Goal: Task Accomplishment & Management: Complete application form

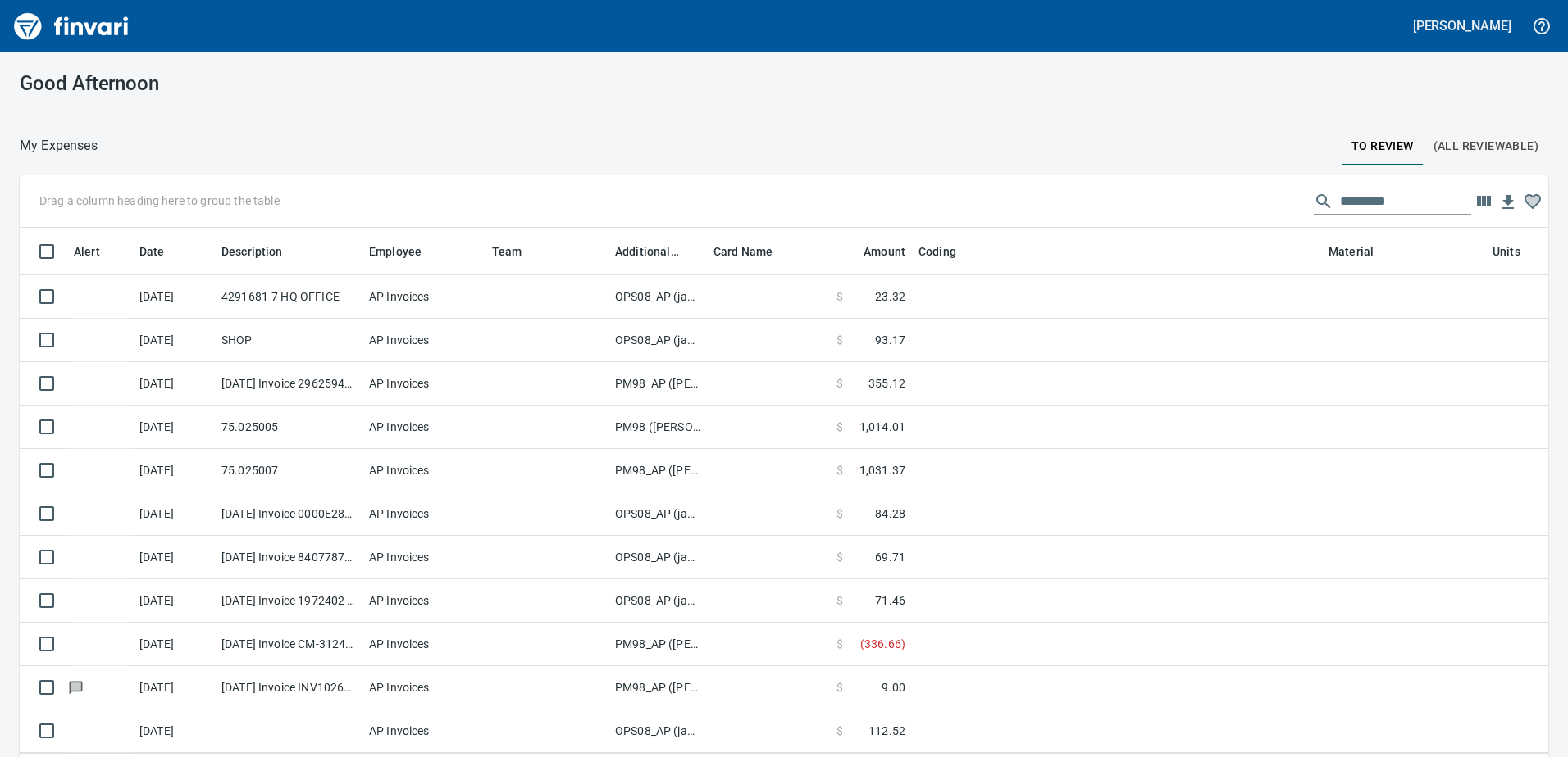
scroll to position [553, 1492]
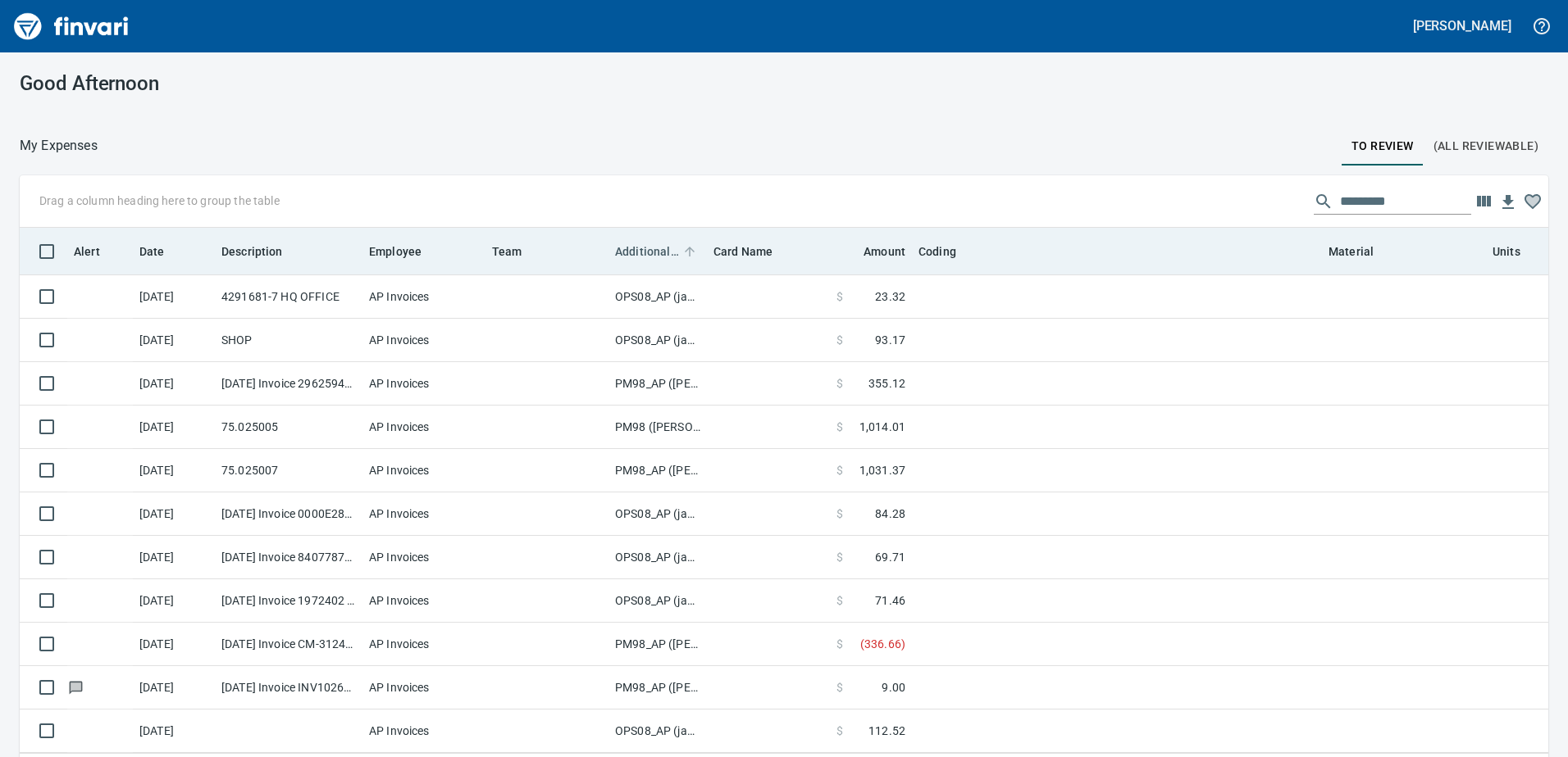
click at [636, 252] on span "Additional Reviewer" at bounding box center [647, 252] width 64 height 20
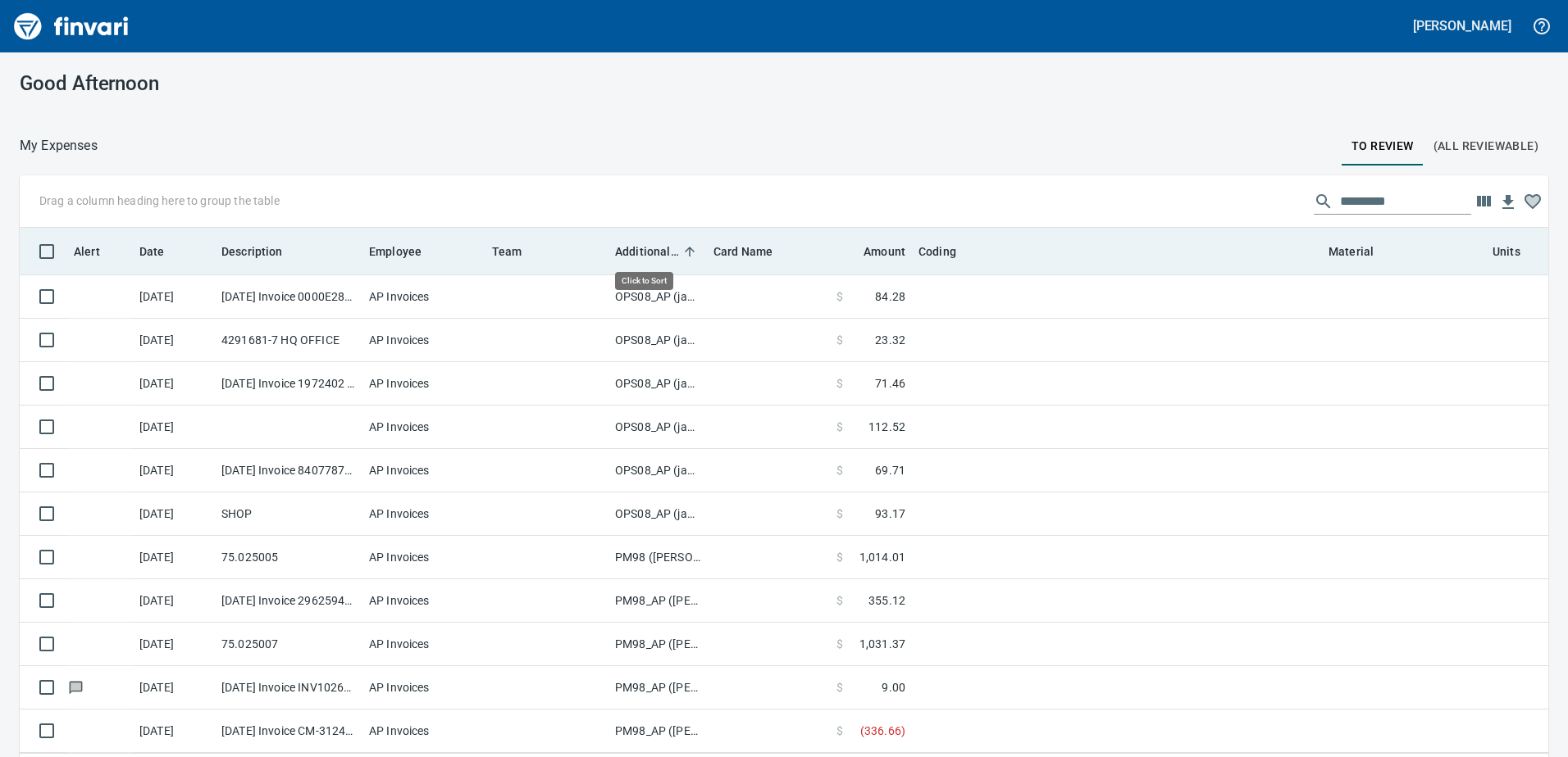
click at [636, 252] on span "Additional Reviewer" at bounding box center [647, 252] width 64 height 20
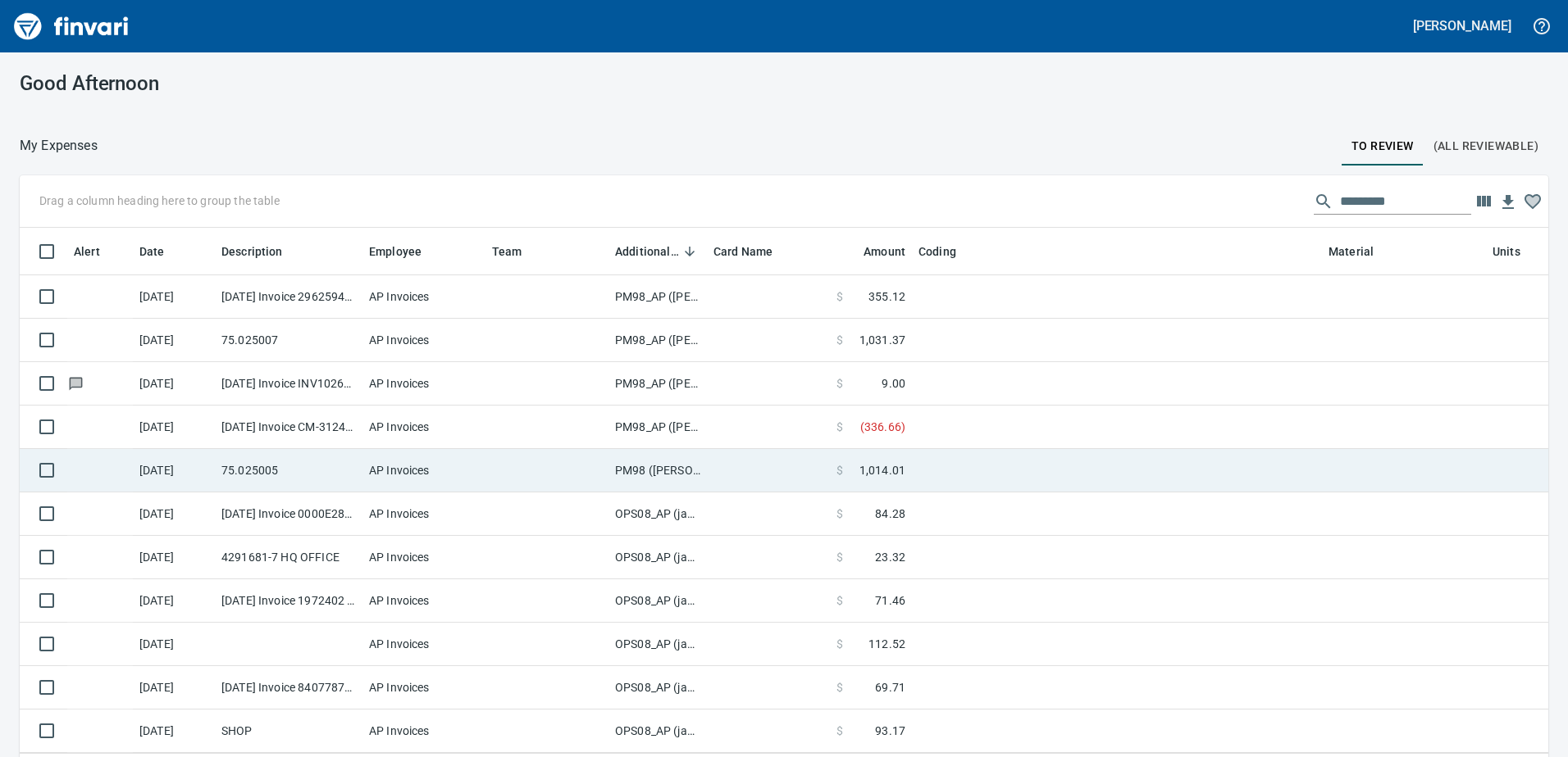
click at [658, 467] on td "PM98 ([PERSON_NAME], [PERSON_NAME])" at bounding box center [658, 471] width 99 height 43
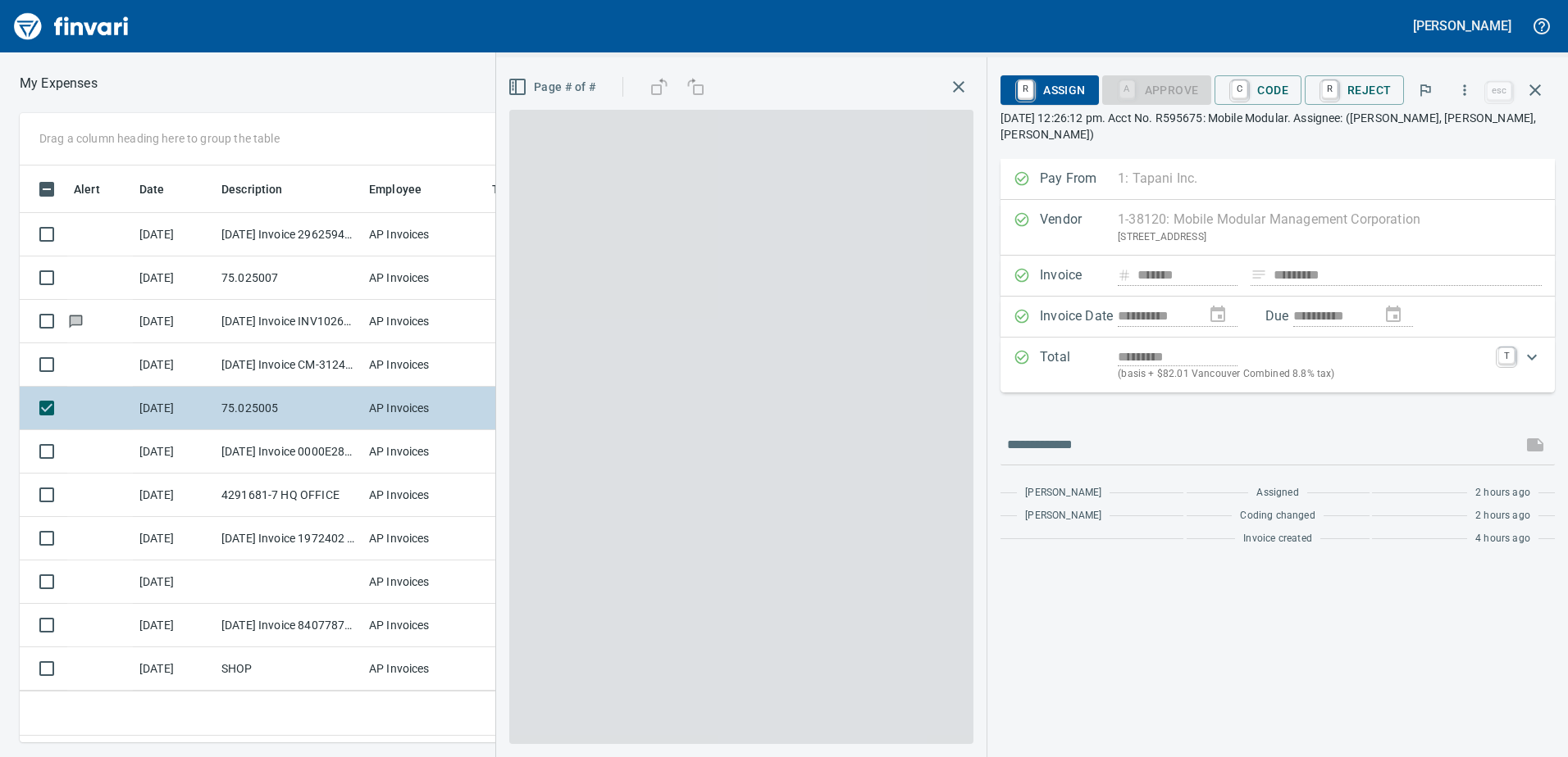
scroll to position [553, 1094]
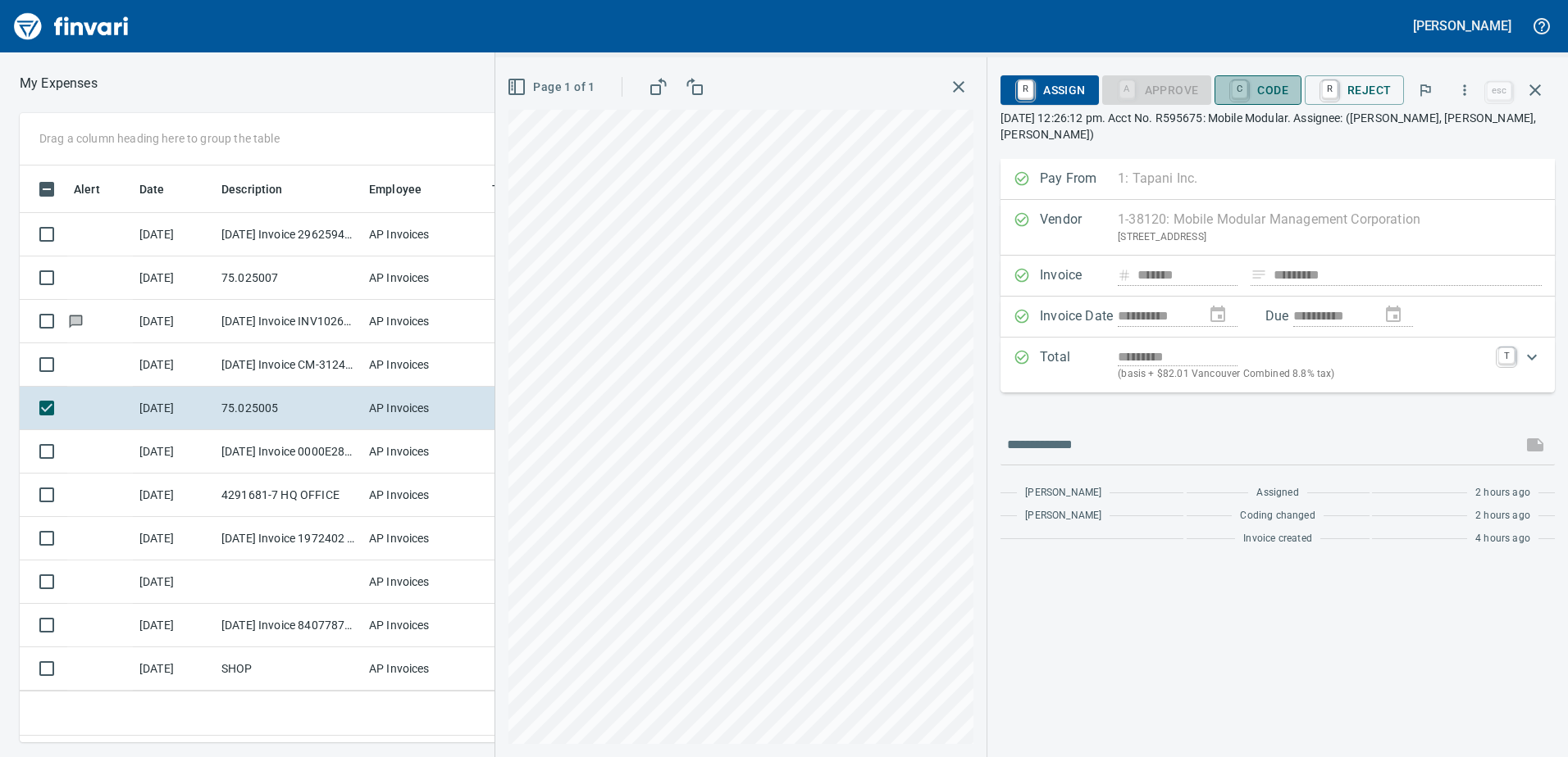
click at [1270, 85] on span "C Code" at bounding box center [1257, 90] width 60 height 28
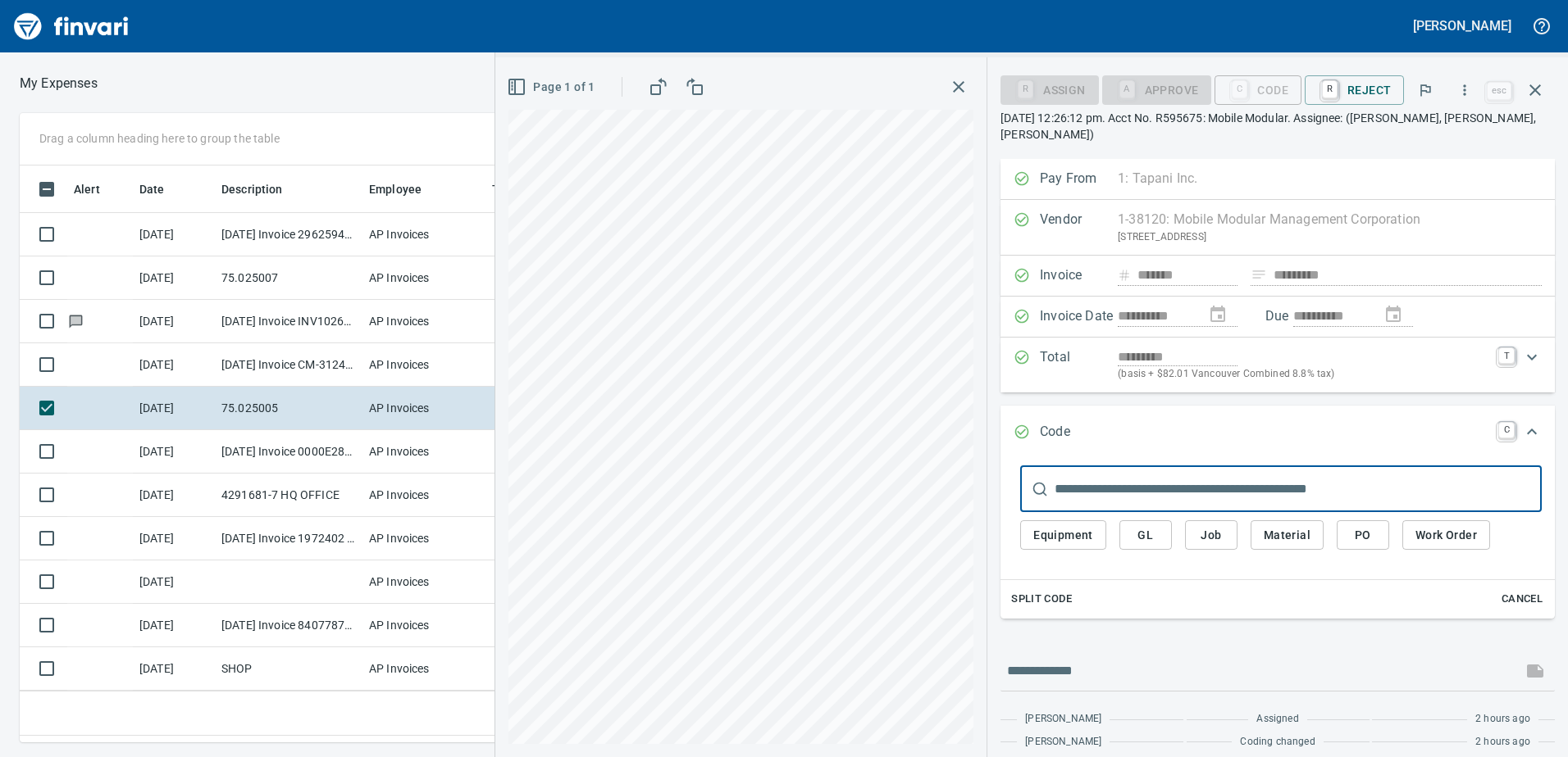
click at [1072, 534] on span "Equipment" at bounding box center [1062, 535] width 60 height 21
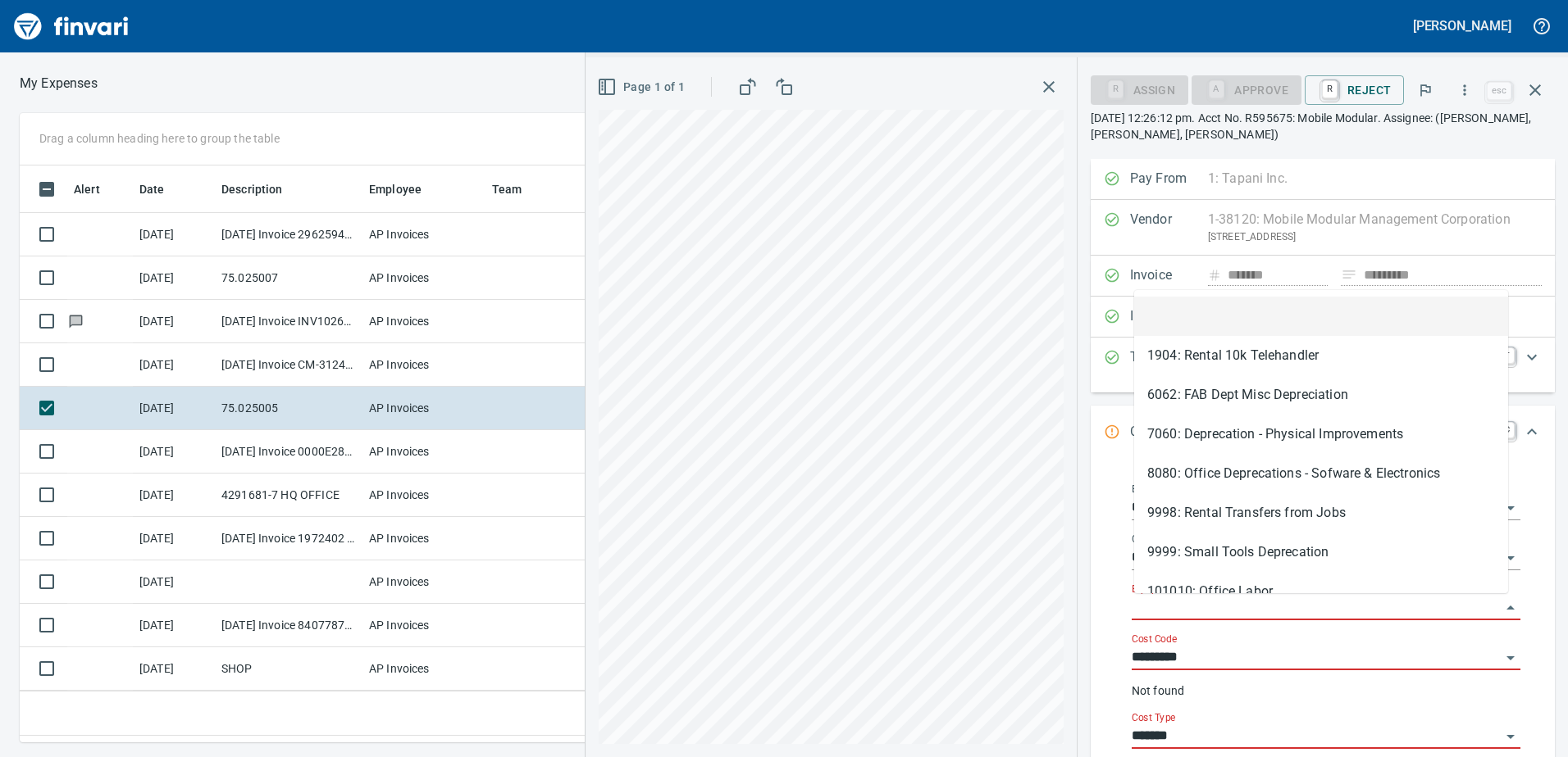
click at [1188, 614] on input "Equipment" at bounding box center [1316, 608] width 369 height 23
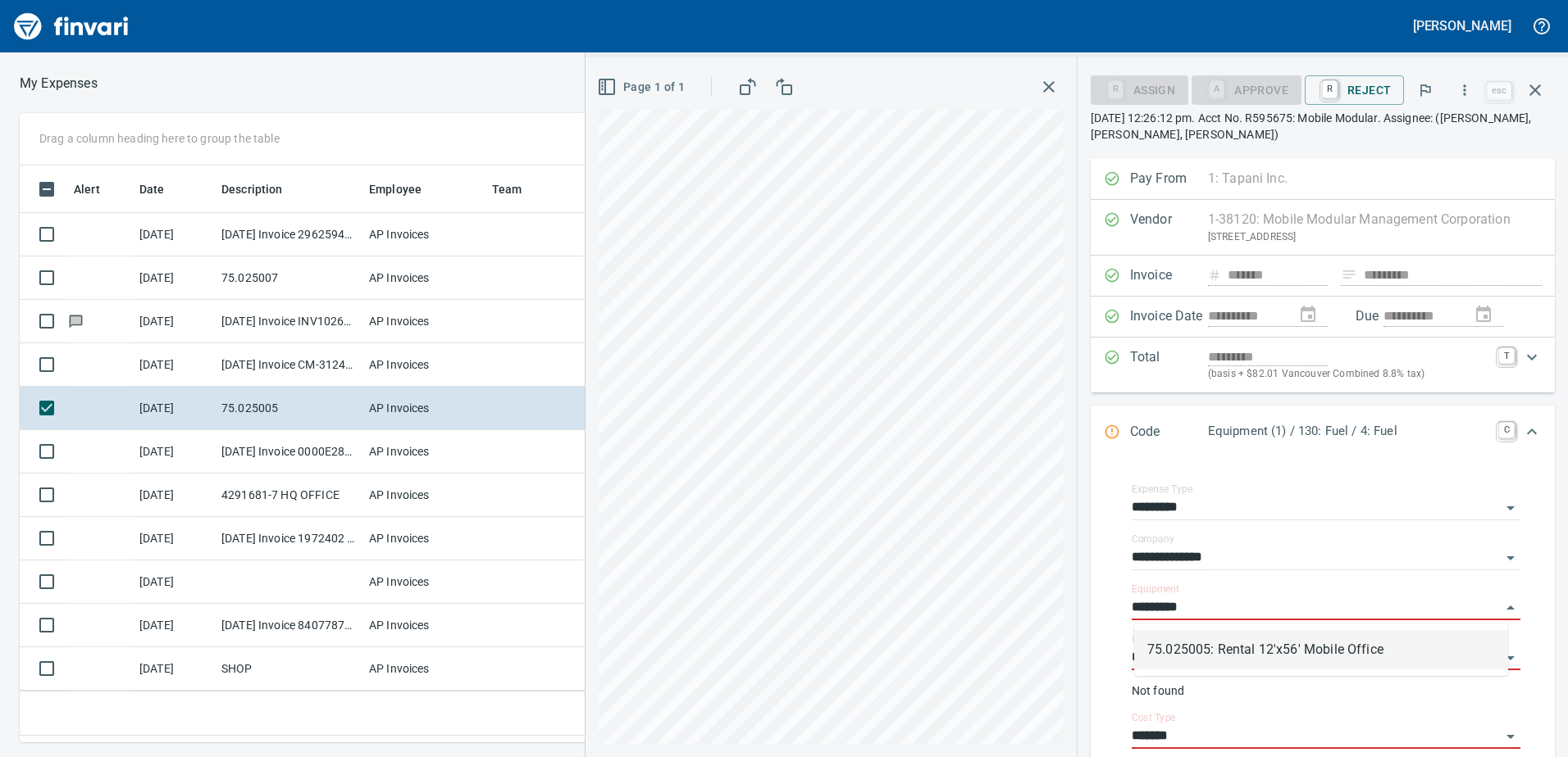
click at [1289, 647] on li "75.025005: Rental 12'x56' Mobile Office" at bounding box center [1321, 650] width 374 height 39
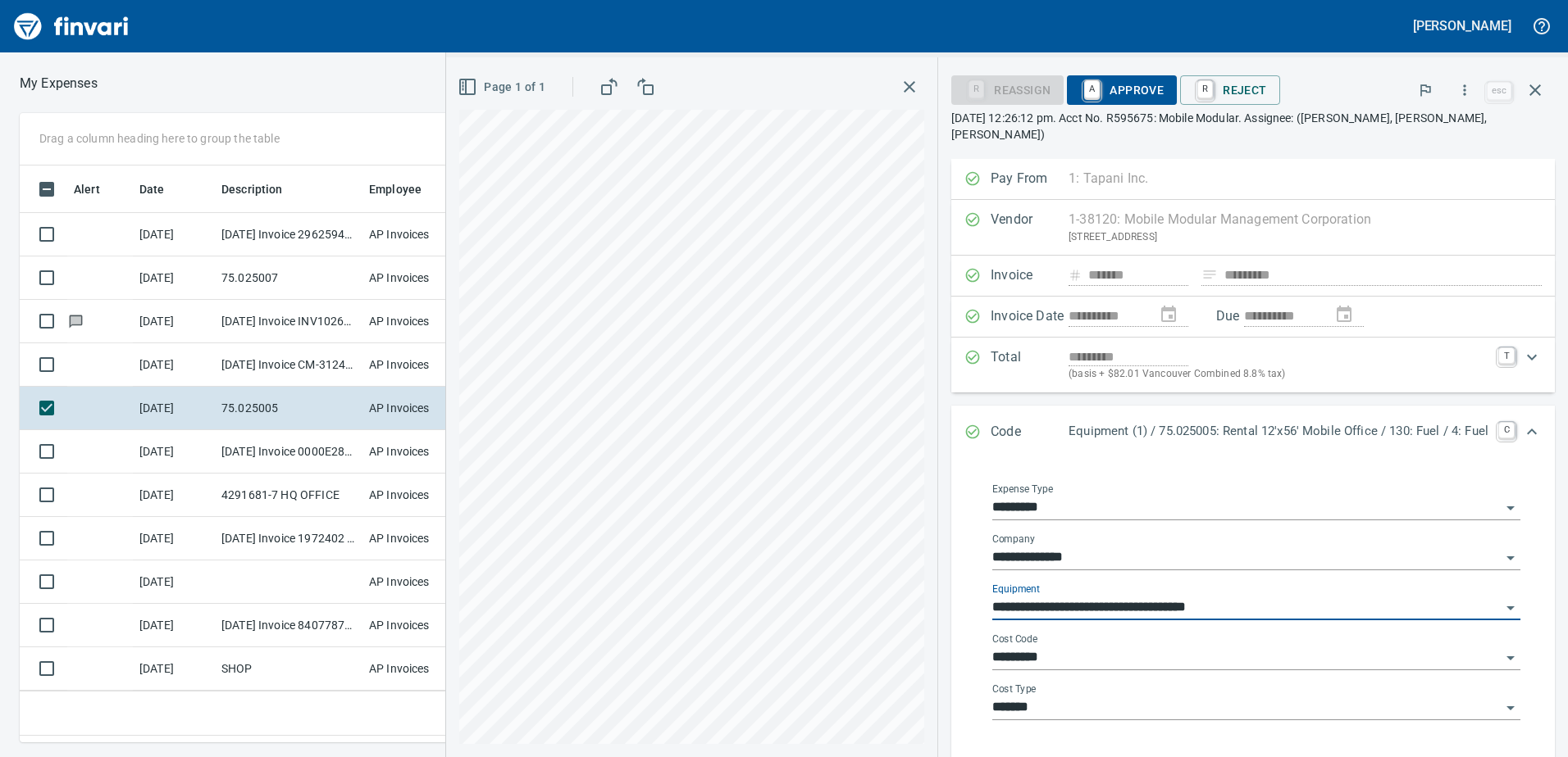
type input "**********"
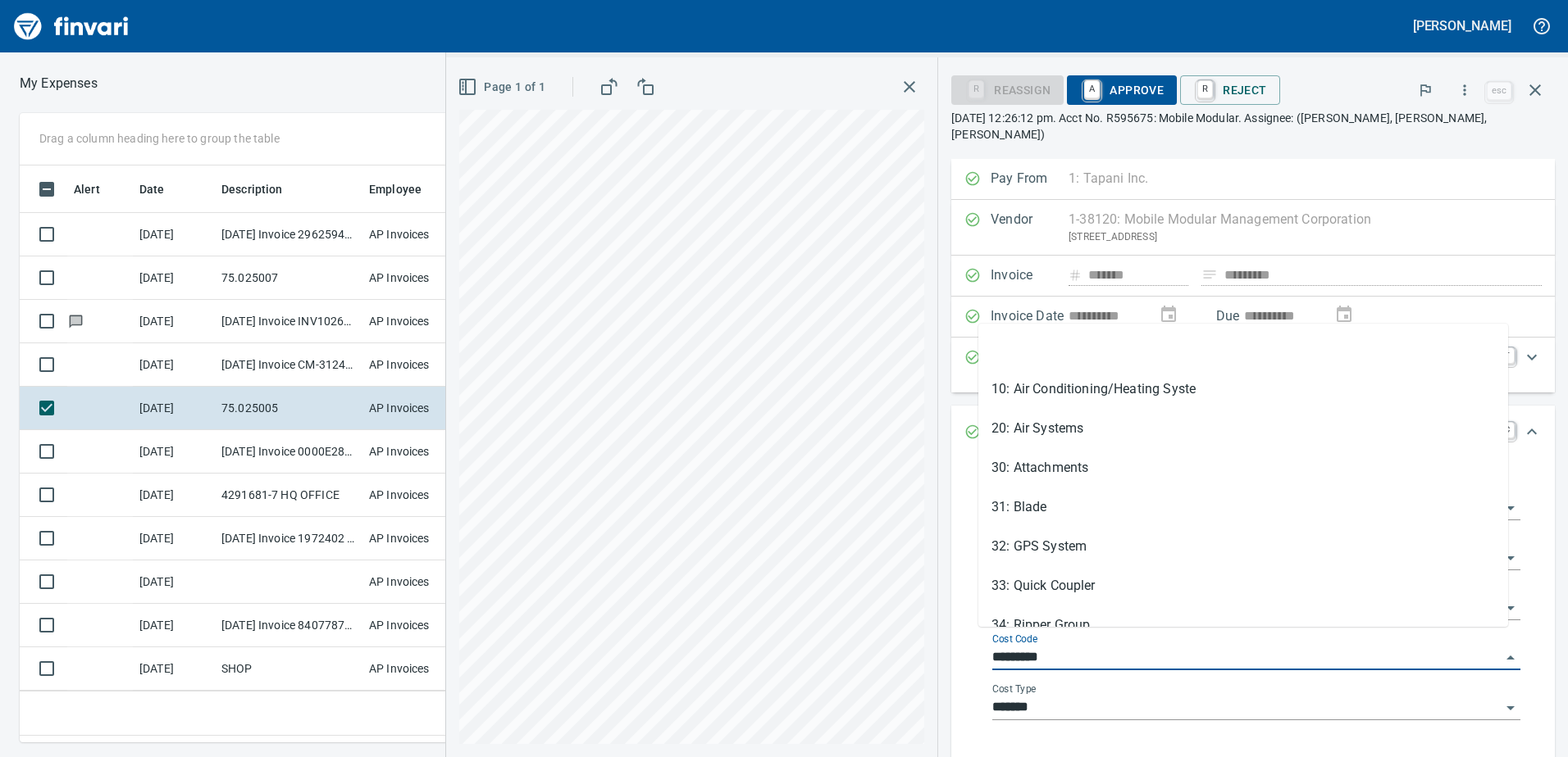
click at [1105, 646] on input "*********" at bounding box center [1246, 657] width 509 height 23
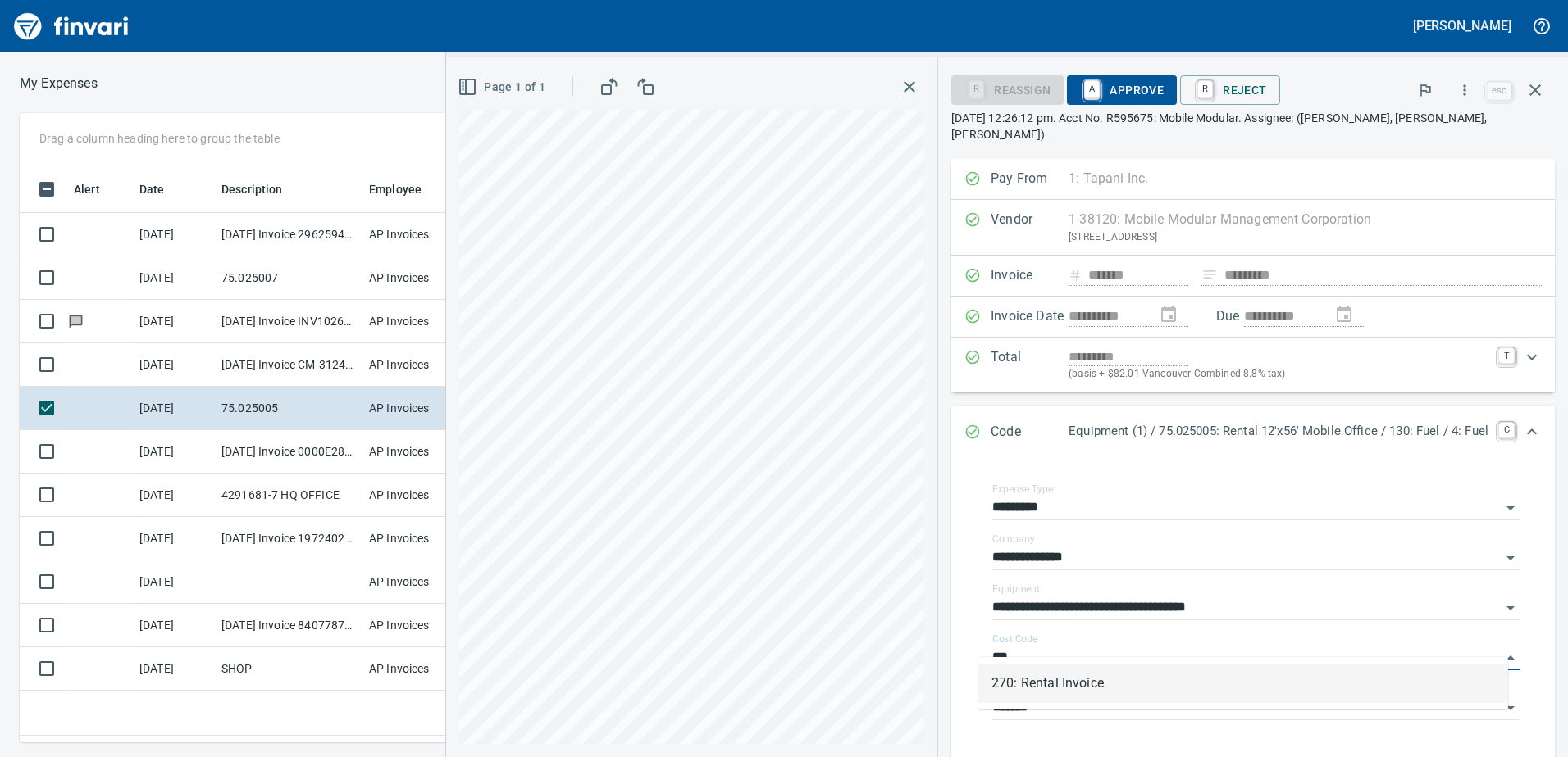
click at [1065, 687] on li "270: Rental Invoice" at bounding box center [1243, 684] width 529 height 39
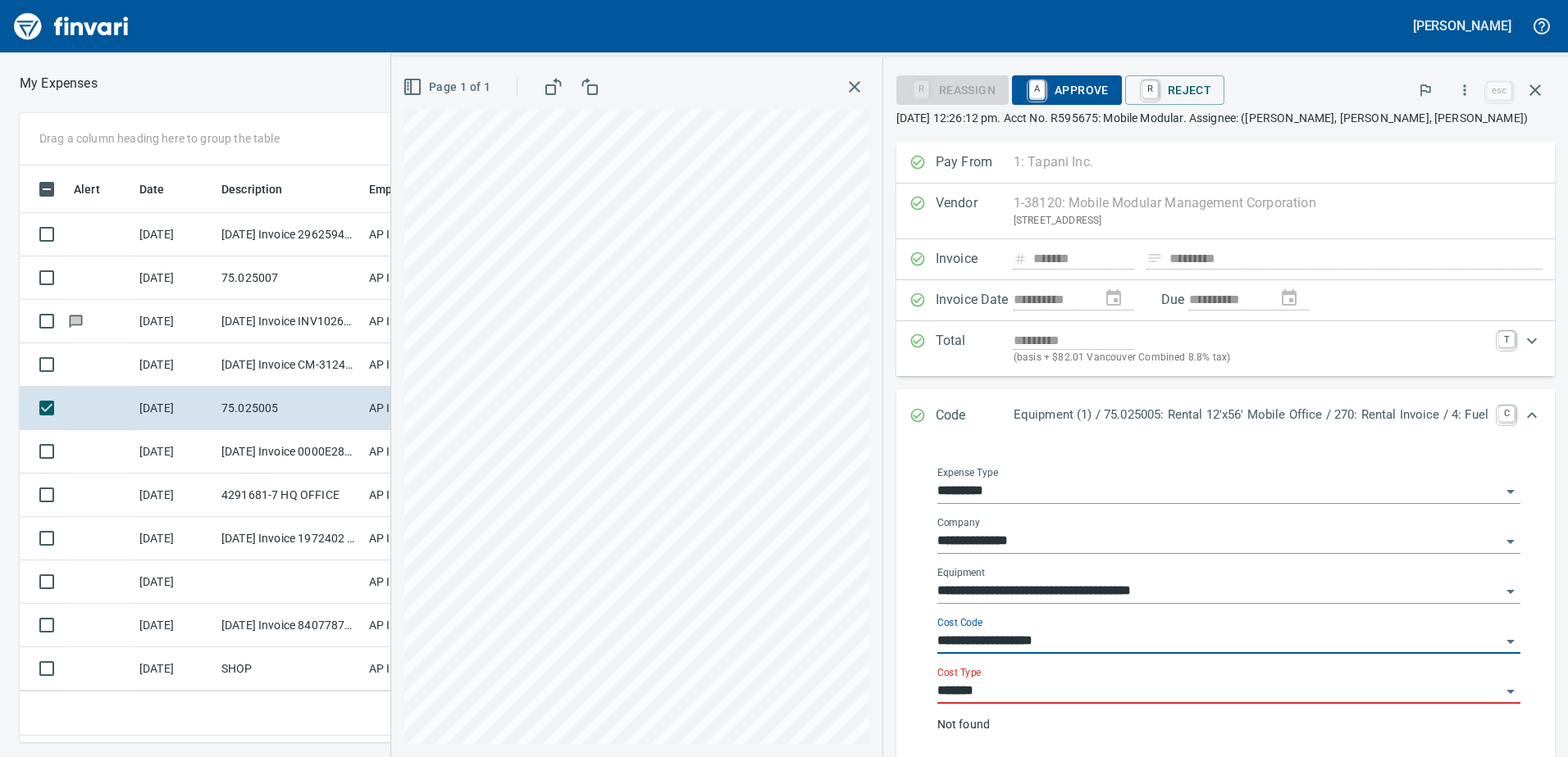
type input "**********"
click at [1025, 702] on input "*******" at bounding box center [1218, 691] width 564 height 23
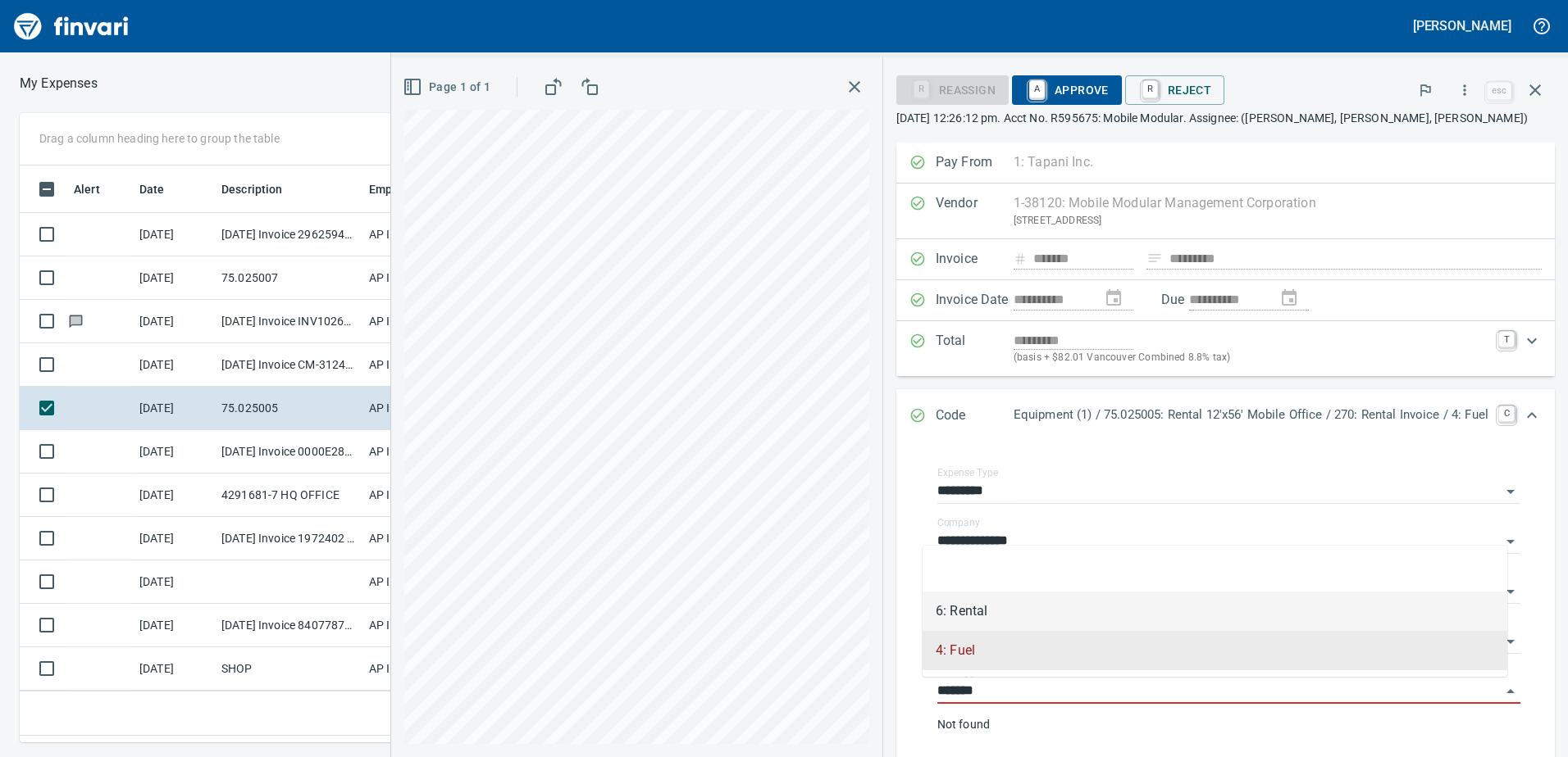
click at [975, 610] on li "6: Rental" at bounding box center [1215, 612] width 585 height 39
type input "*********"
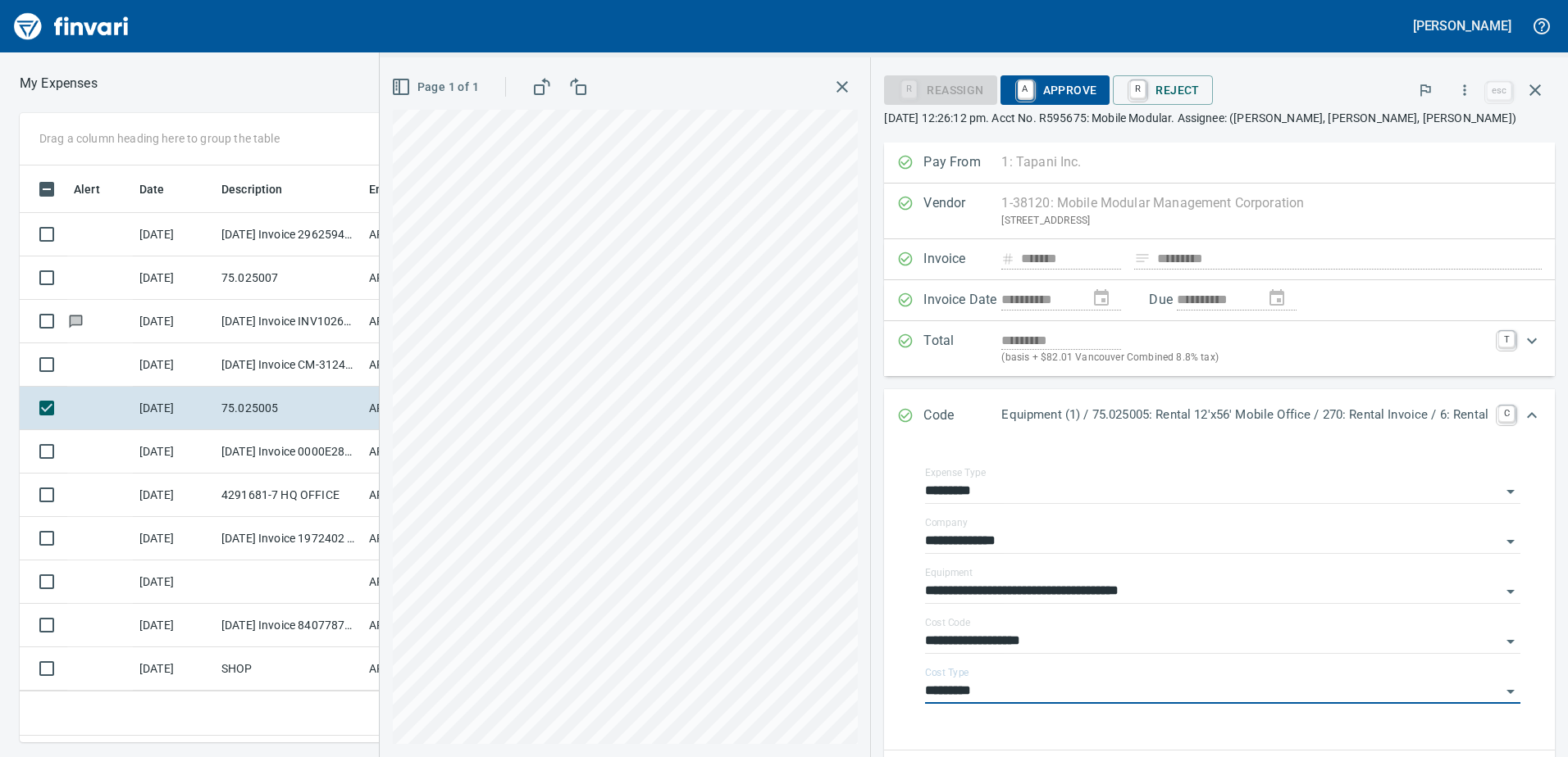
click at [1050, 90] on span "A Approve" at bounding box center [1055, 90] width 84 height 28
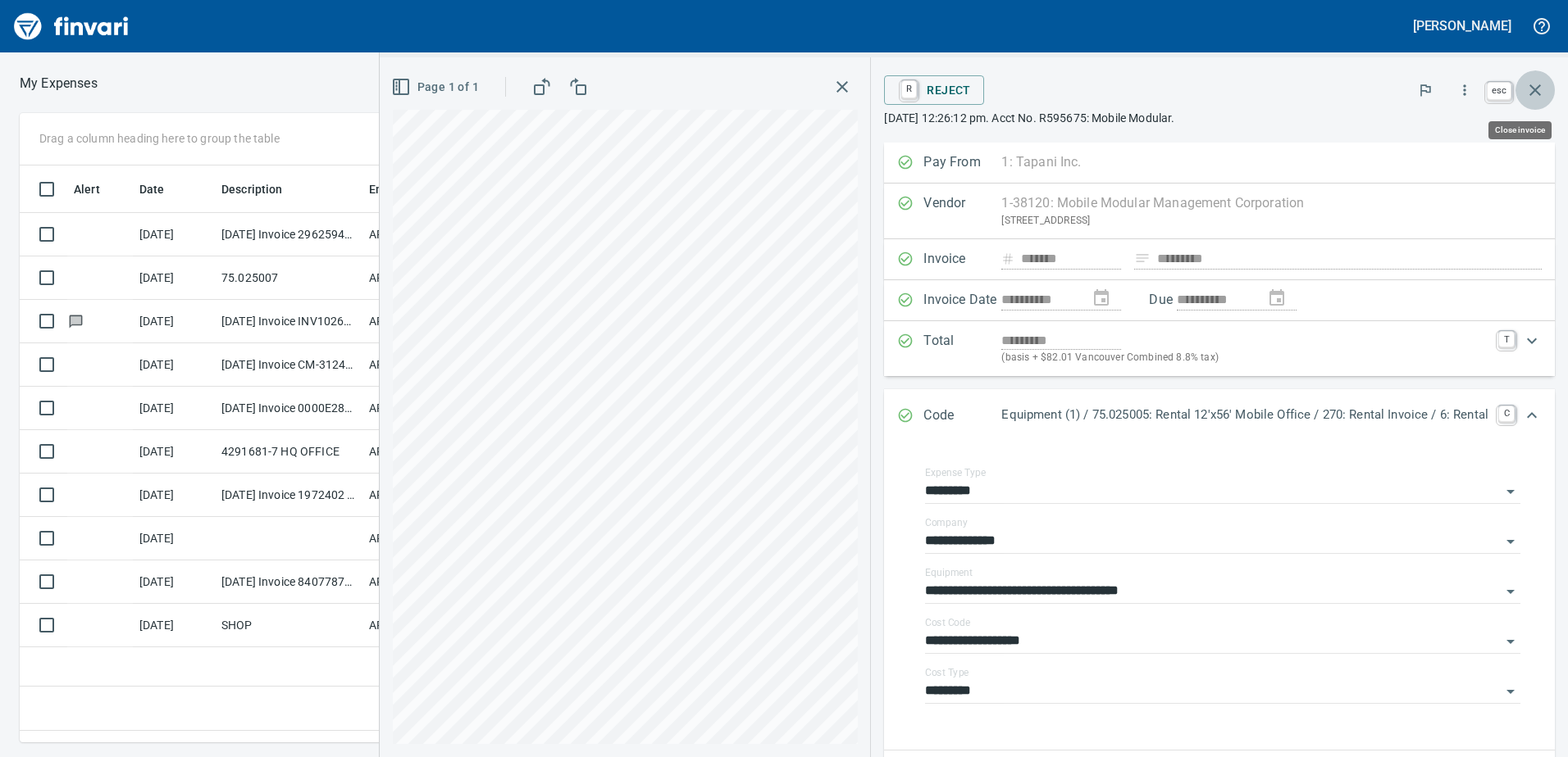
click at [1534, 90] on icon "button" at bounding box center [1535, 91] width 12 height 12
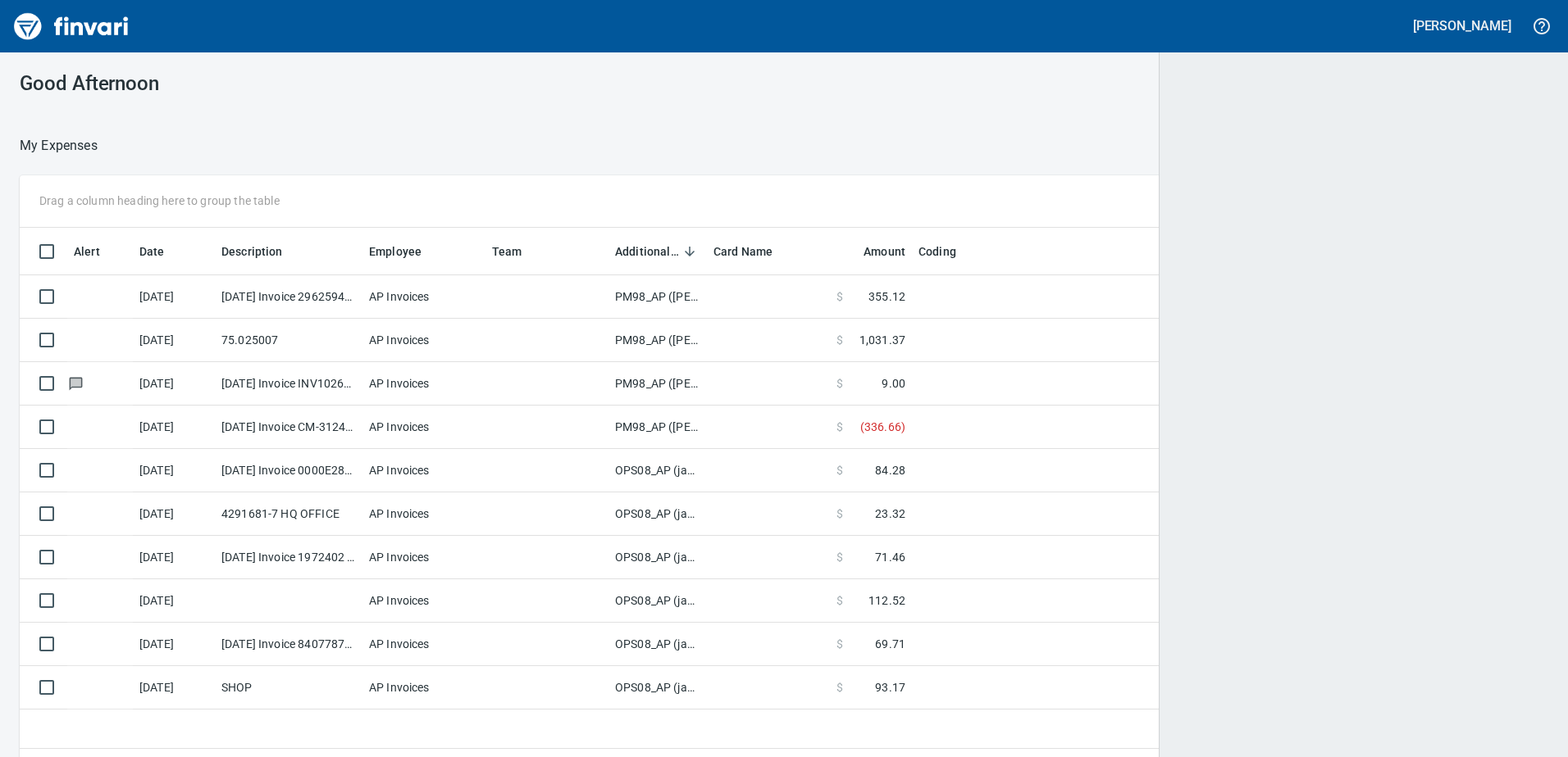
scroll to position [553, 1501]
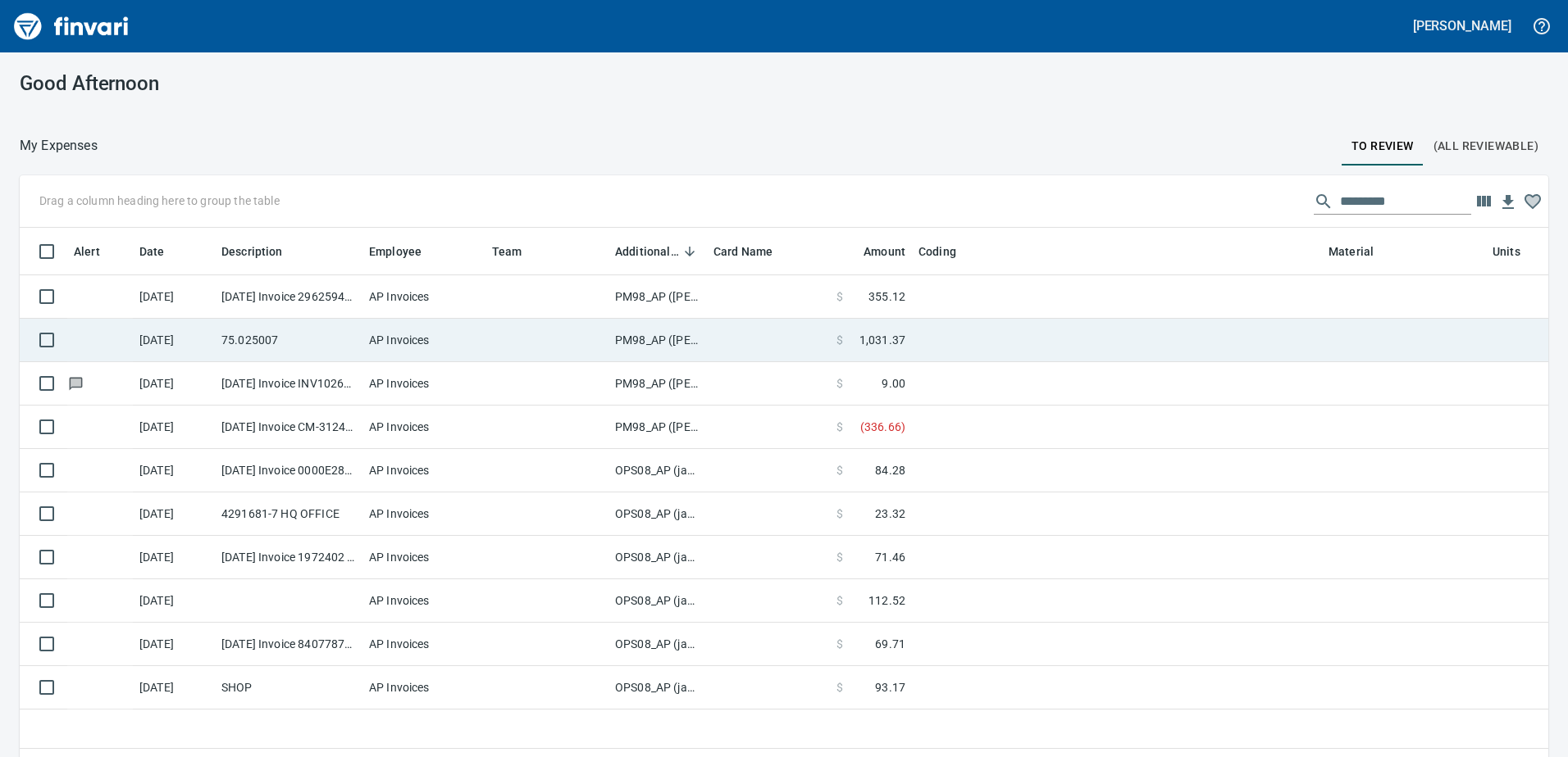
click at [637, 338] on td "PM98_AP ([PERSON_NAME], [PERSON_NAME])" at bounding box center [658, 341] width 99 height 43
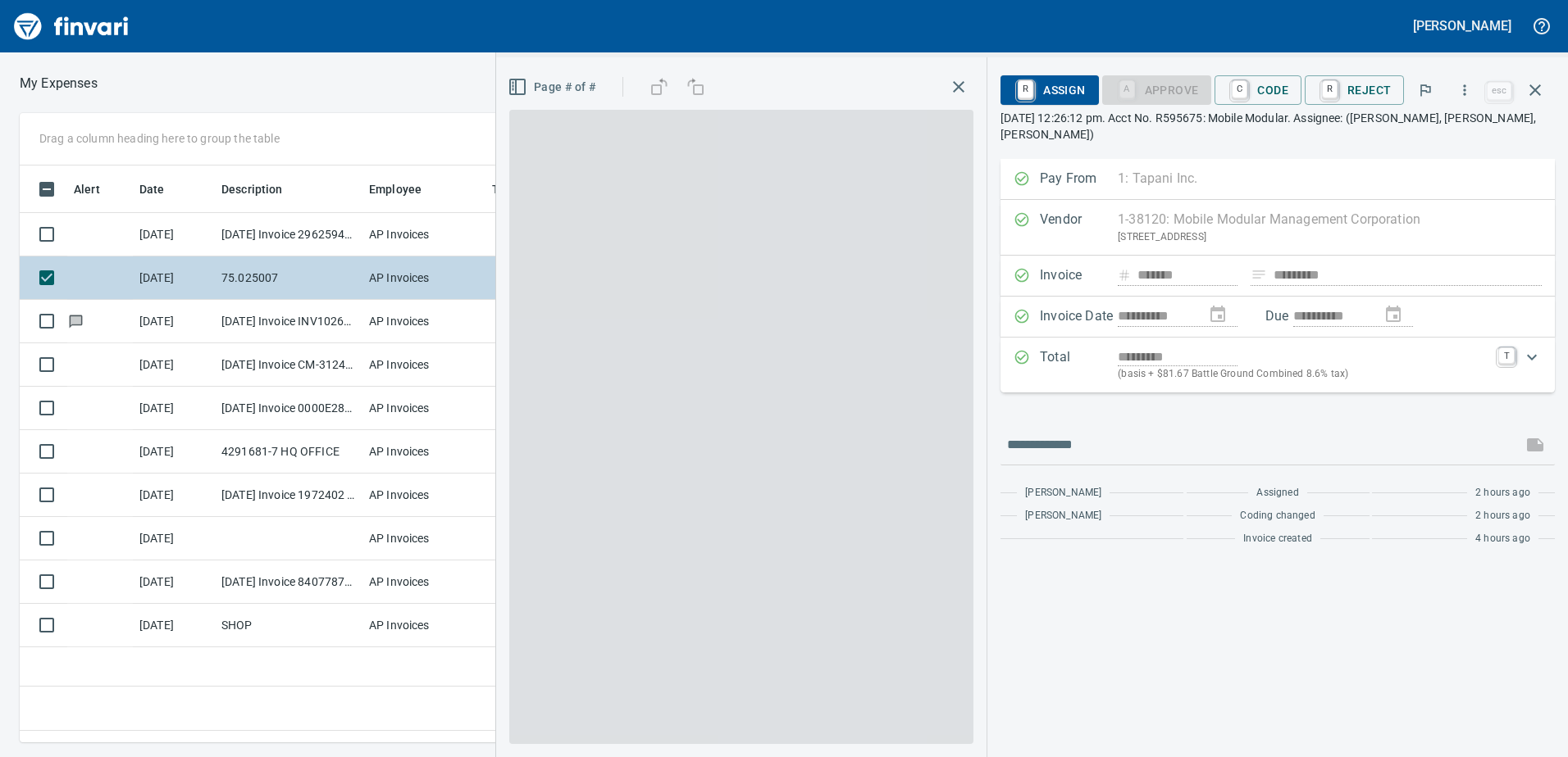
scroll to position [553, 1106]
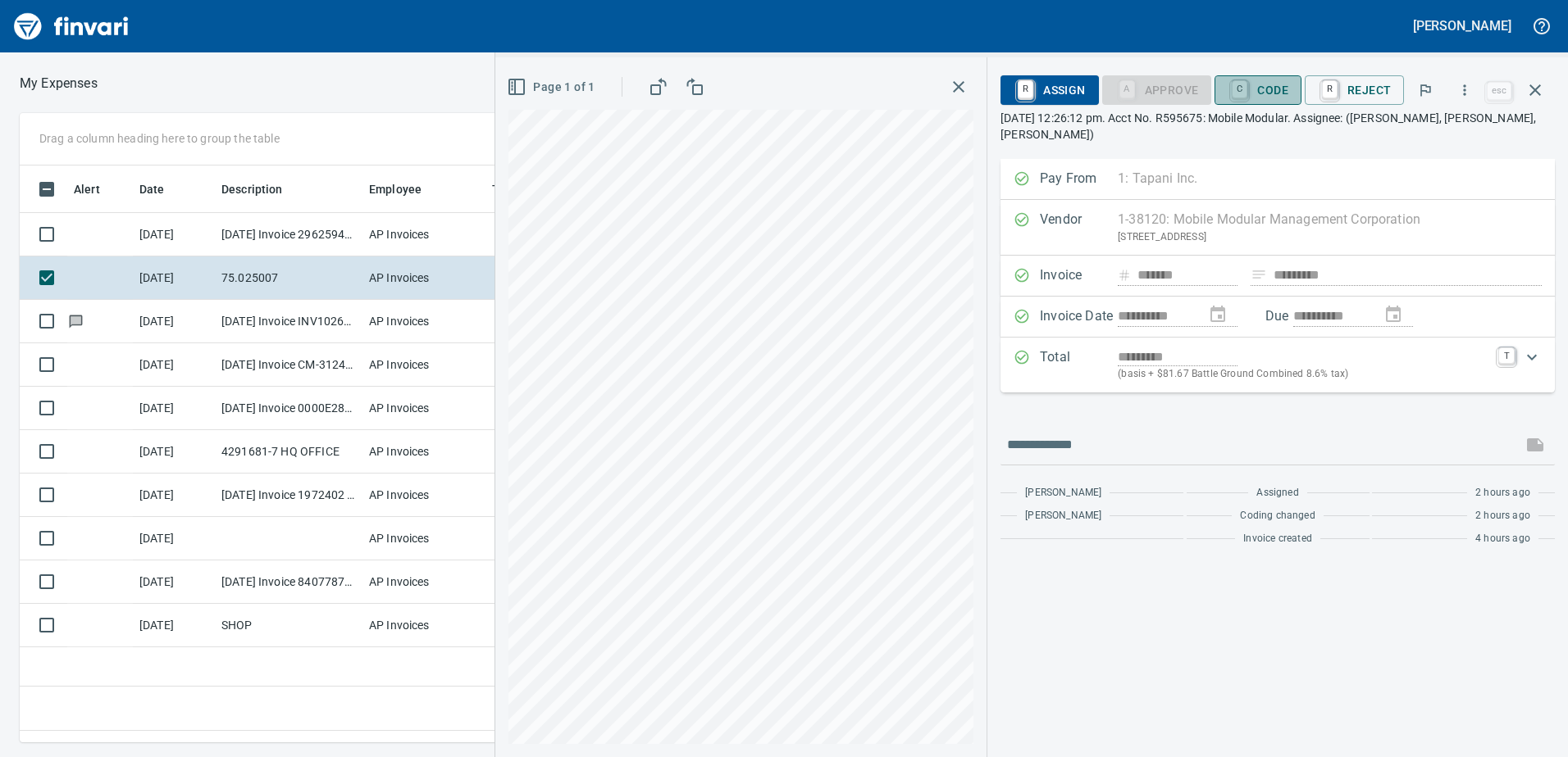
click at [1275, 85] on span "C Code" at bounding box center [1257, 90] width 60 height 28
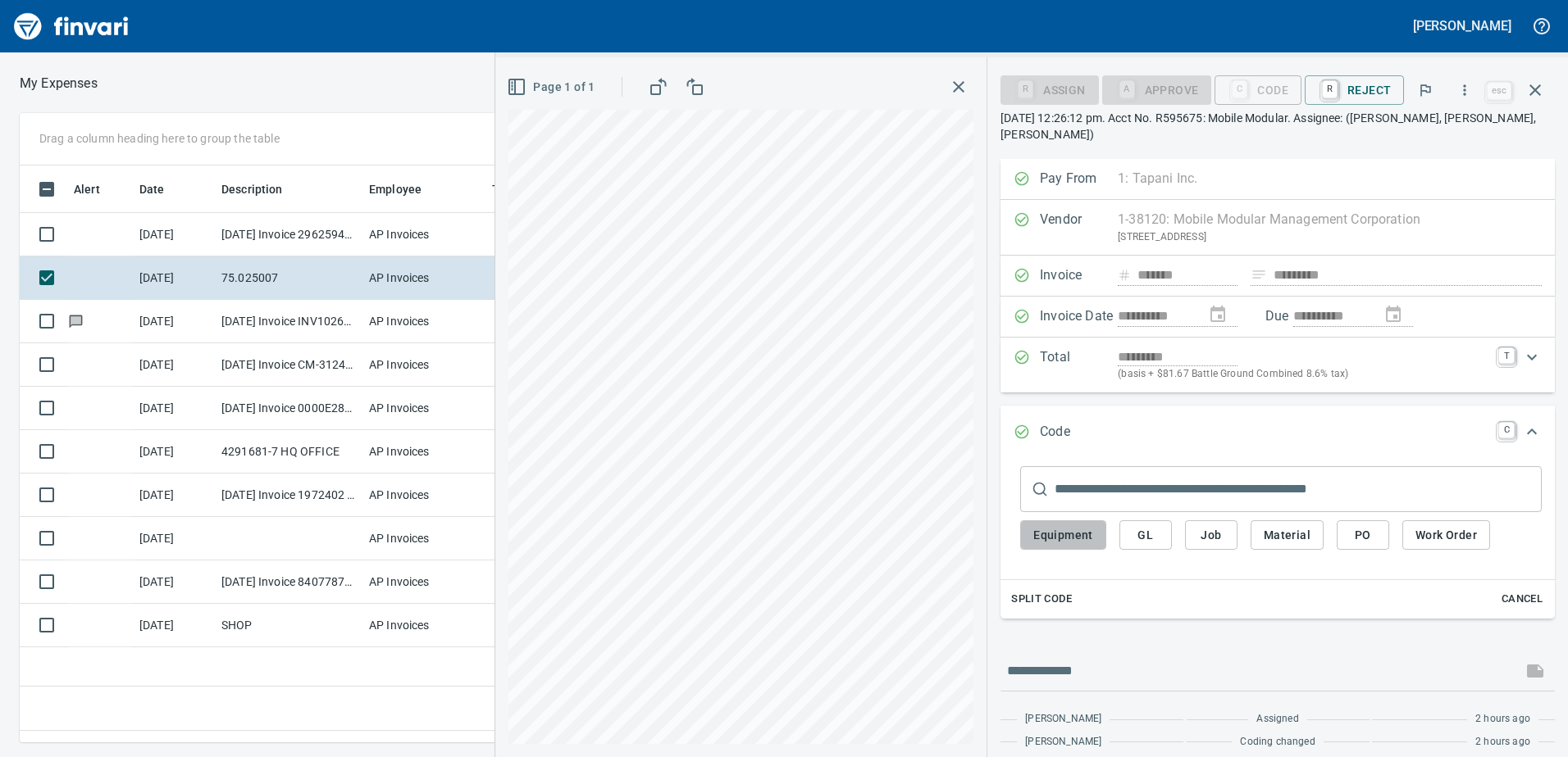
click at [1076, 525] on span "Equipment" at bounding box center [1062, 535] width 60 height 21
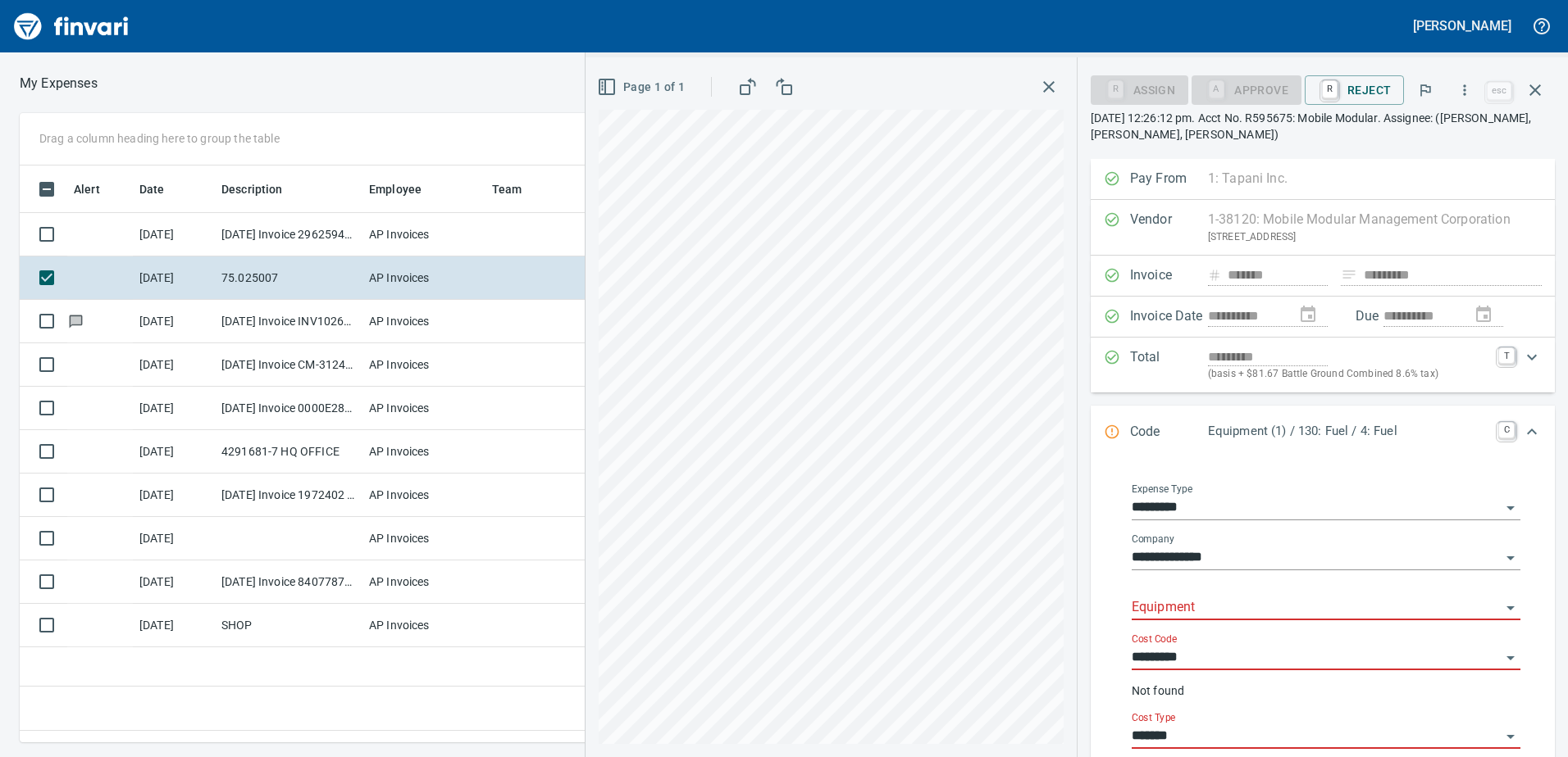
click at [1158, 612] on input "Equipment" at bounding box center [1316, 608] width 369 height 23
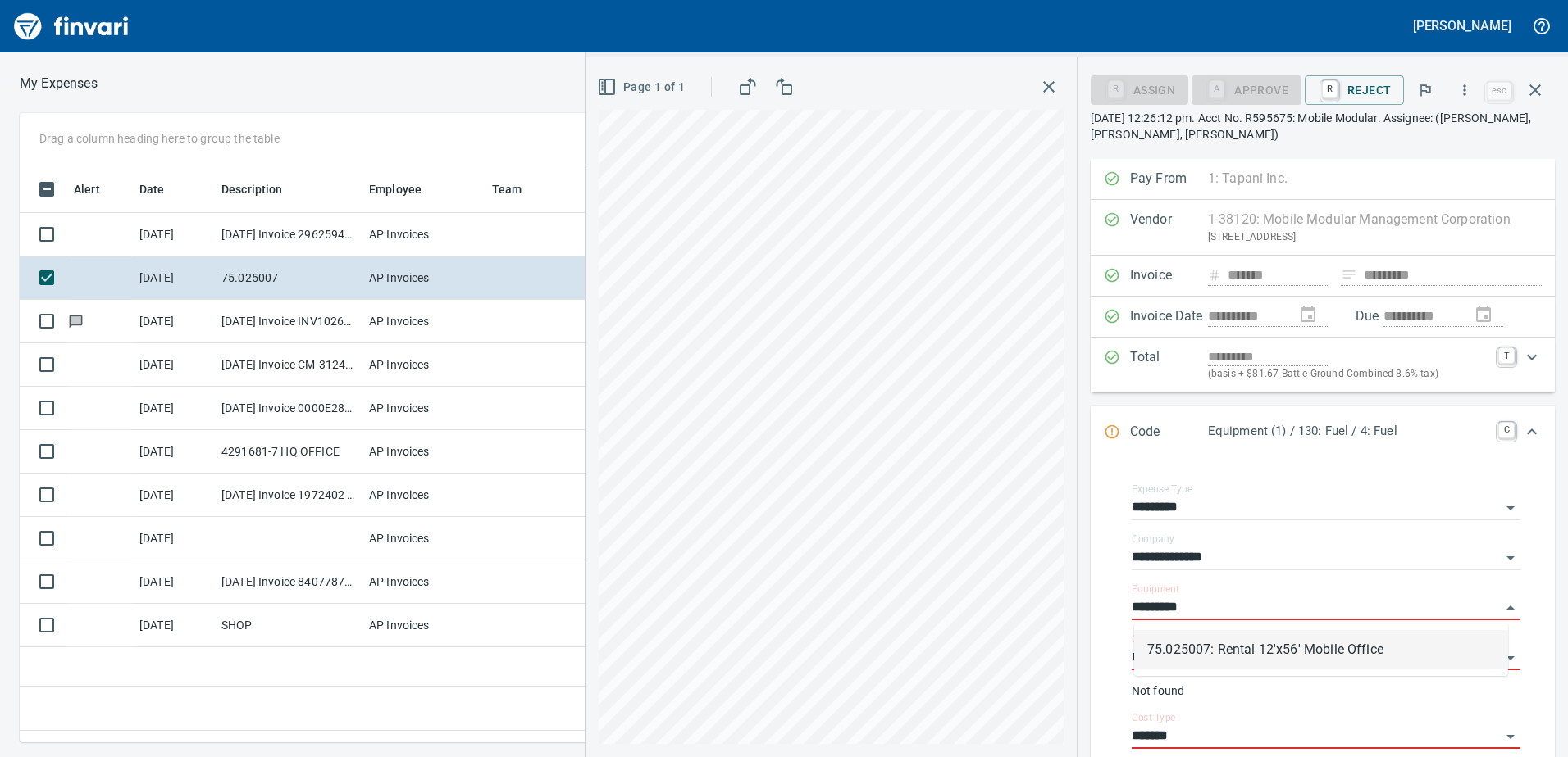
click at [1269, 644] on li "75.025007: Rental 12'x56' Mobile Office" at bounding box center [1321, 650] width 374 height 39
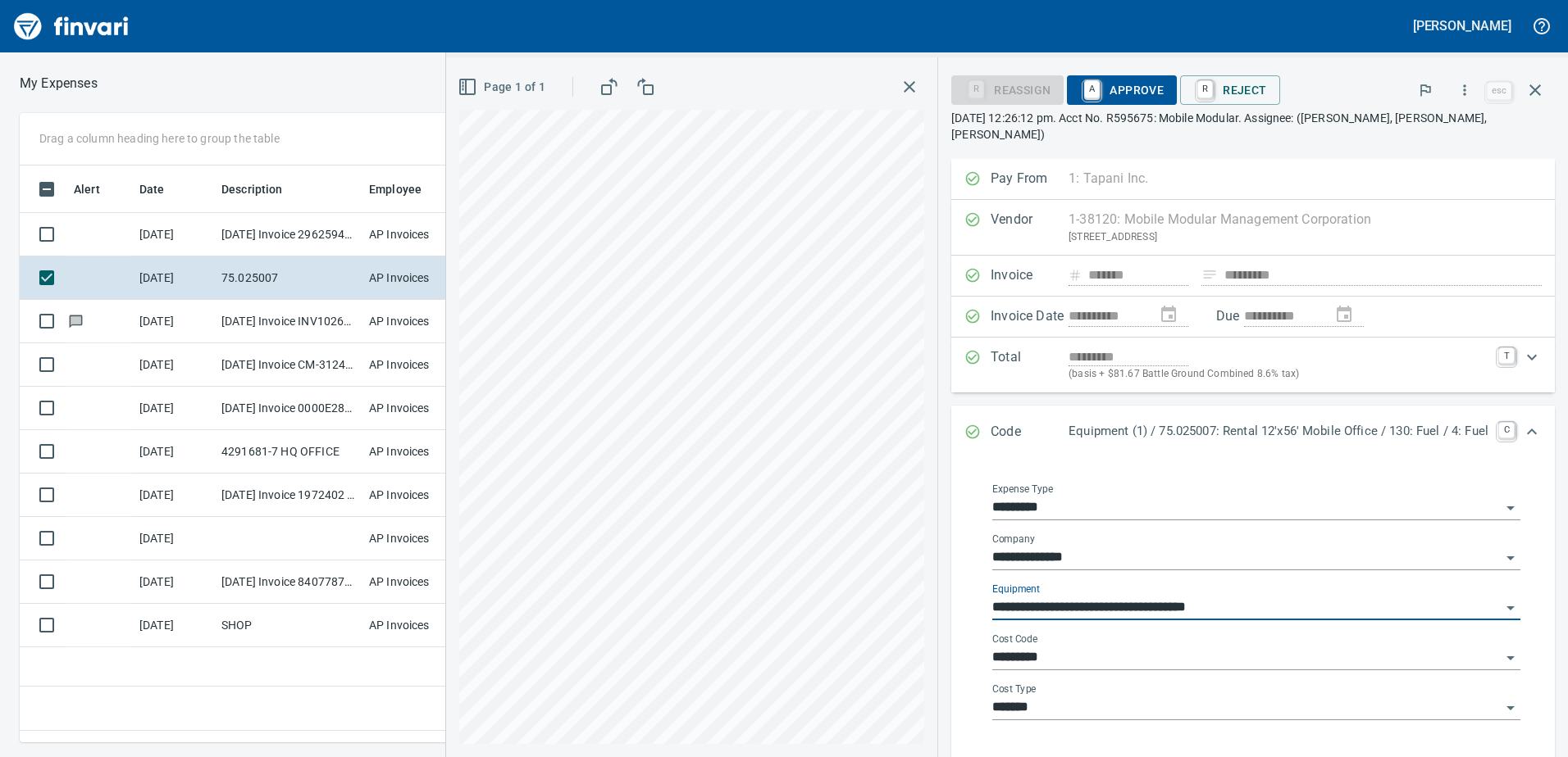
type input "**********"
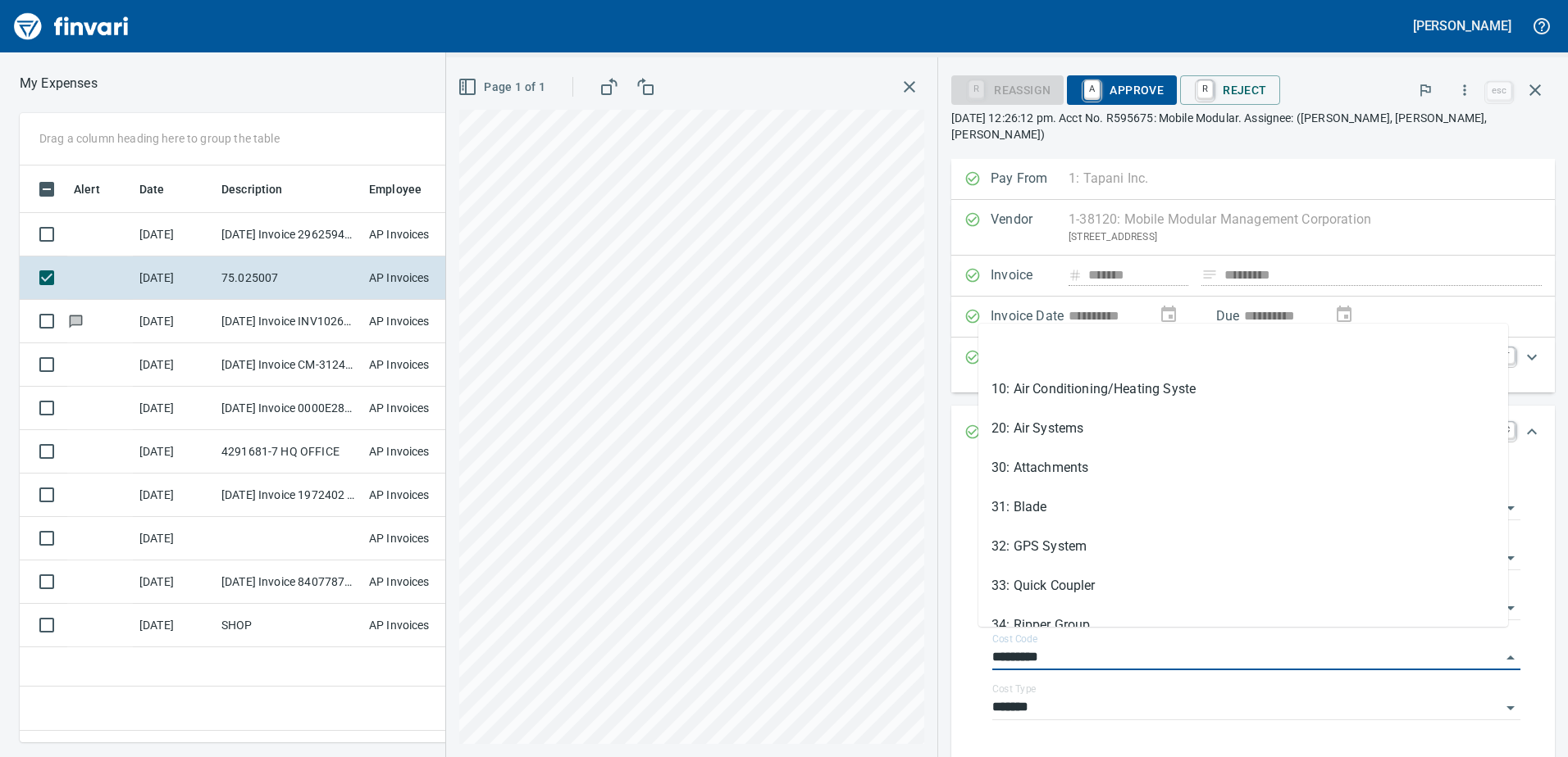
drag, startPoint x: 1066, startPoint y: 643, endPoint x: 921, endPoint y: 646, distance: 145.0
click at [938, 646] on div "**********" at bounding box center [1253, 568] width 630 height 820
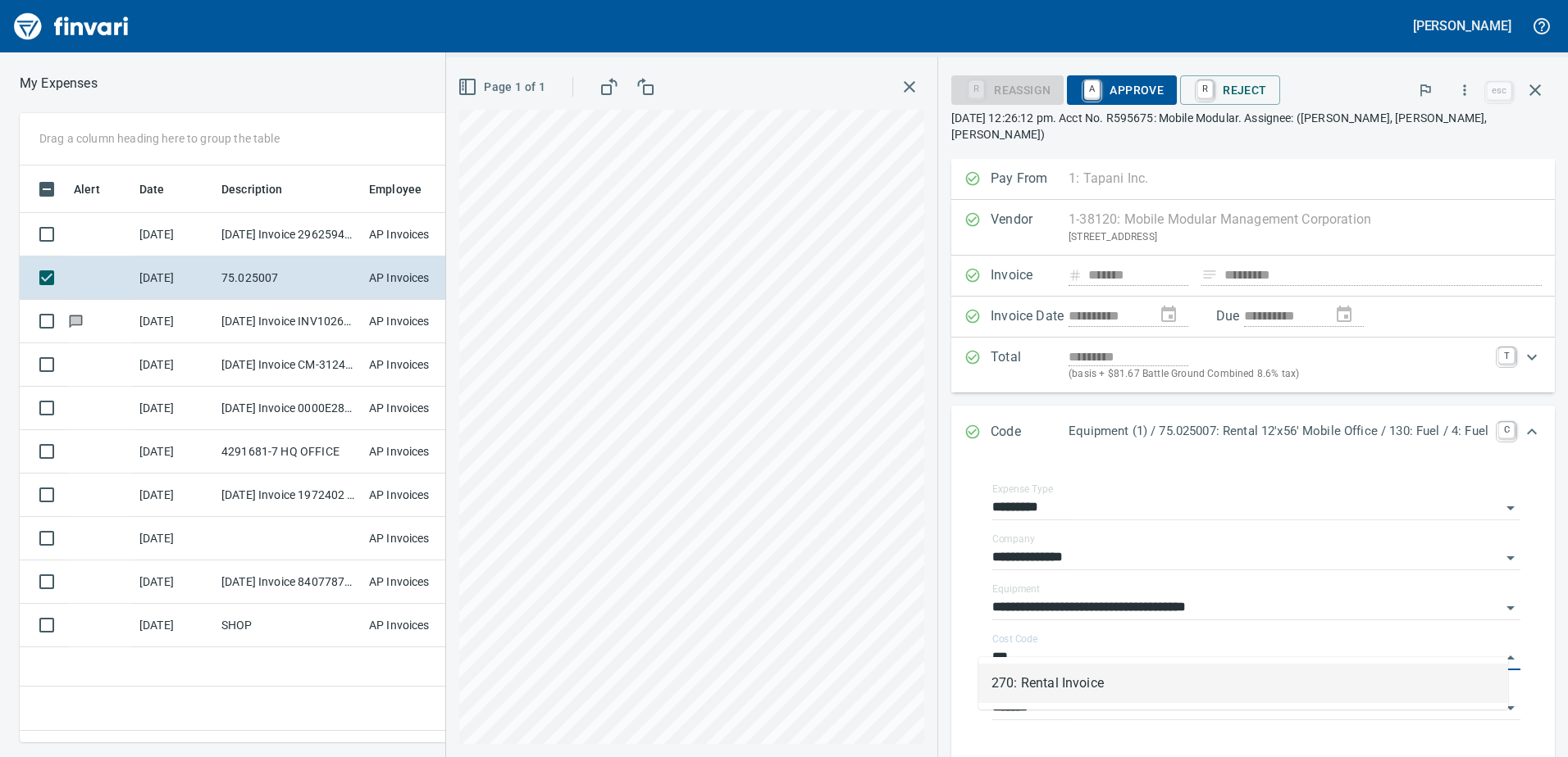
click at [1027, 684] on li "270: Rental Invoice" at bounding box center [1243, 684] width 529 height 39
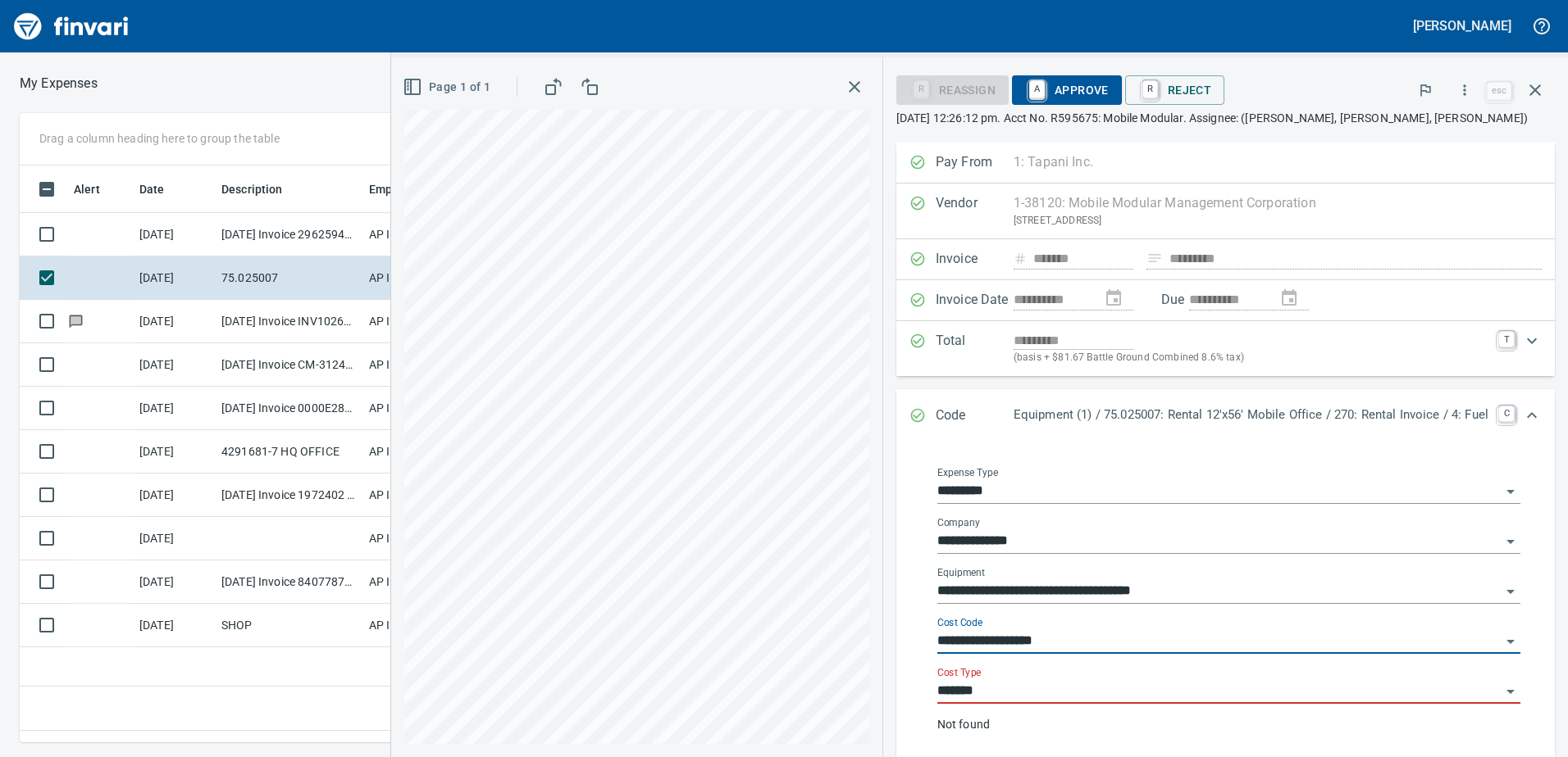
type input "**********"
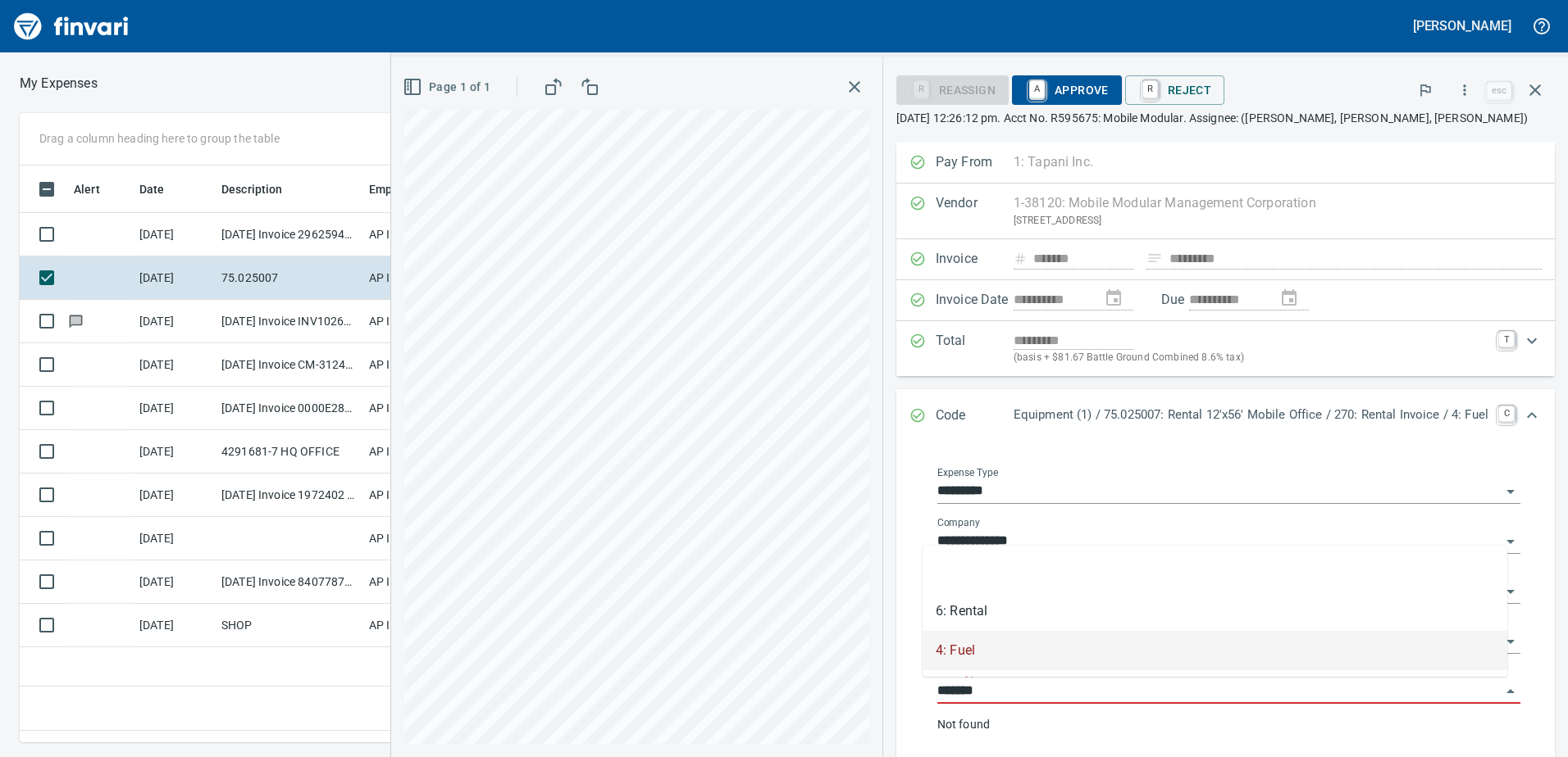
drag, startPoint x: 1018, startPoint y: 692, endPoint x: 1008, endPoint y: 693, distance: 10.0
click at [1016, 692] on input "*******" at bounding box center [1218, 691] width 564 height 23
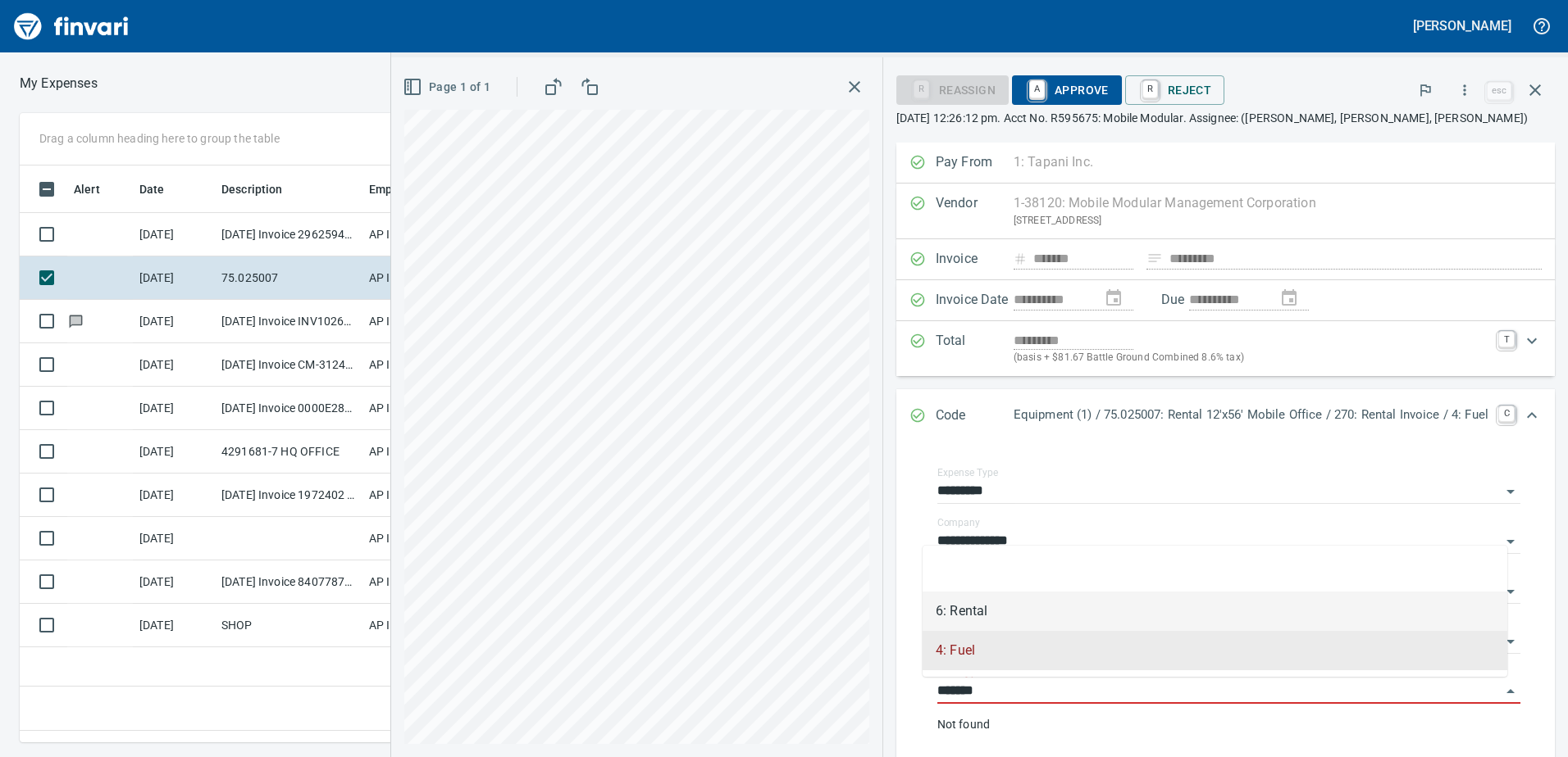
click at [963, 611] on li "6: Rental" at bounding box center [1215, 612] width 585 height 39
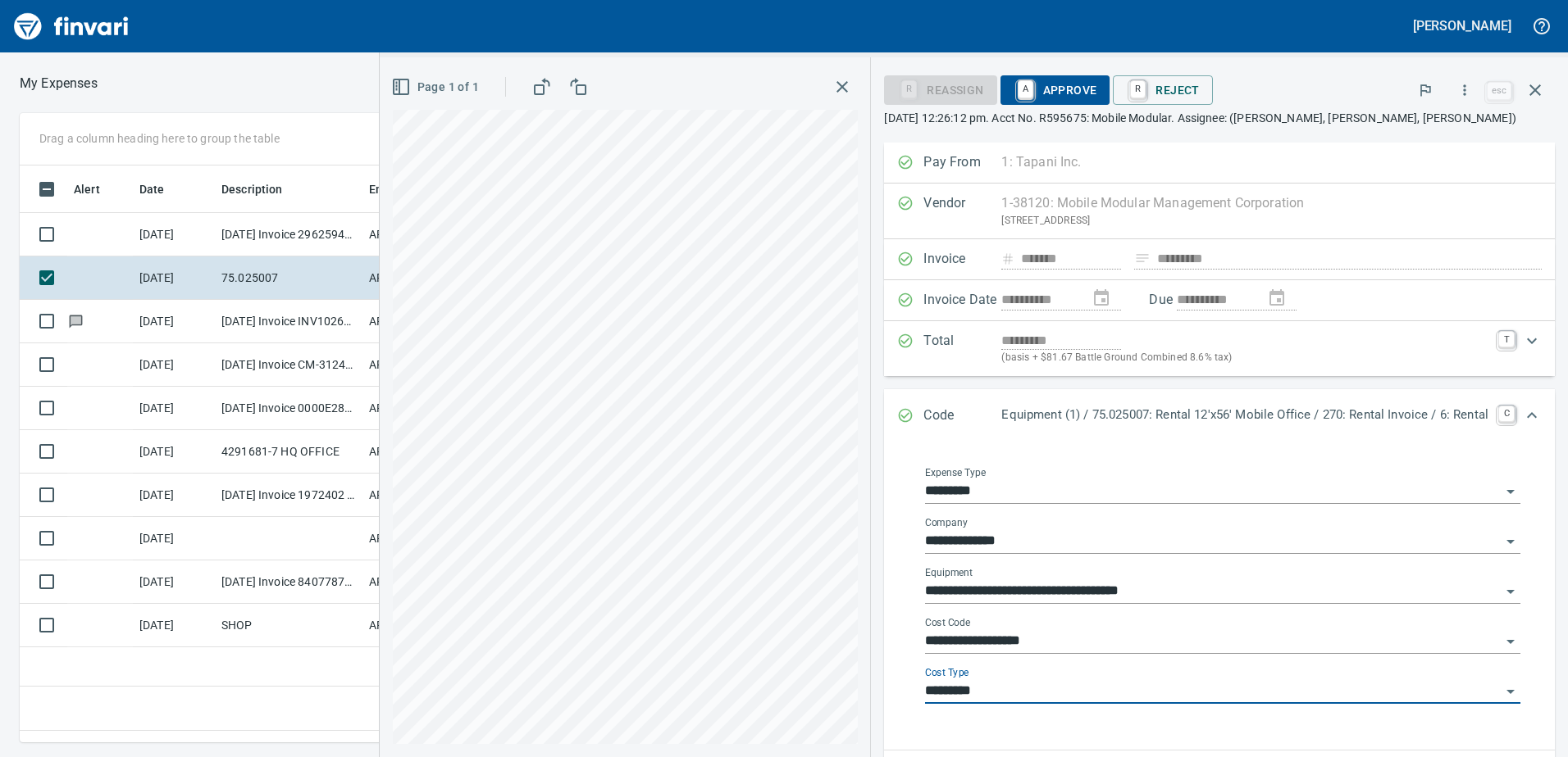
type input "*********"
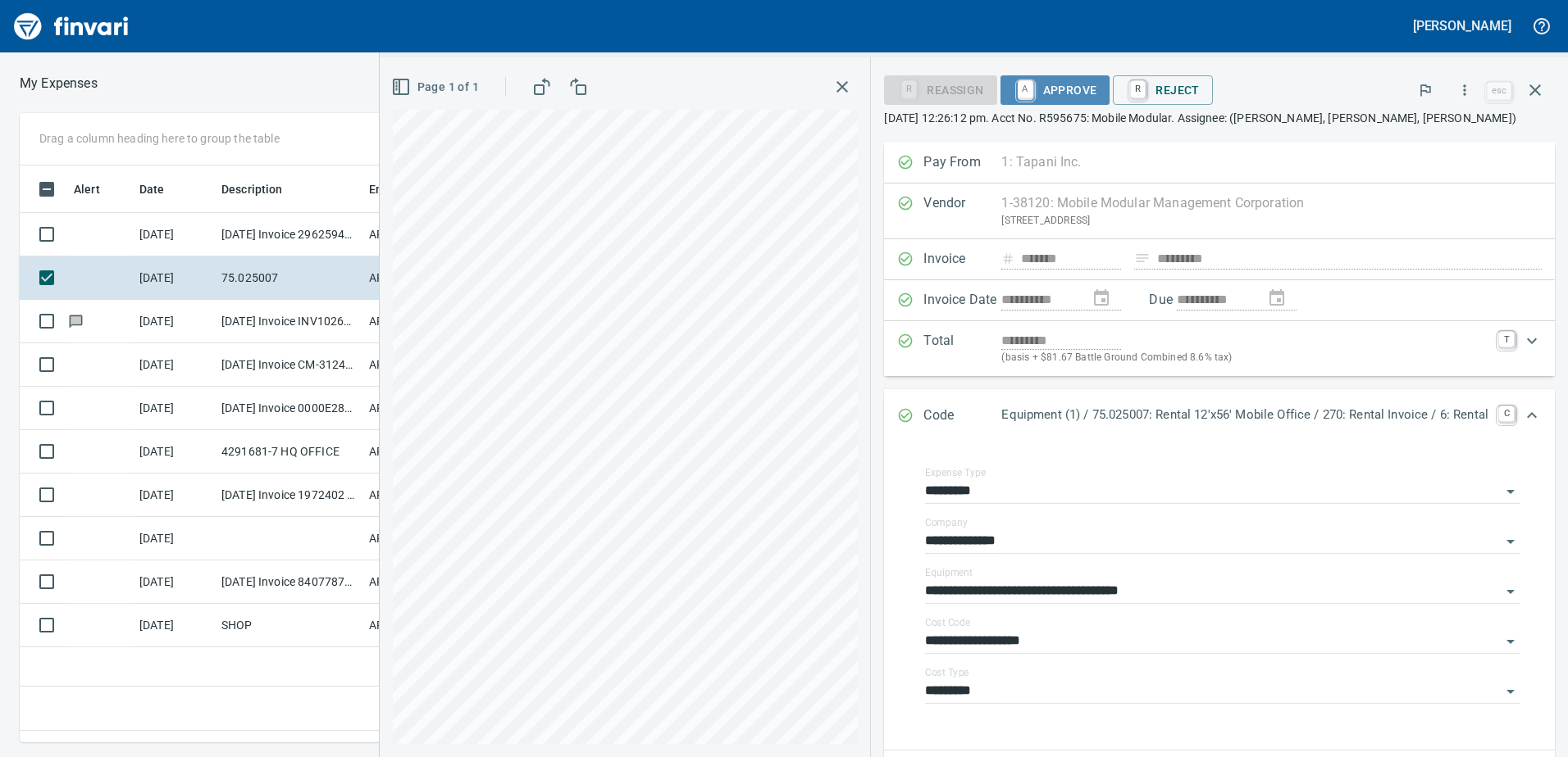
click at [1065, 85] on span "A Approve" at bounding box center [1055, 90] width 84 height 28
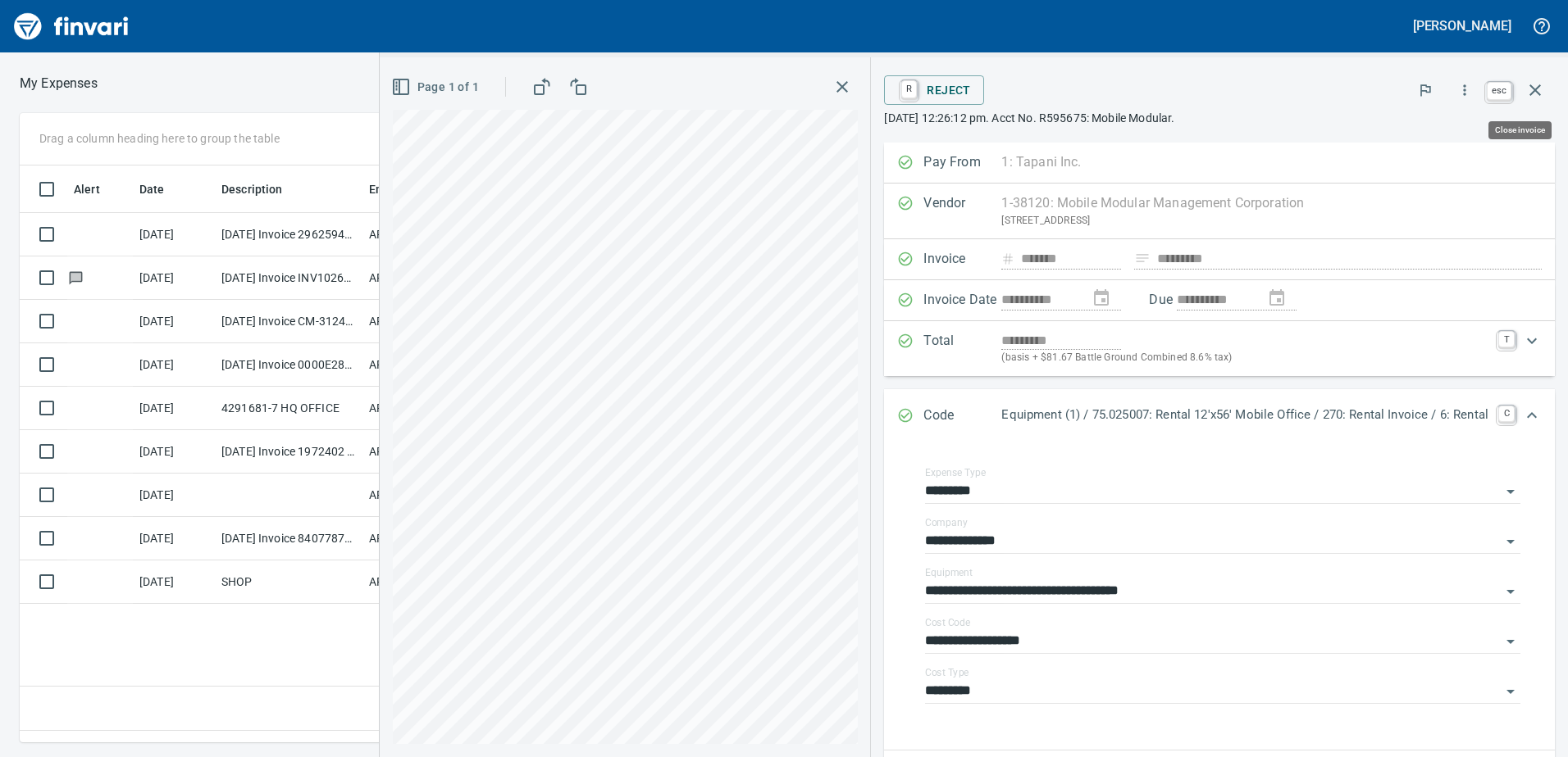
click at [1536, 85] on icon "button" at bounding box center [1535, 90] width 20 height 20
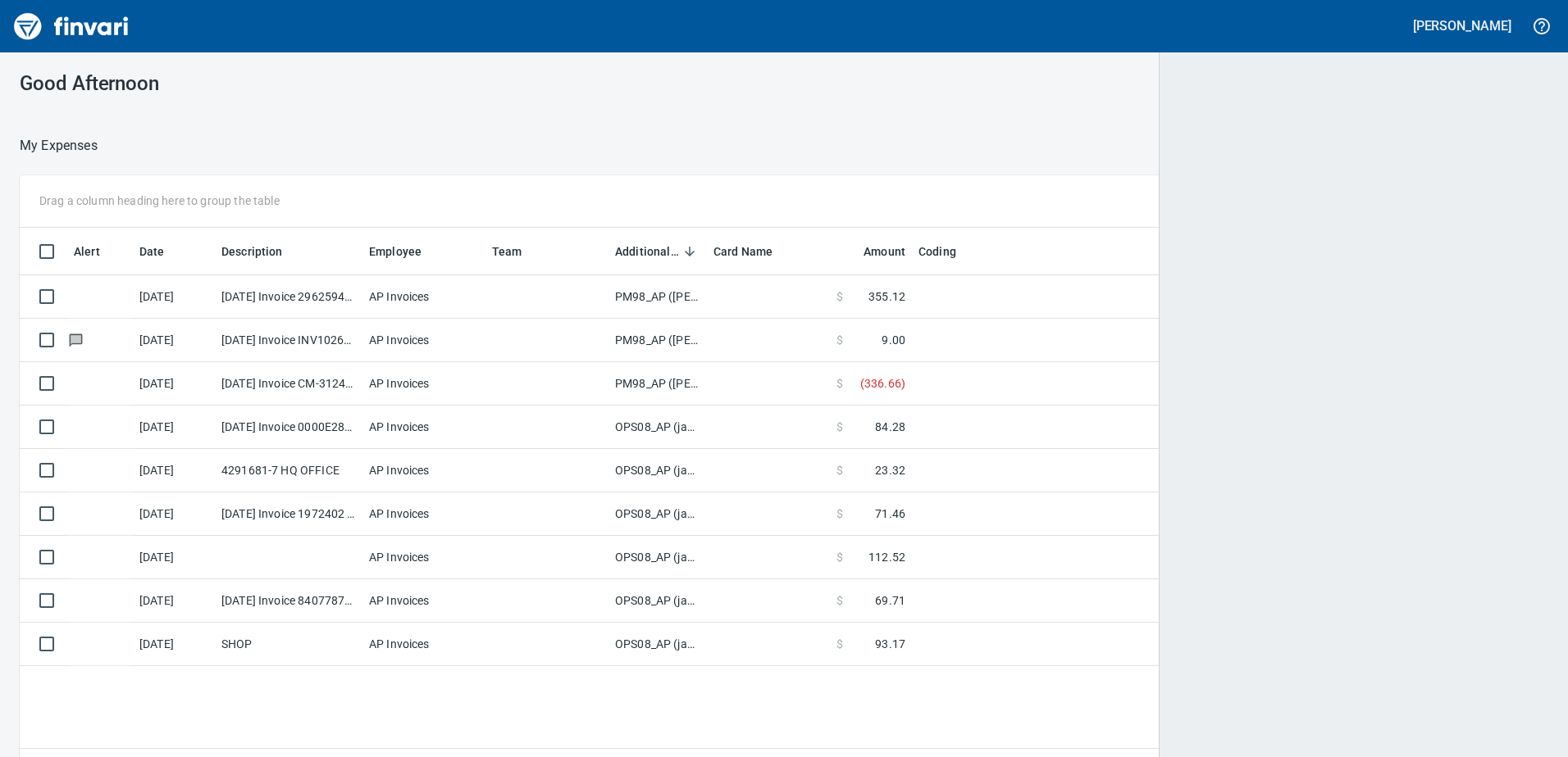
scroll to position [2, 2]
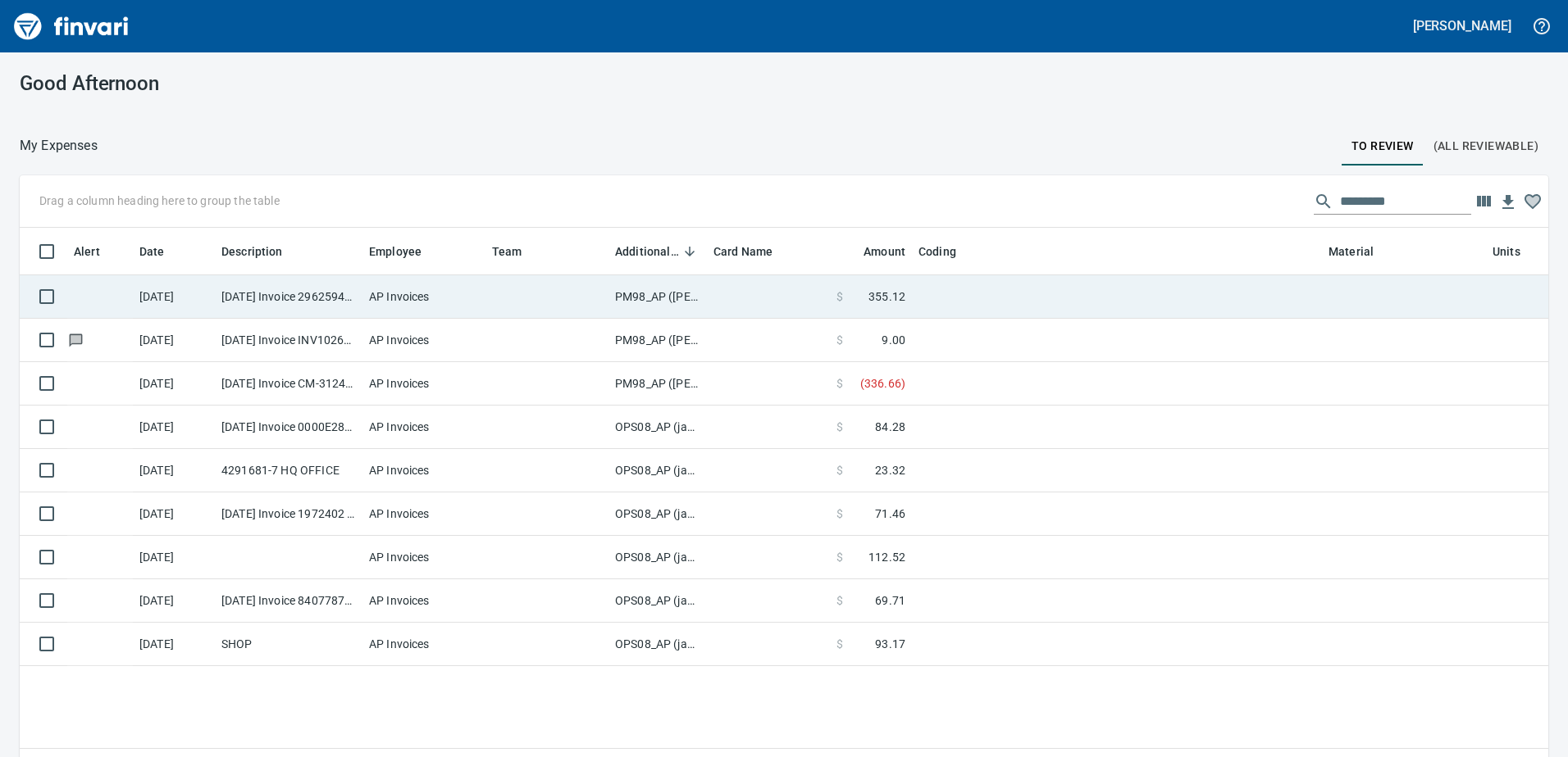
click at [679, 302] on td "PM98_AP ([PERSON_NAME], [PERSON_NAME])" at bounding box center [658, 297] width 99 height 43
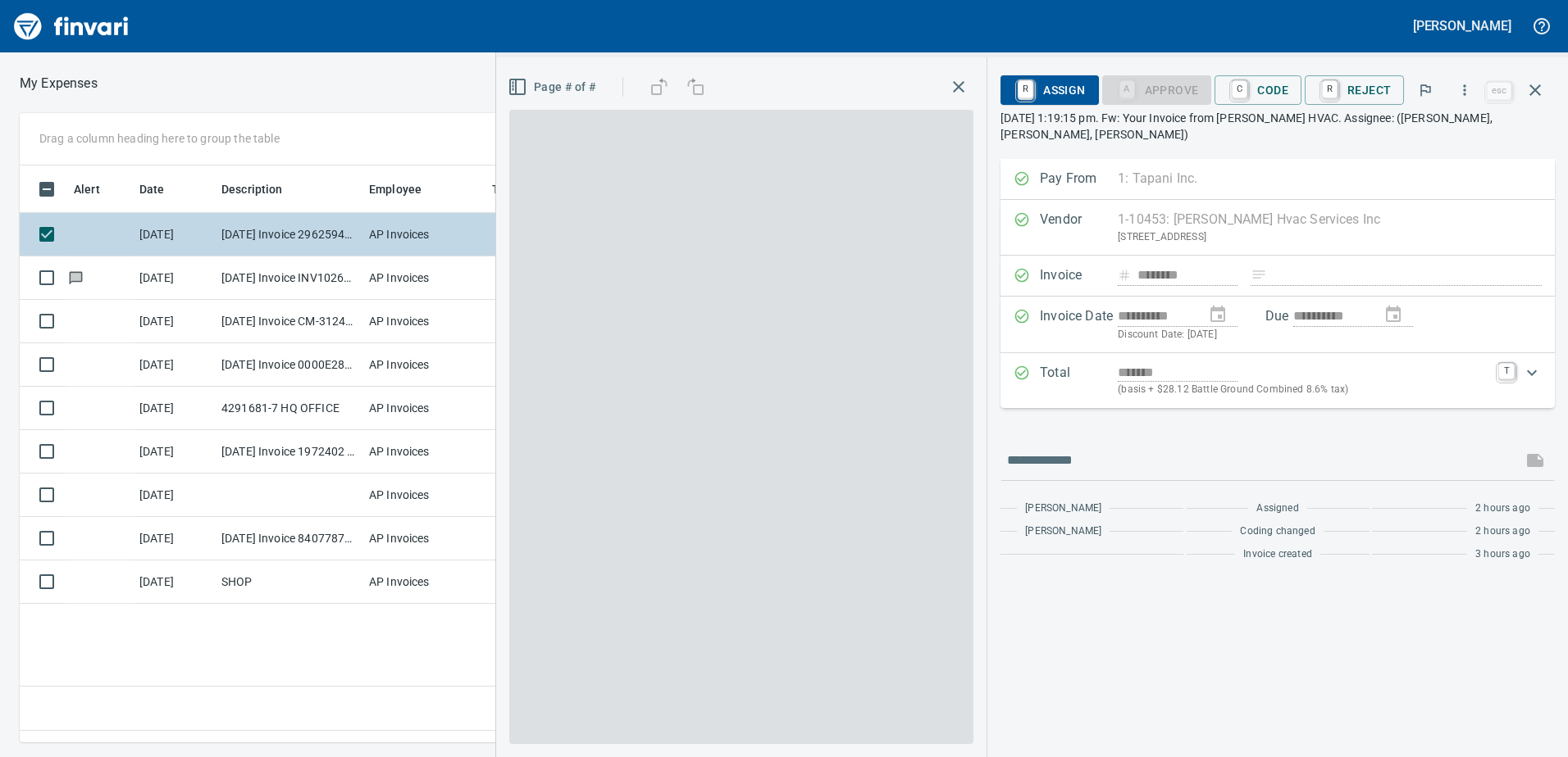
scroll to position [553, 1106]
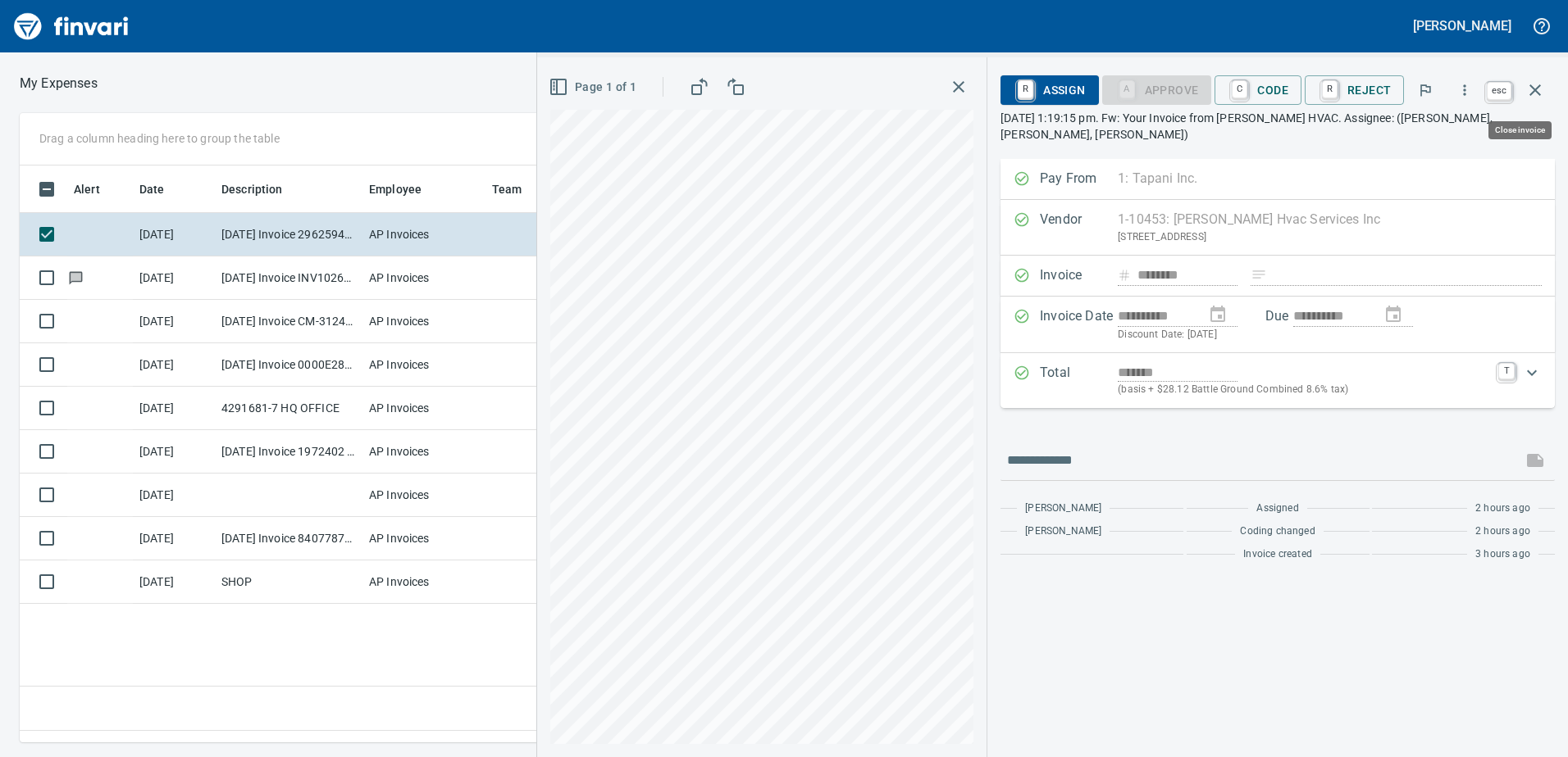
click at [1536, 90] on icon "button" at bounding box center [1535, 91] width 12 height 12
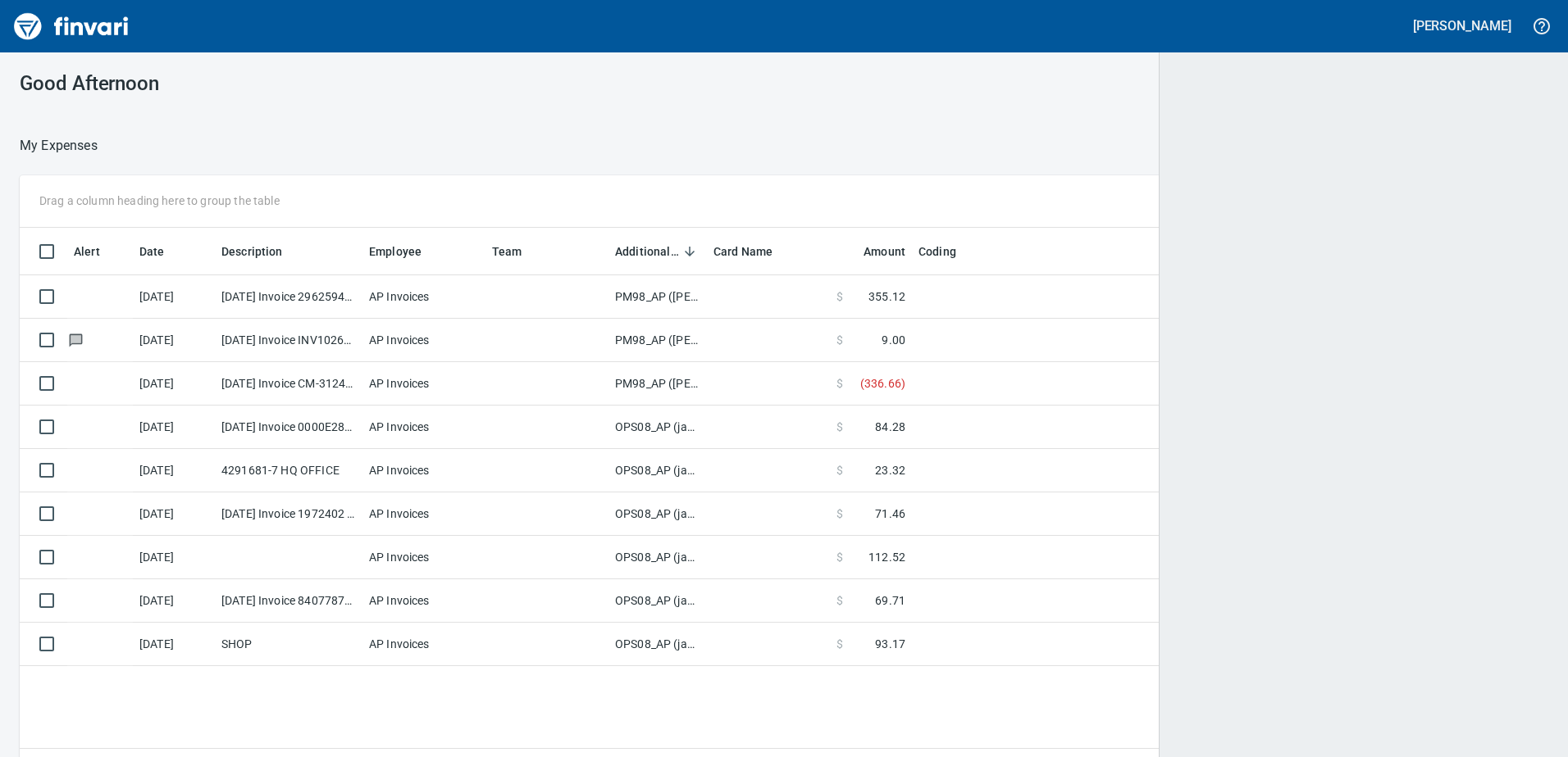
scroll to position [2, 2]
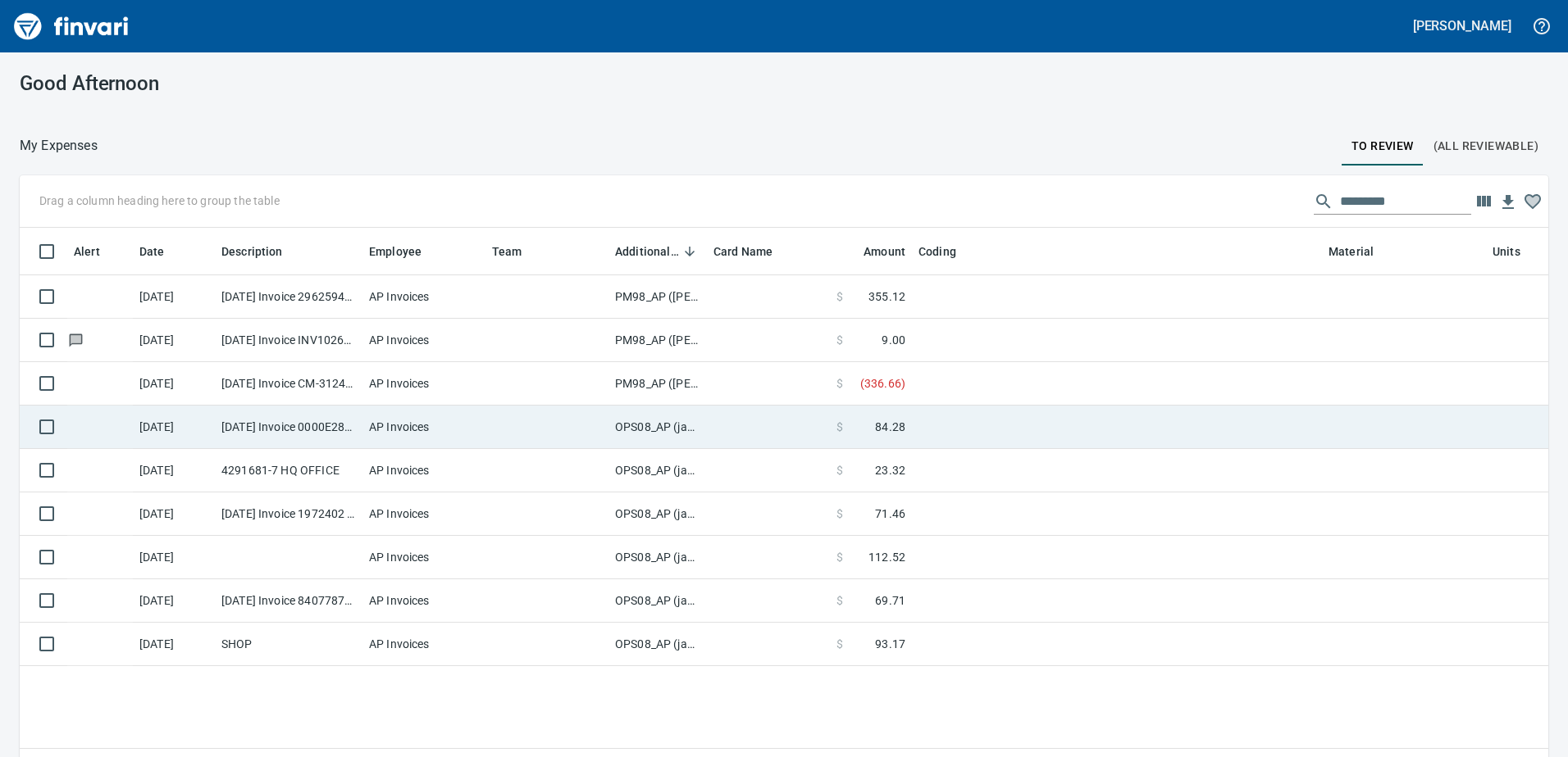
click at [634, 431] on td "OPS08_AP (janettep, samr)" at bounding box center [658, 427] width 99 height 43
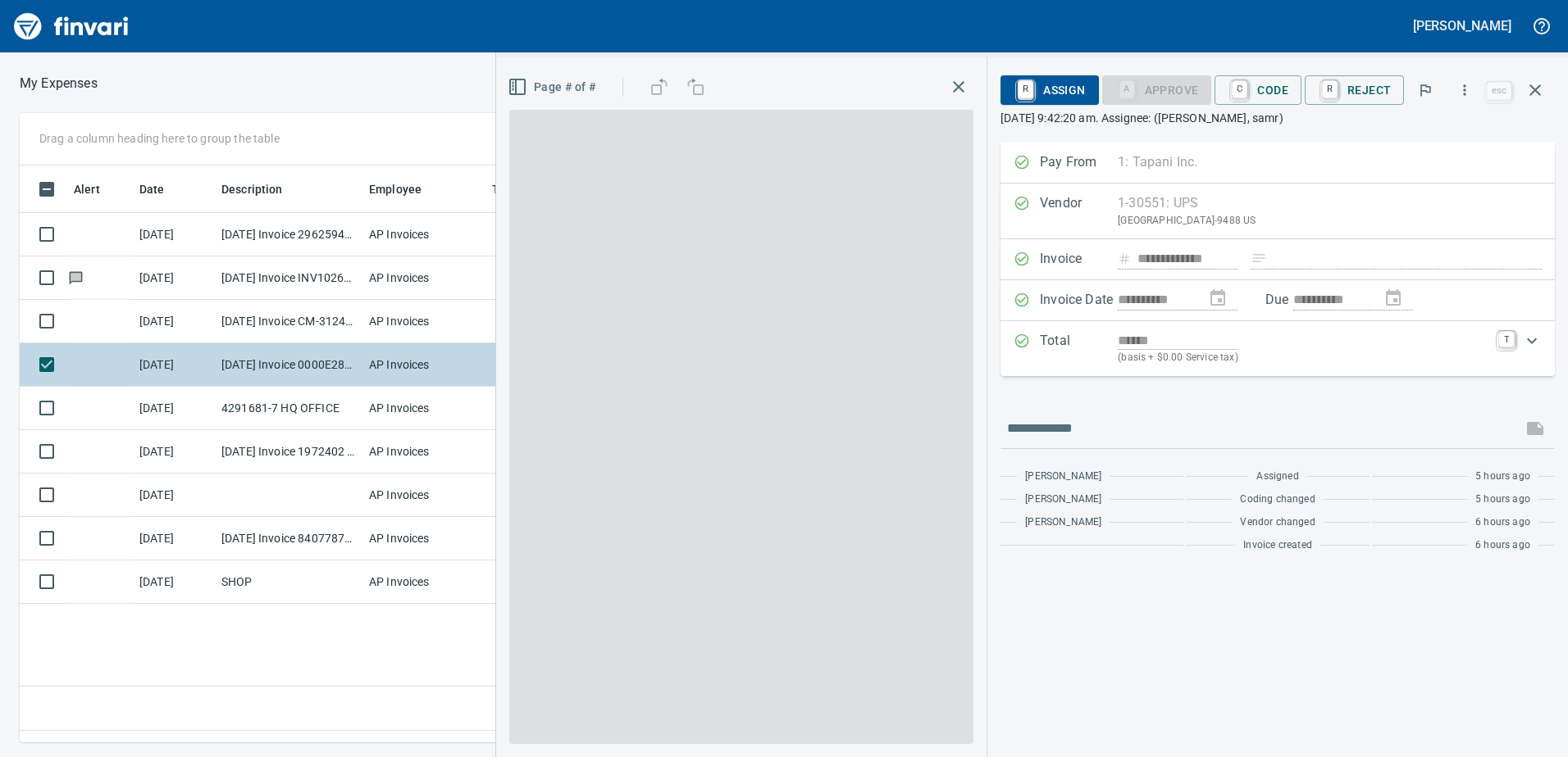
scroll to position [553, 1106]
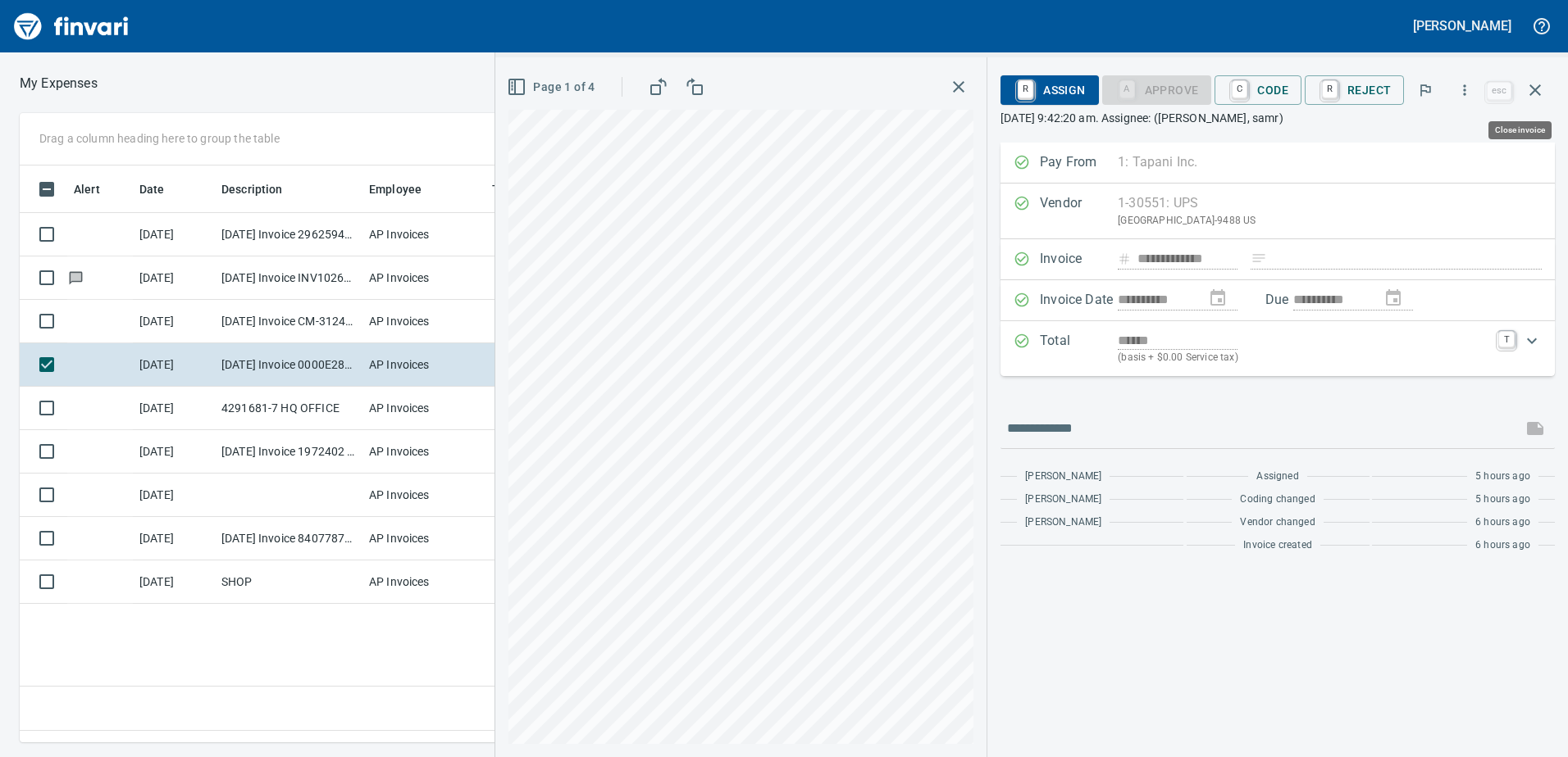
click at [1533, 88] on icon "button" at bounding box center [1535, 91] width 12 height 12
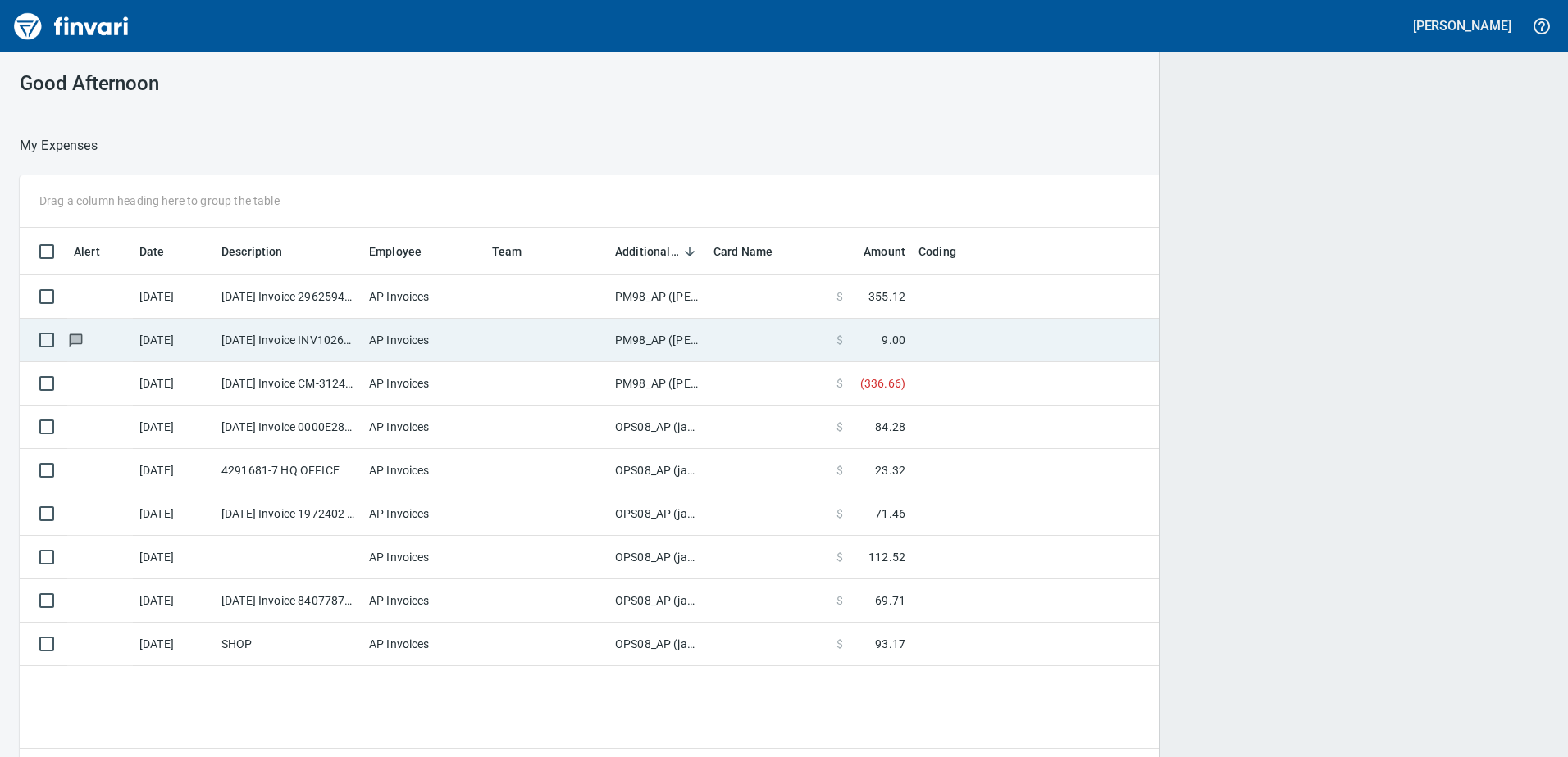
scroll to position [553, 1502]
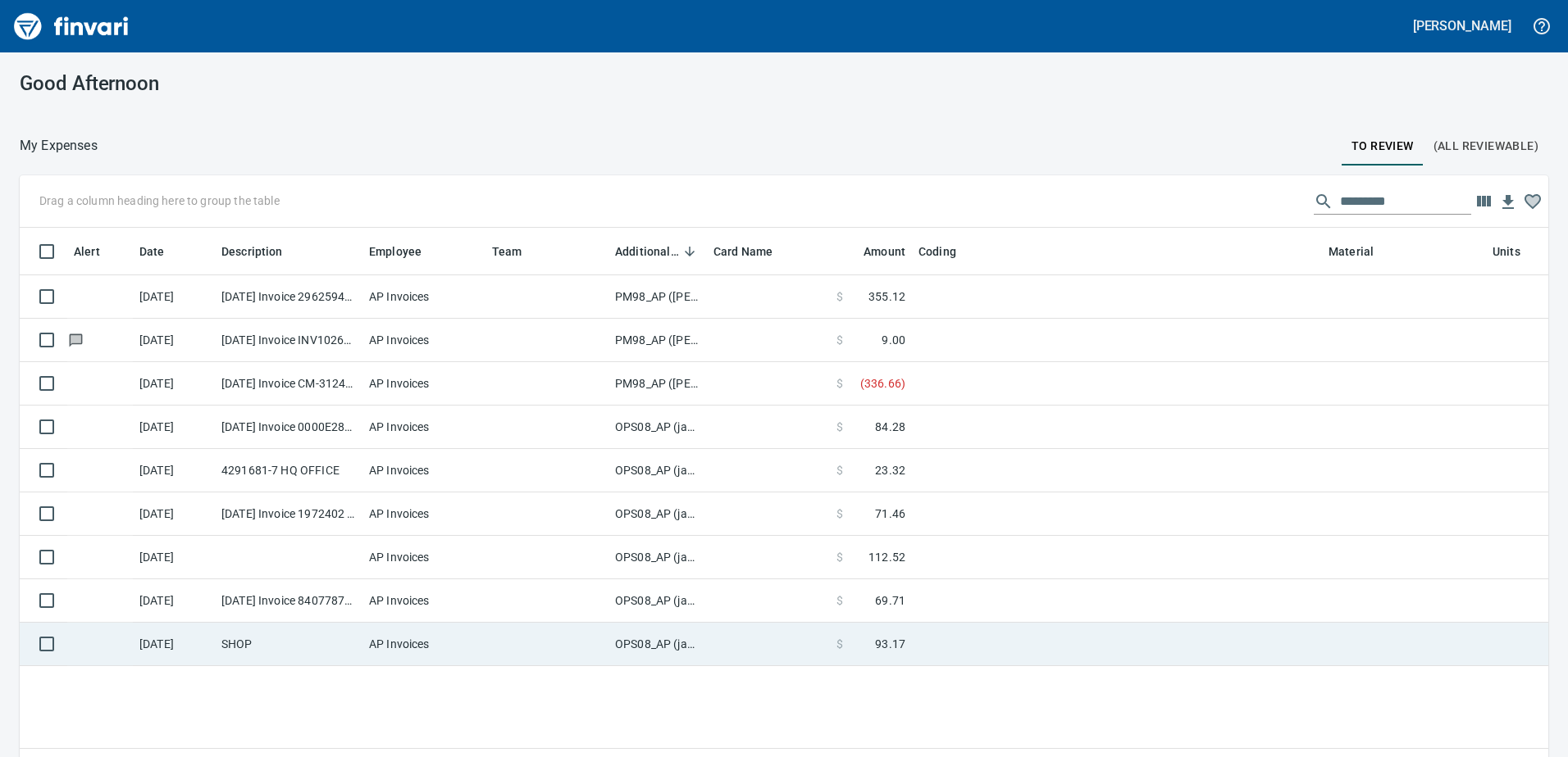
click at [636, 646] on td "OPS08_AP (janettep, samr)" at bounding box center [658, 644] width 99 height 43
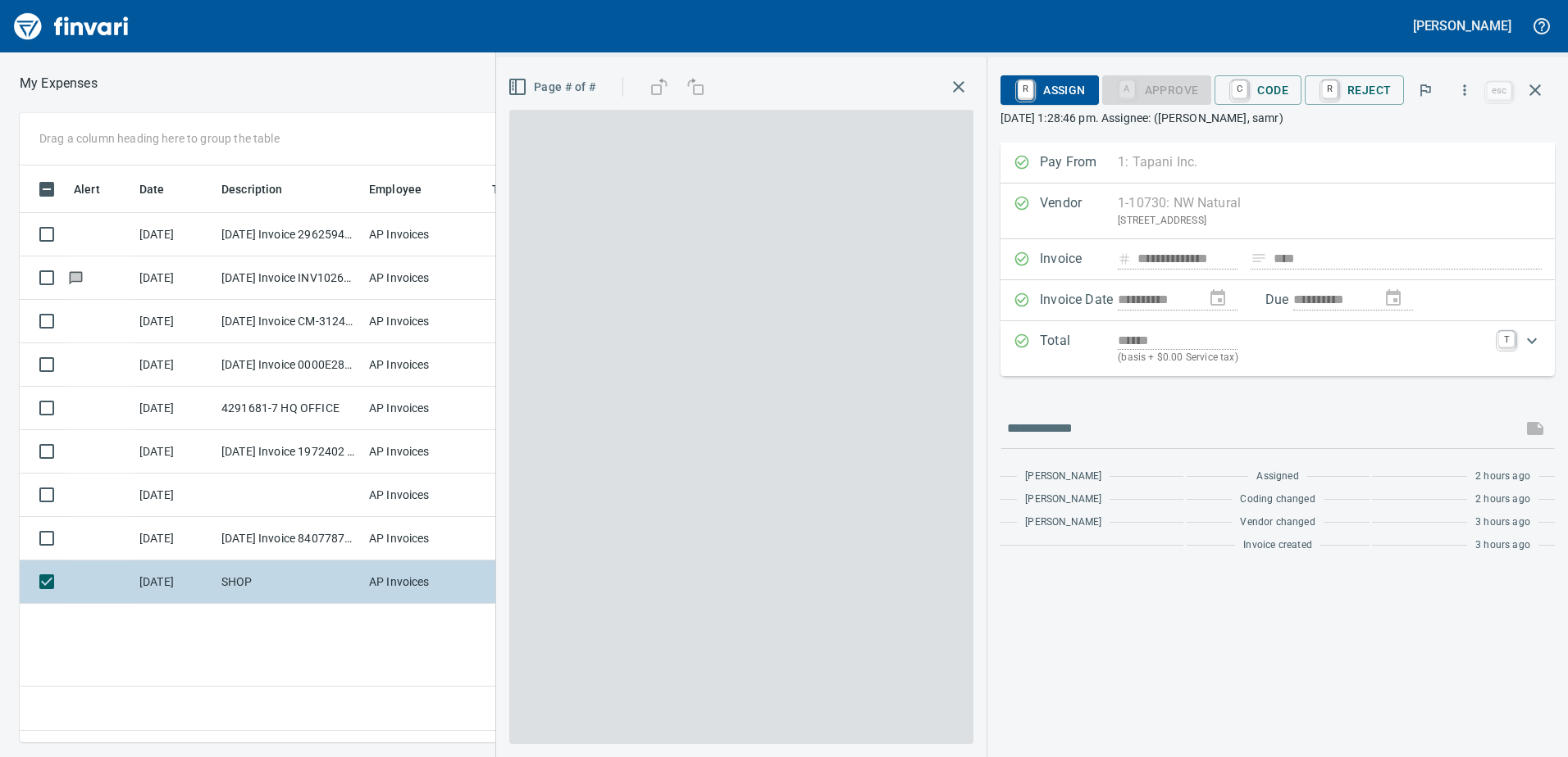
scroll to position [553, 1106]
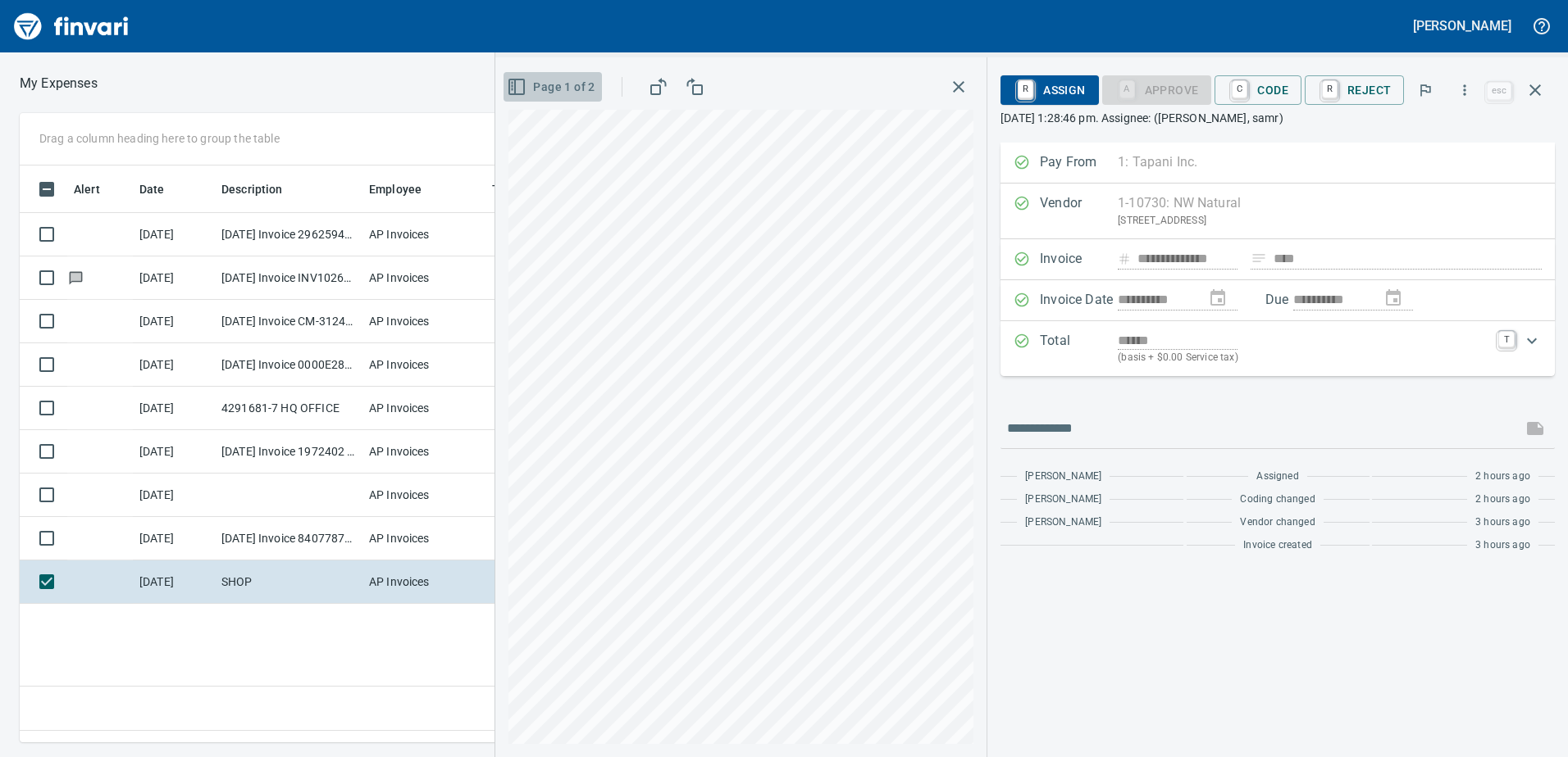
click at [520, 85] on icon "button" at bounding box center [516, 87] width 20 height 20
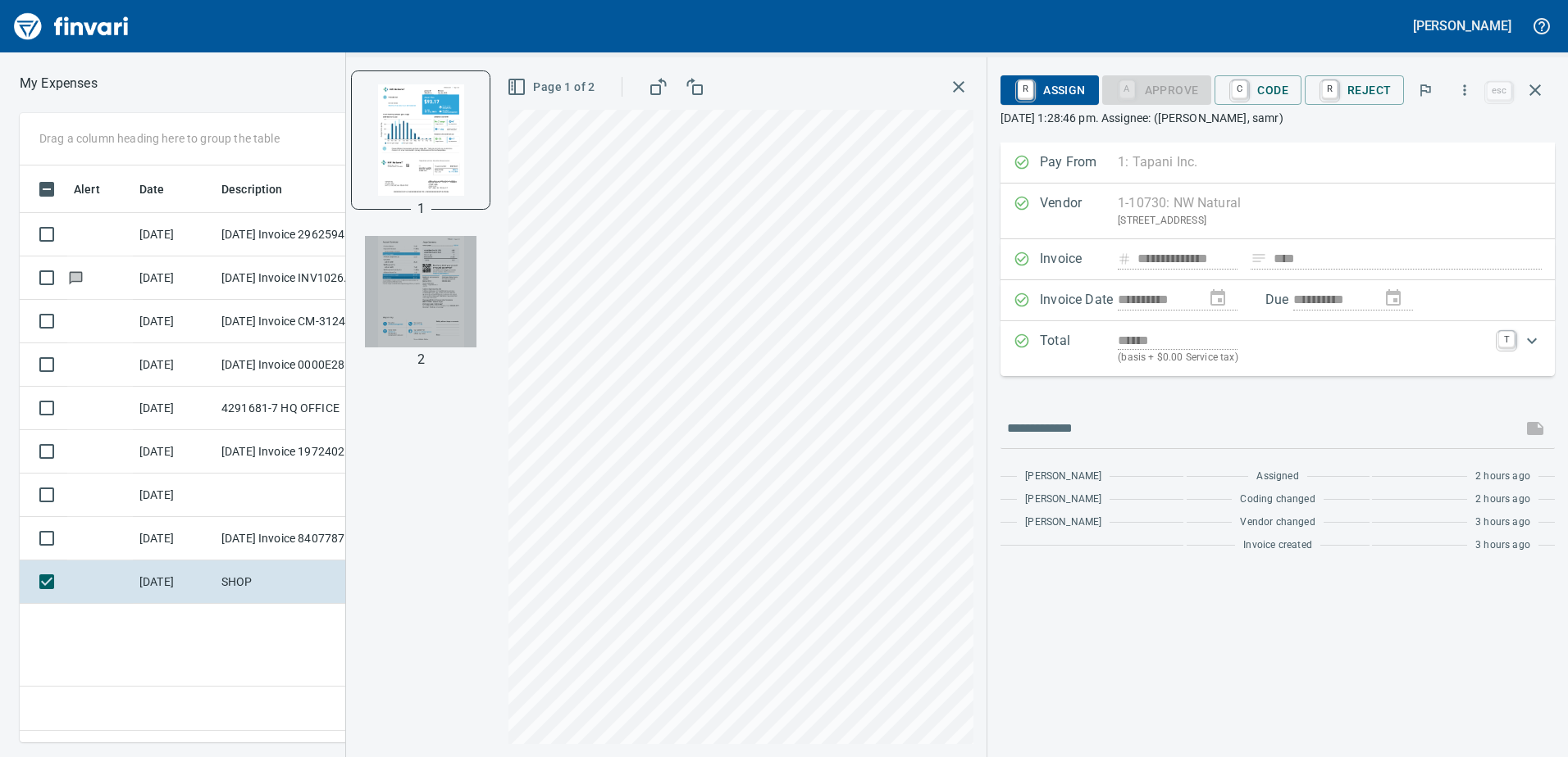
click at [408, 271] on img "button" at bounding box center [421, 291] width 112 height 112
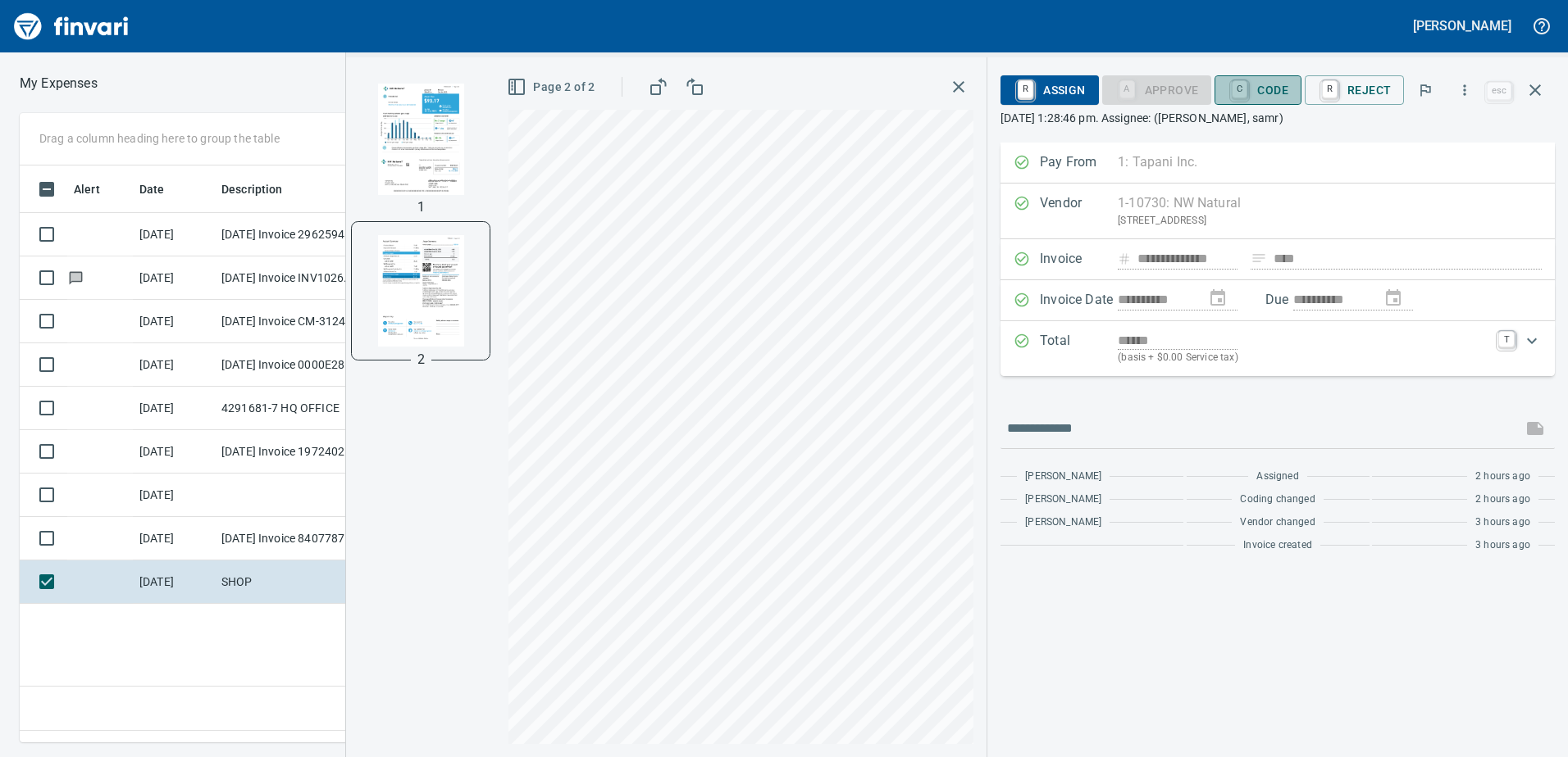
click at [1273, 93] on span "C Code" at bounding box center [1257, 90] width 60 height 28
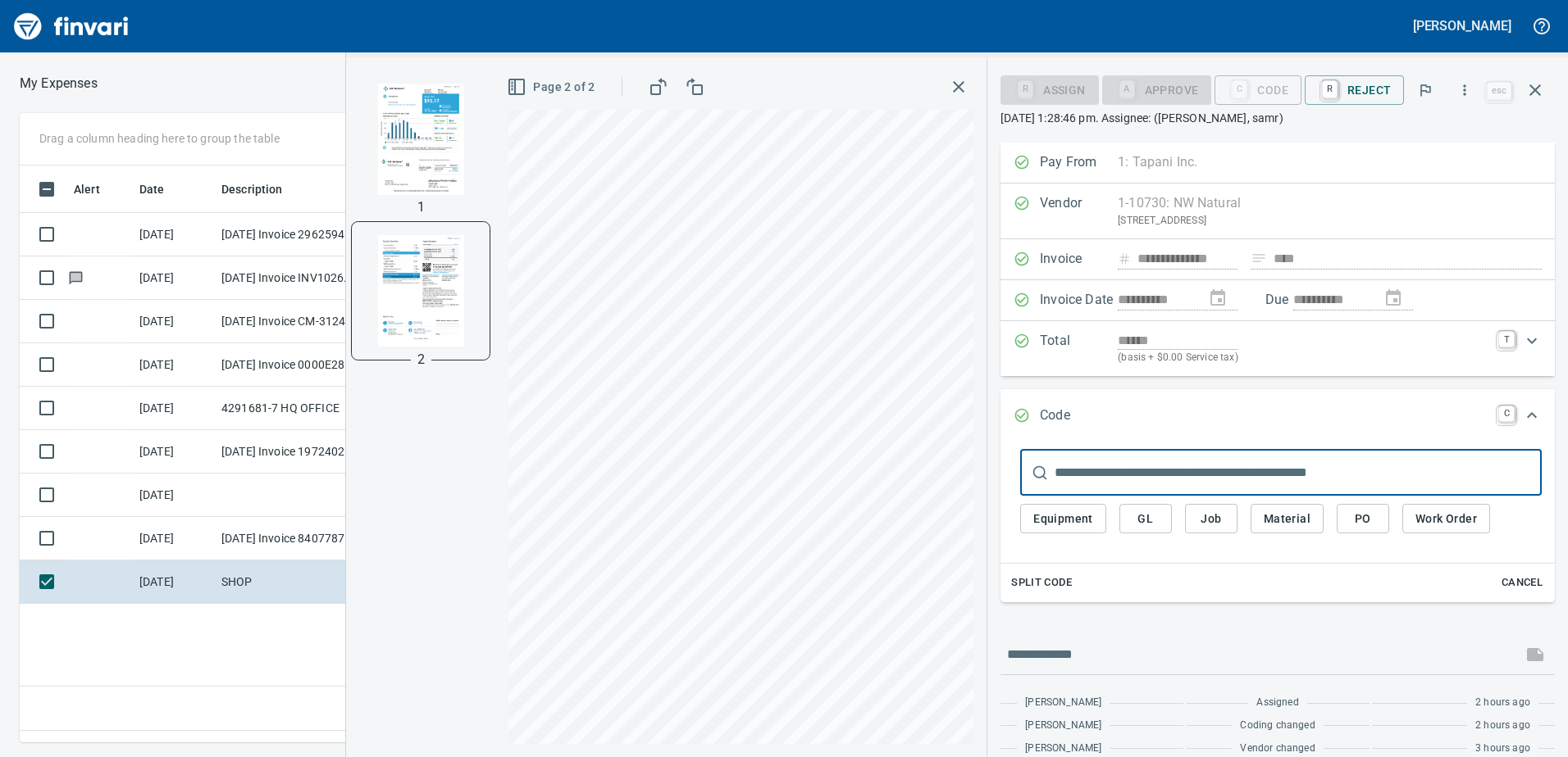
click at [1146, 520] on span "GL" at bounding box center [1145, 519] width 27 height 21
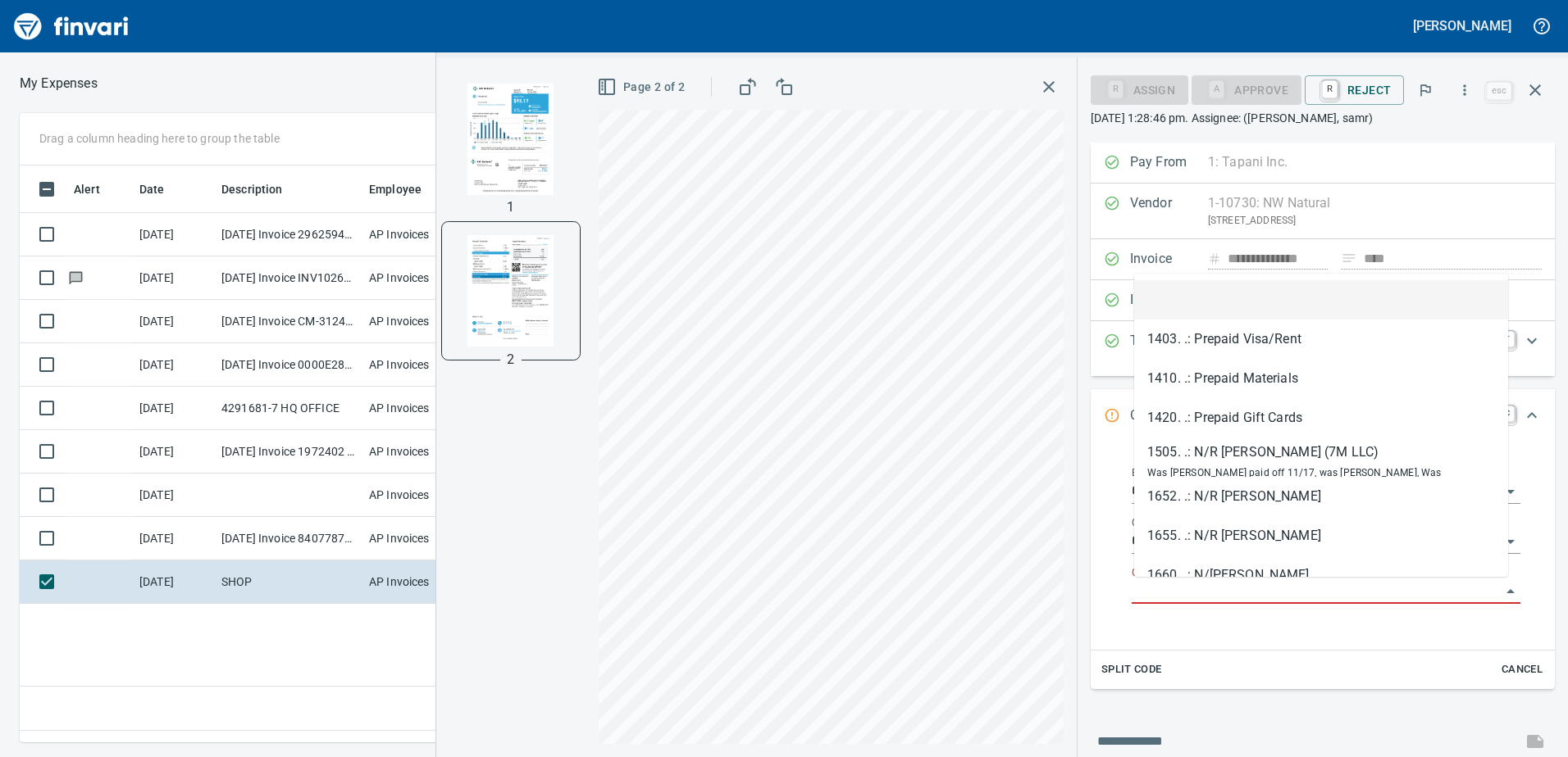
click at [1165, 587] on input "GL Account" at bounding box center [1316, 591] width 369 height 23
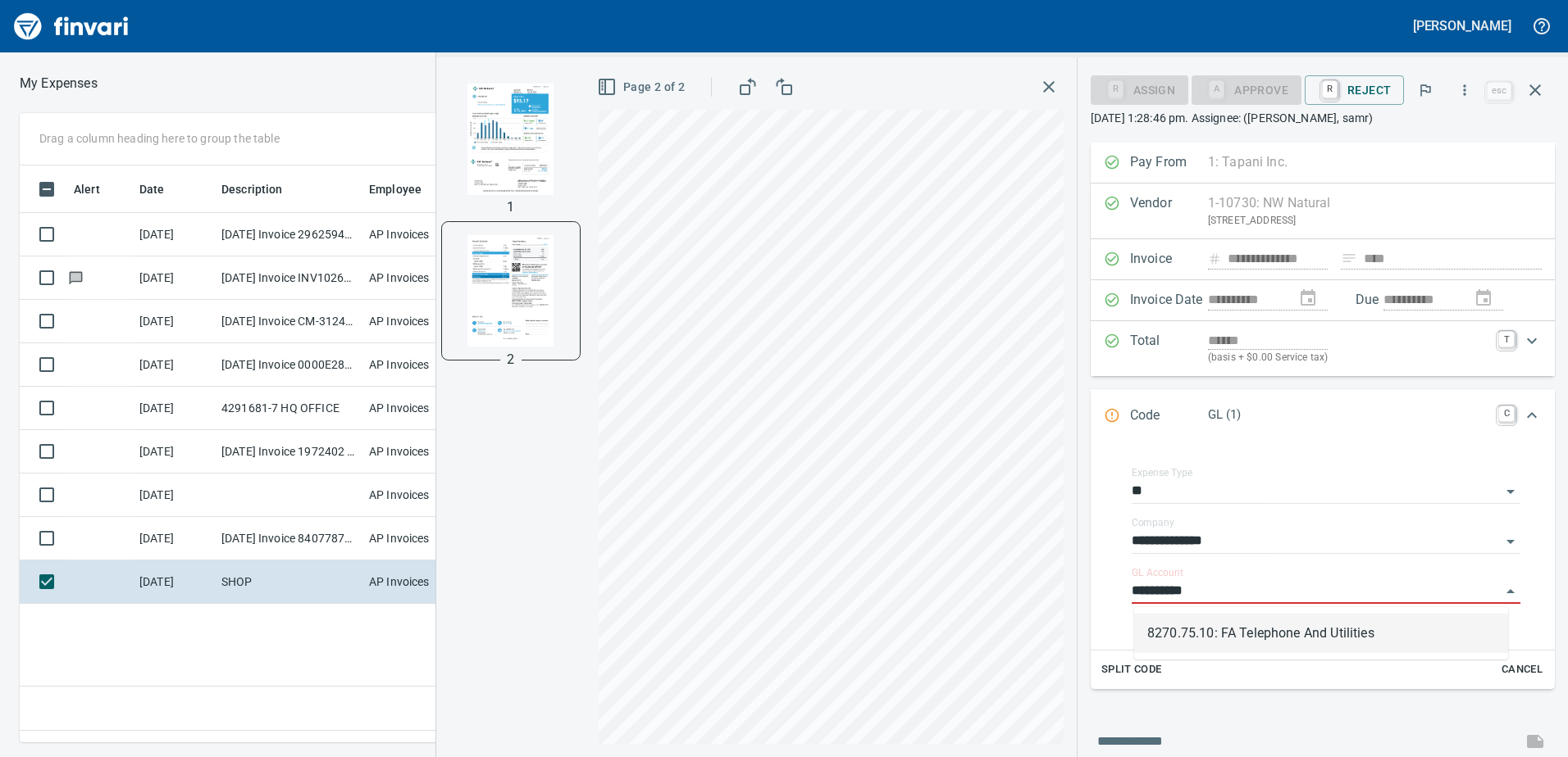
click at [1217, 636] on li "8270.75.10: FA Telephone And Utilities" at bounding box center [1321, 634] width 374 height 39
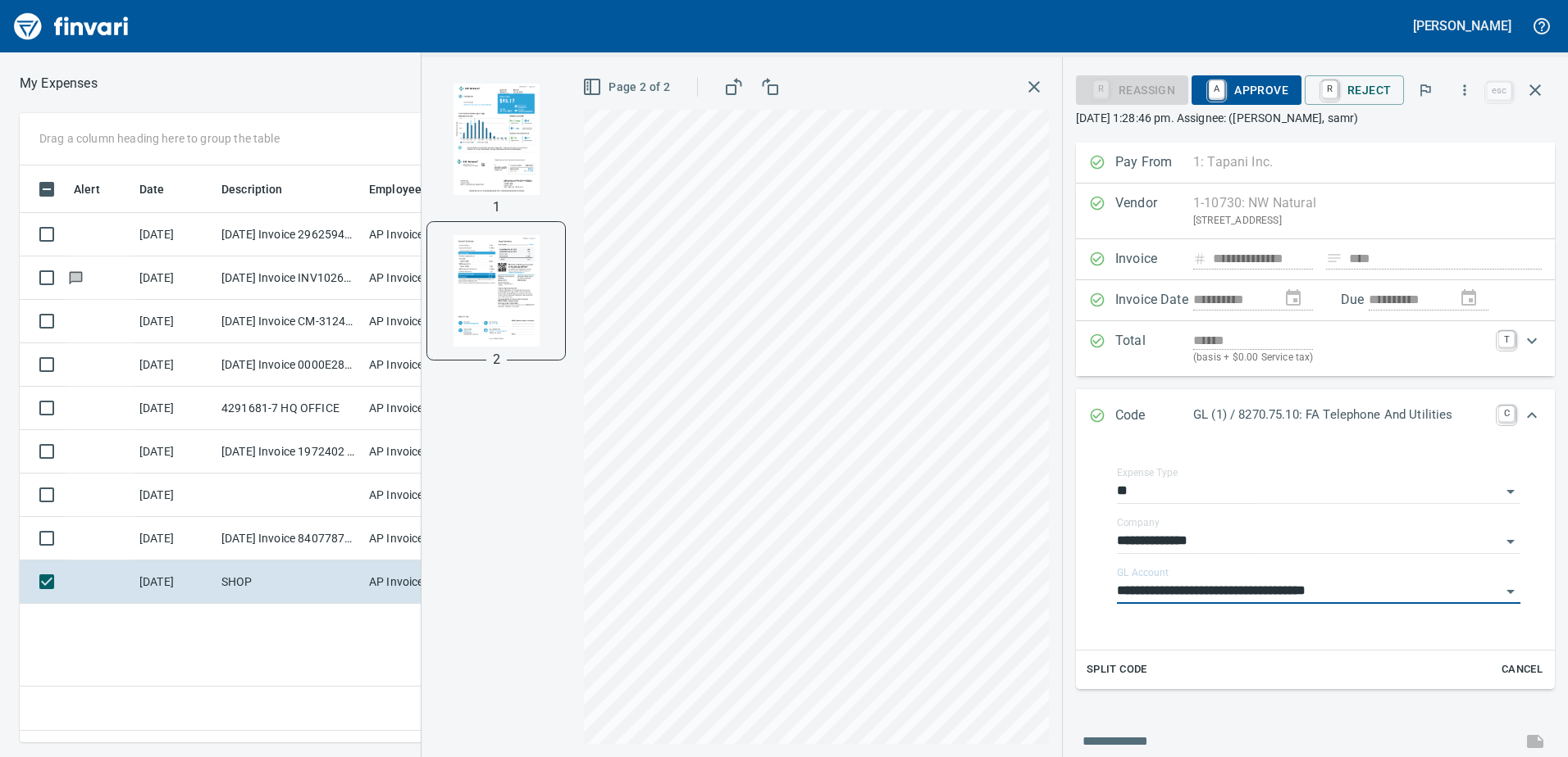
type input "**********"
click at [1268, 88] on span "A Approve" at bounding box center [1246, 90] width 84 height 28
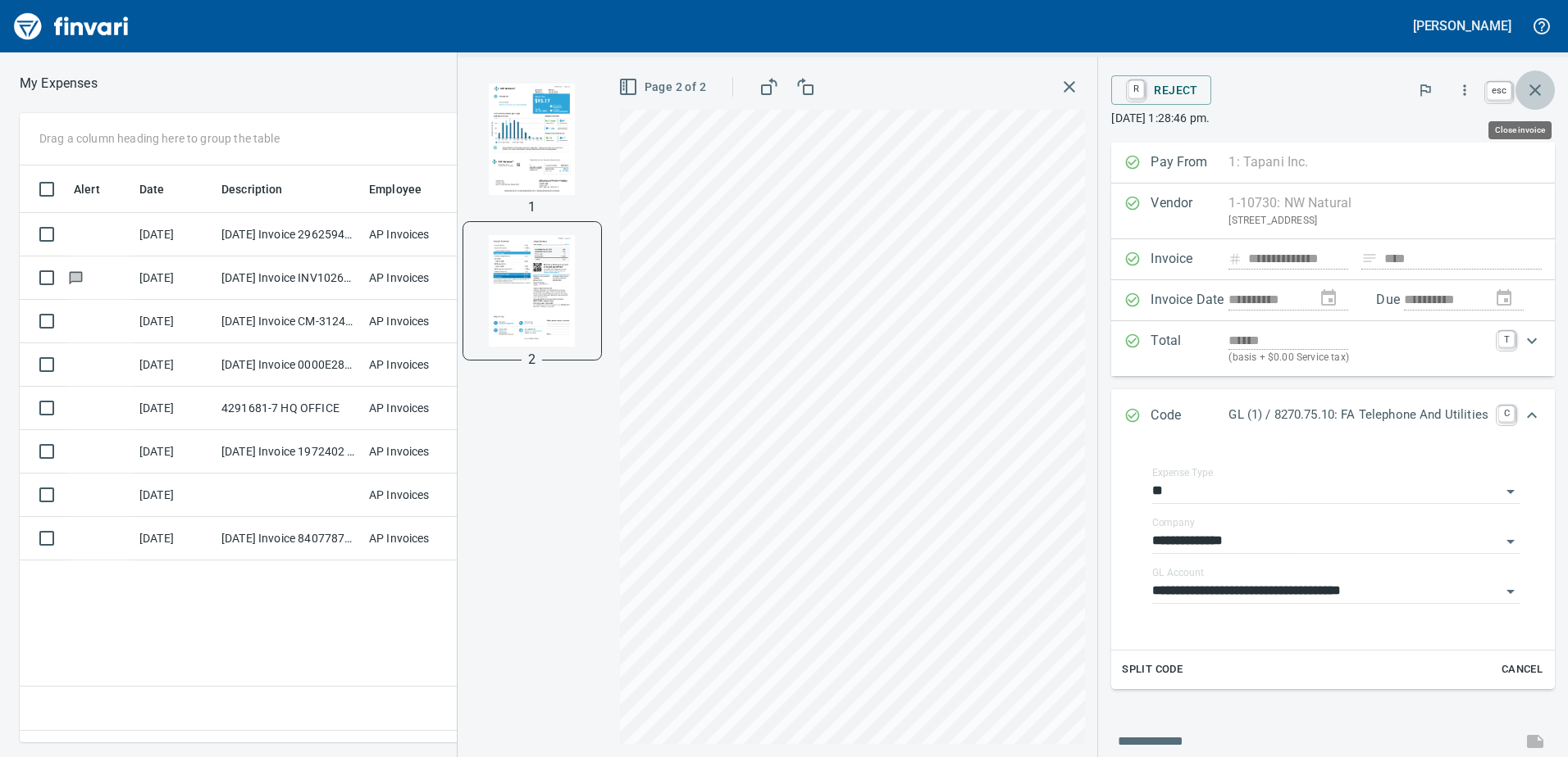
click at [1535, 87] on icon "button" at bounding box center [1535, 90] width 20 height 20
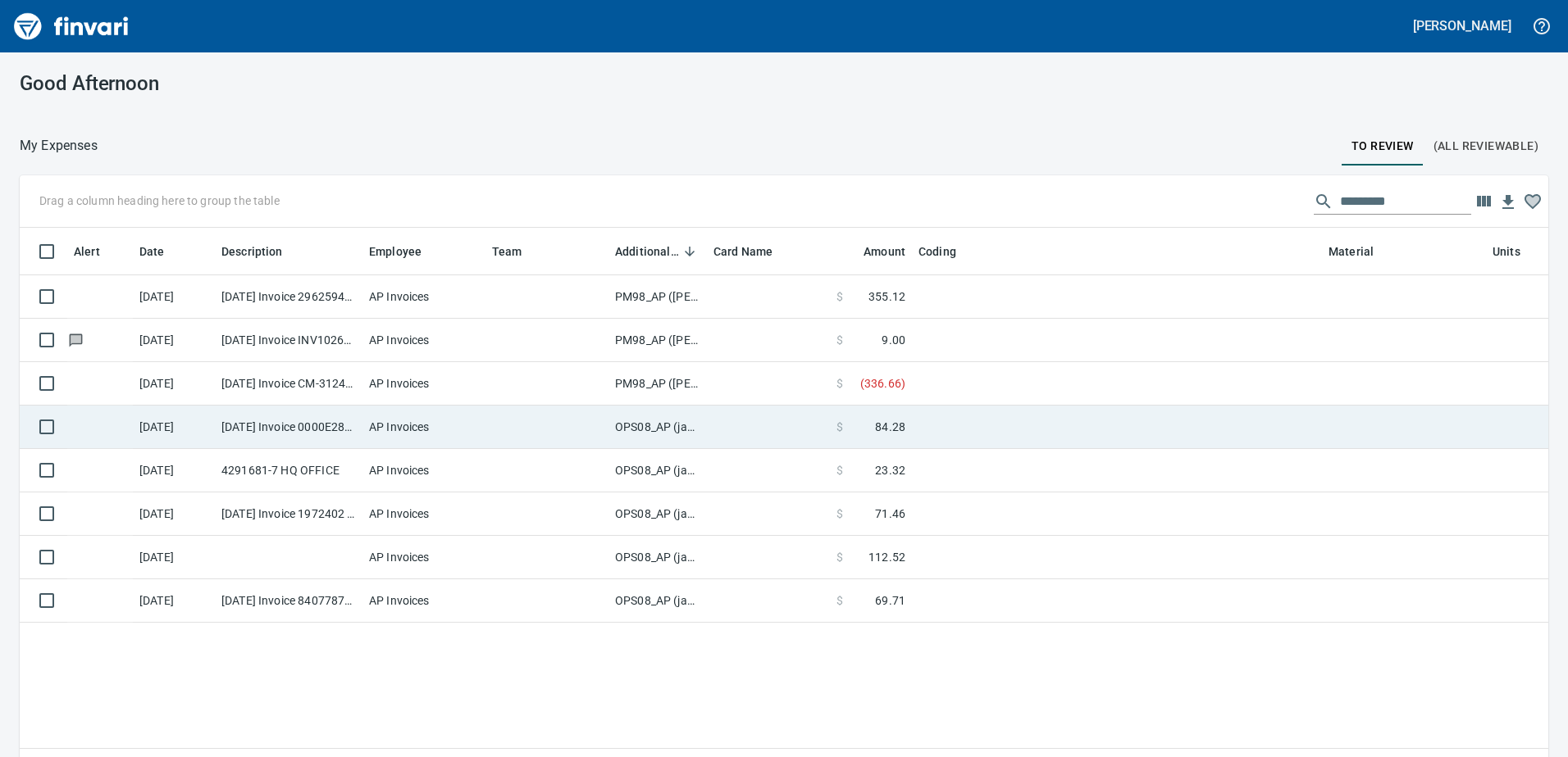
scroll to position [553, 1504]
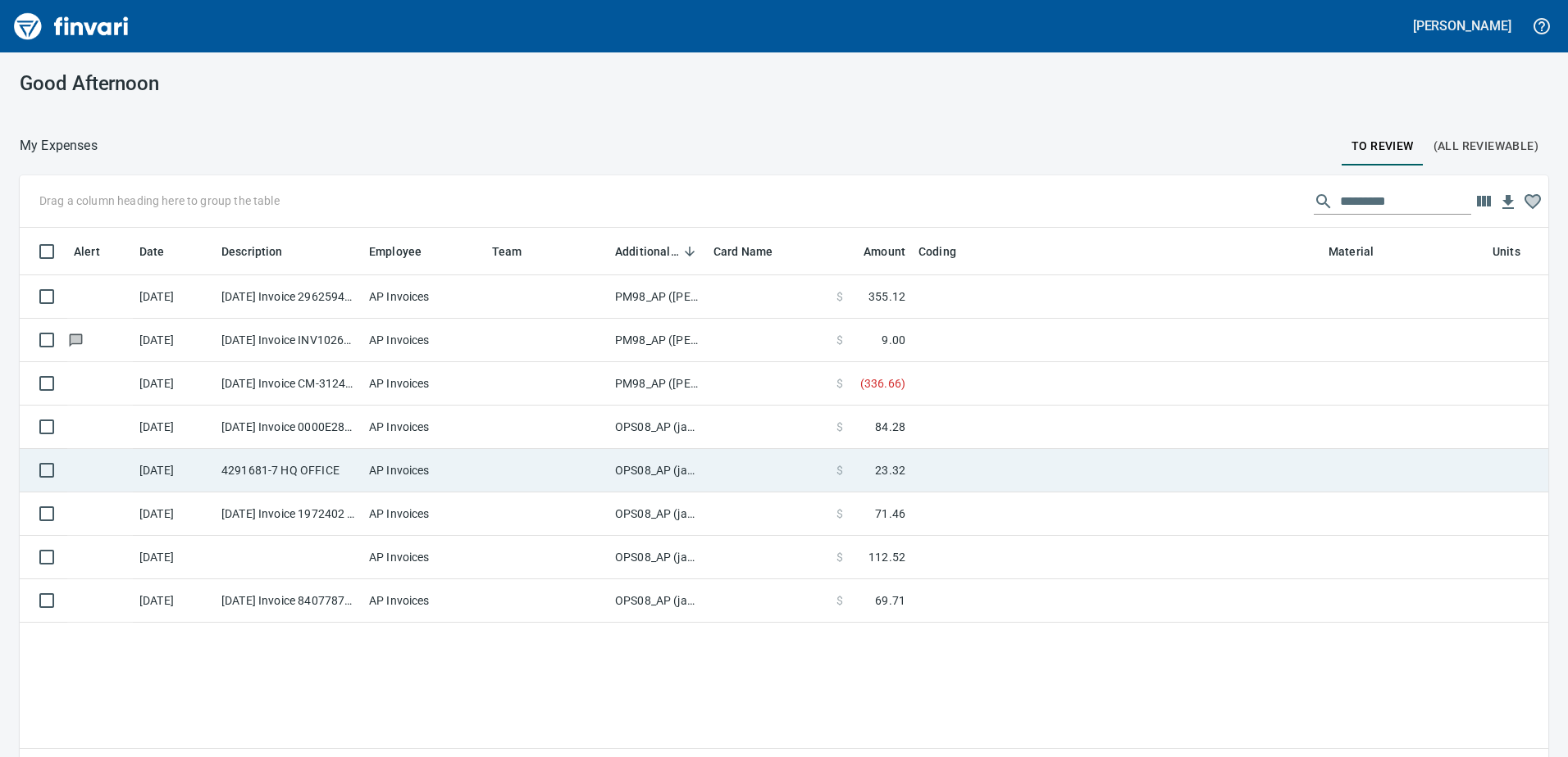
click at [645, 467] on td "OPS08_AP (janettep, samr)" at bounding box center [658, 471] width 99 height 43
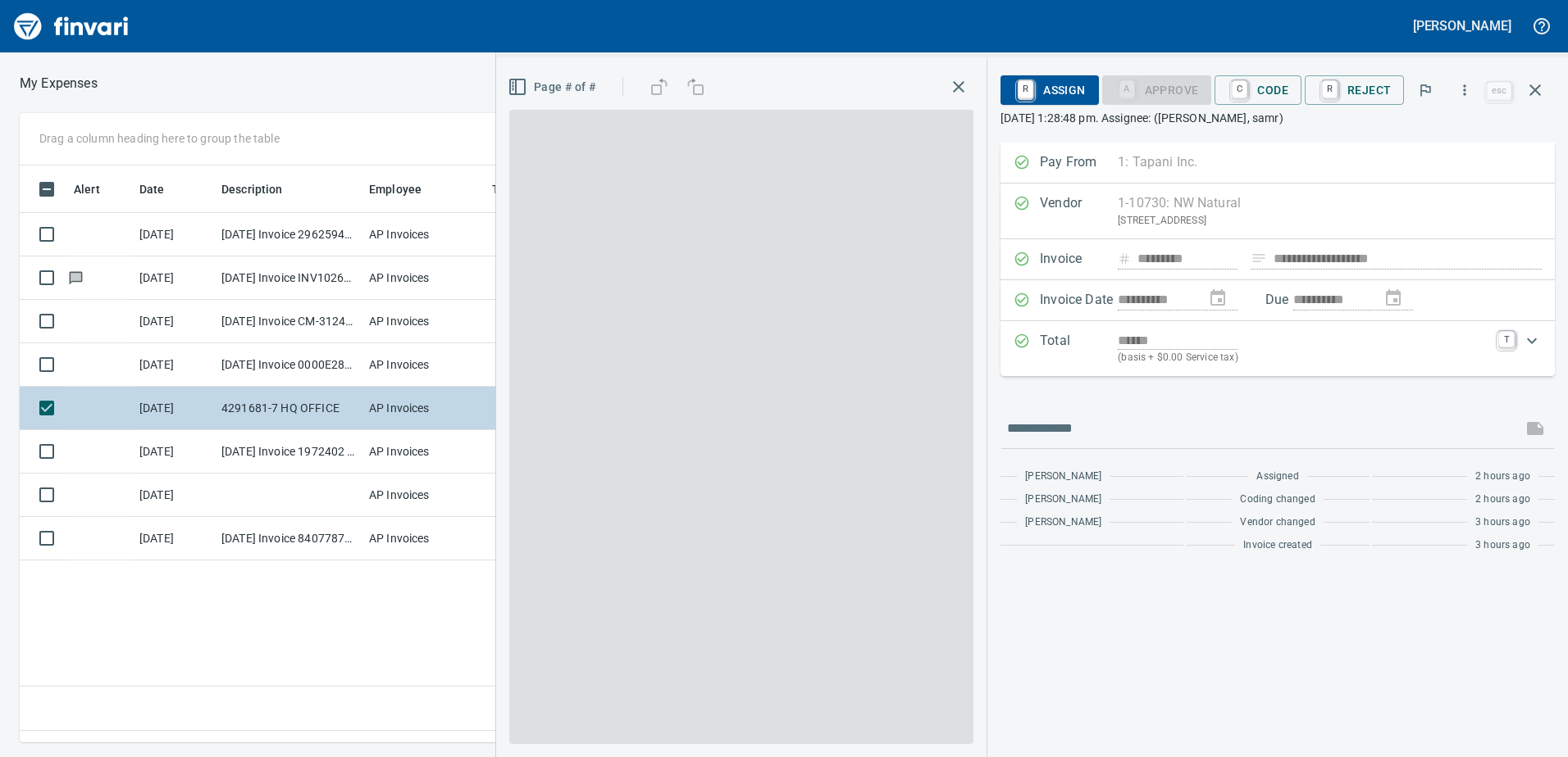
scroll to position [553, 1106]
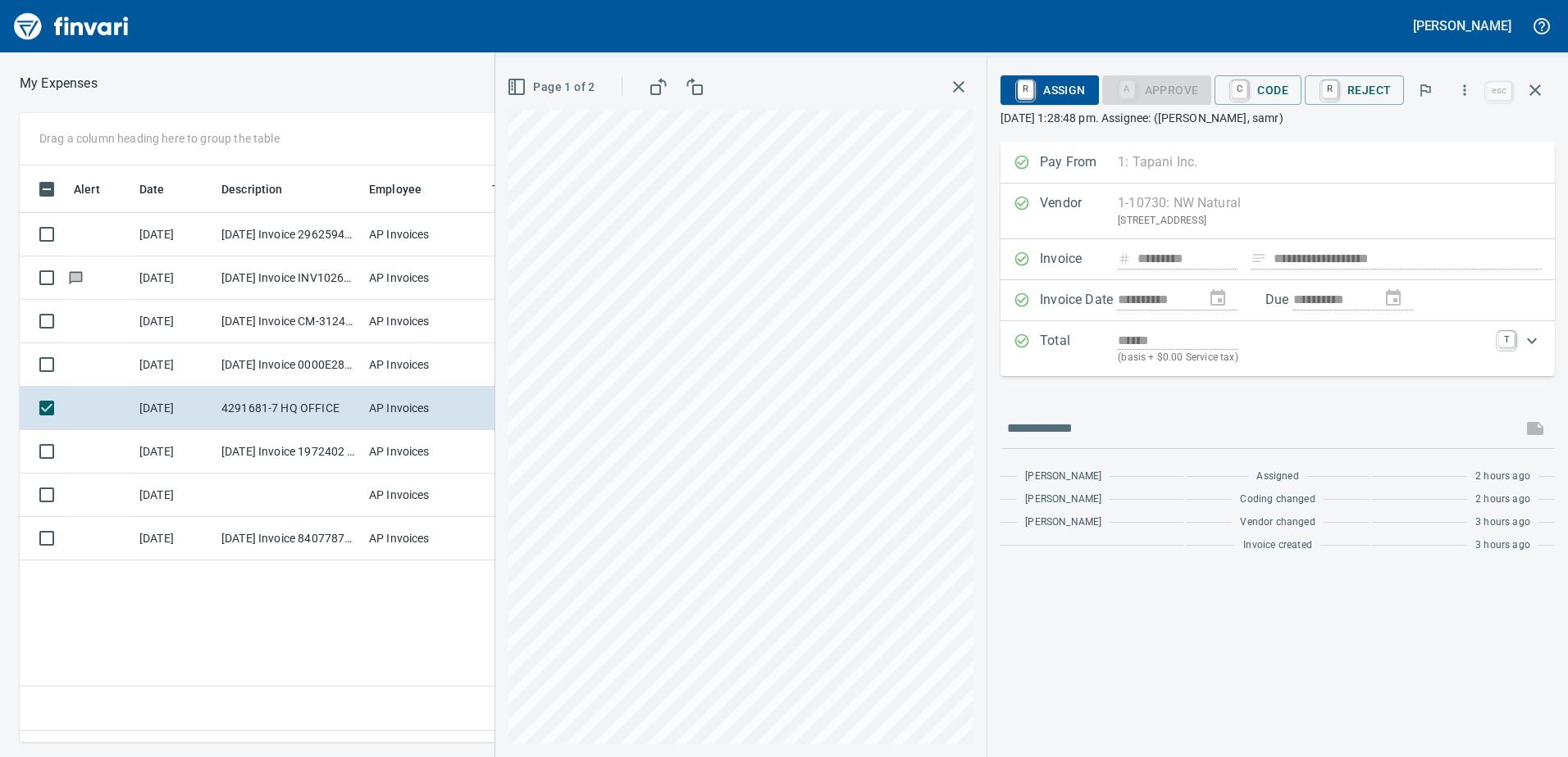
click at [524, 88] on icon "button" at bounding box center [516, 87] width 20 height 20
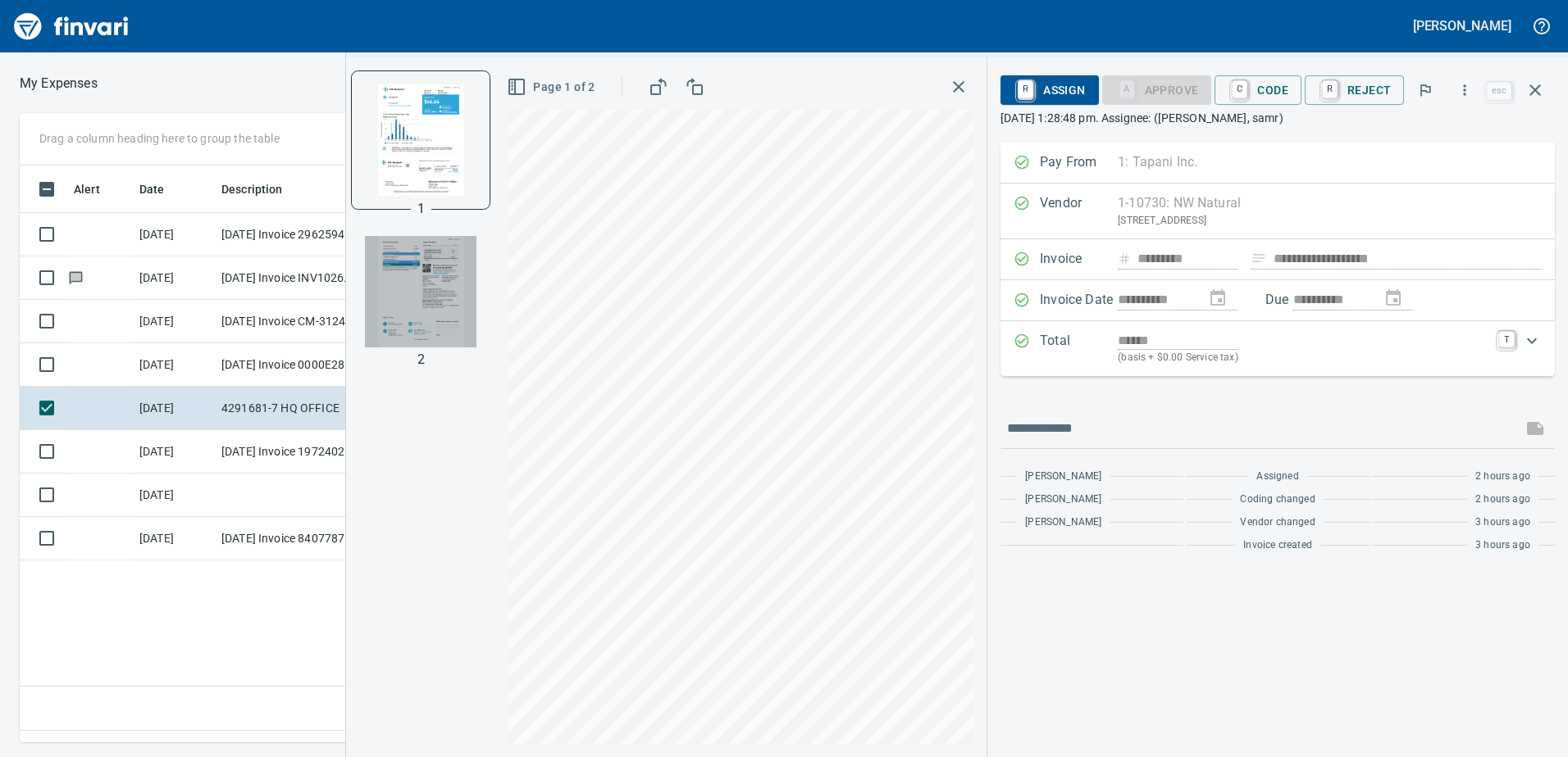
click at [414, 290] on img "button" at bounding box center [421, 291] width 112 height 112
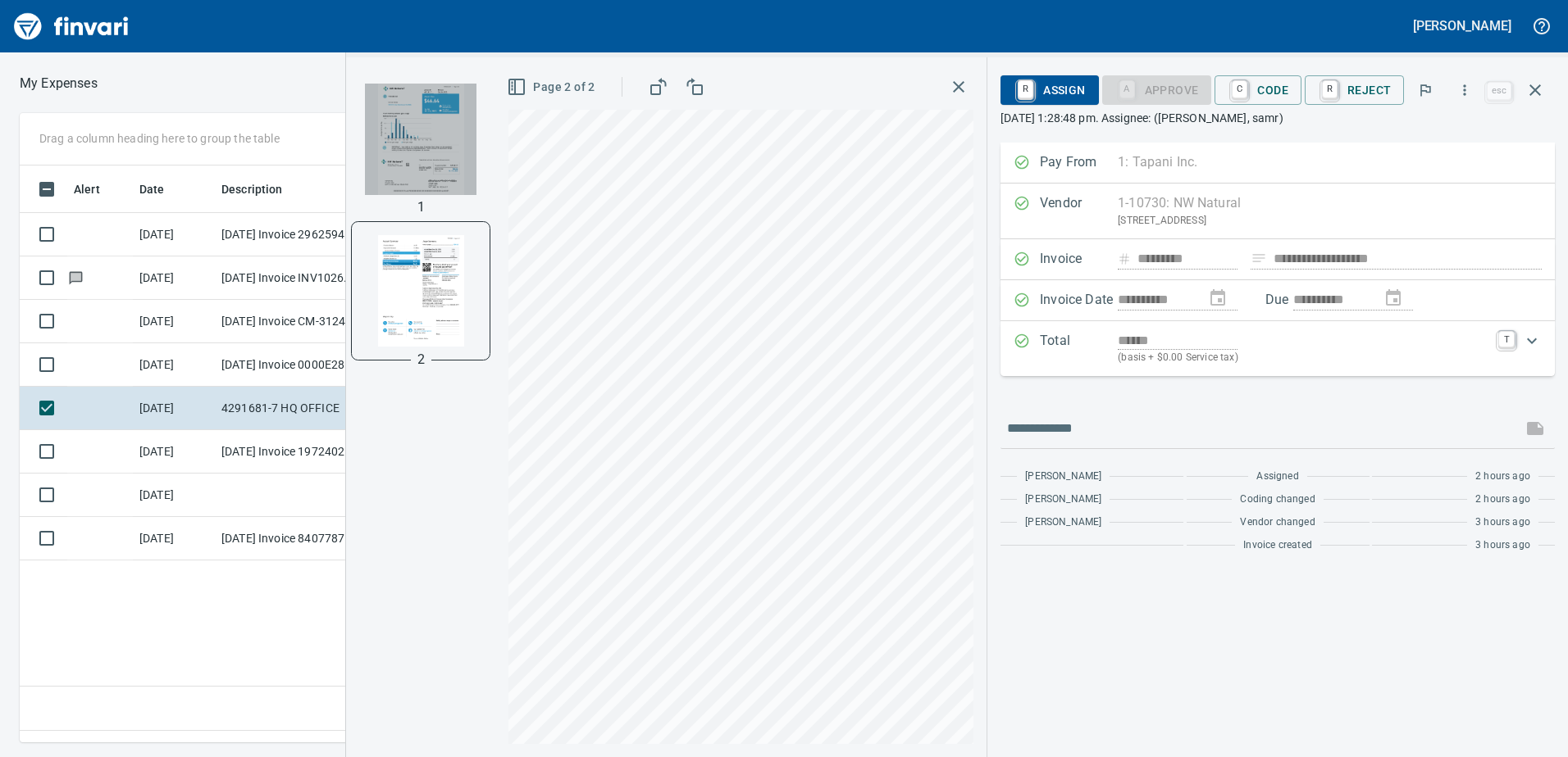
click at [439, 115] on img "button" at bounding box center [421, 139] width 112 height 112
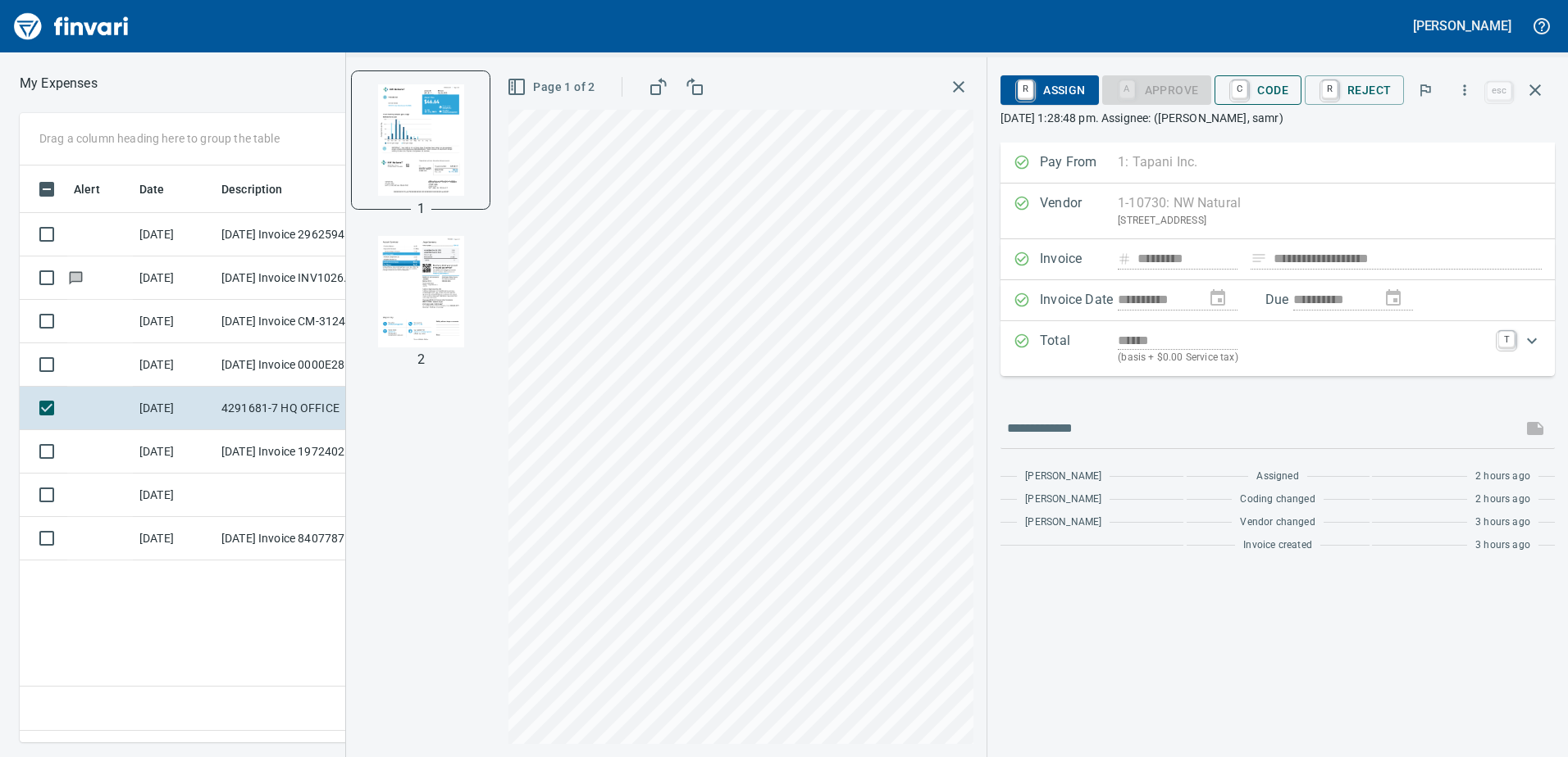
click at [1285, 95] on span "C Code" at bounding box center [1257, 90] width 60 height 28
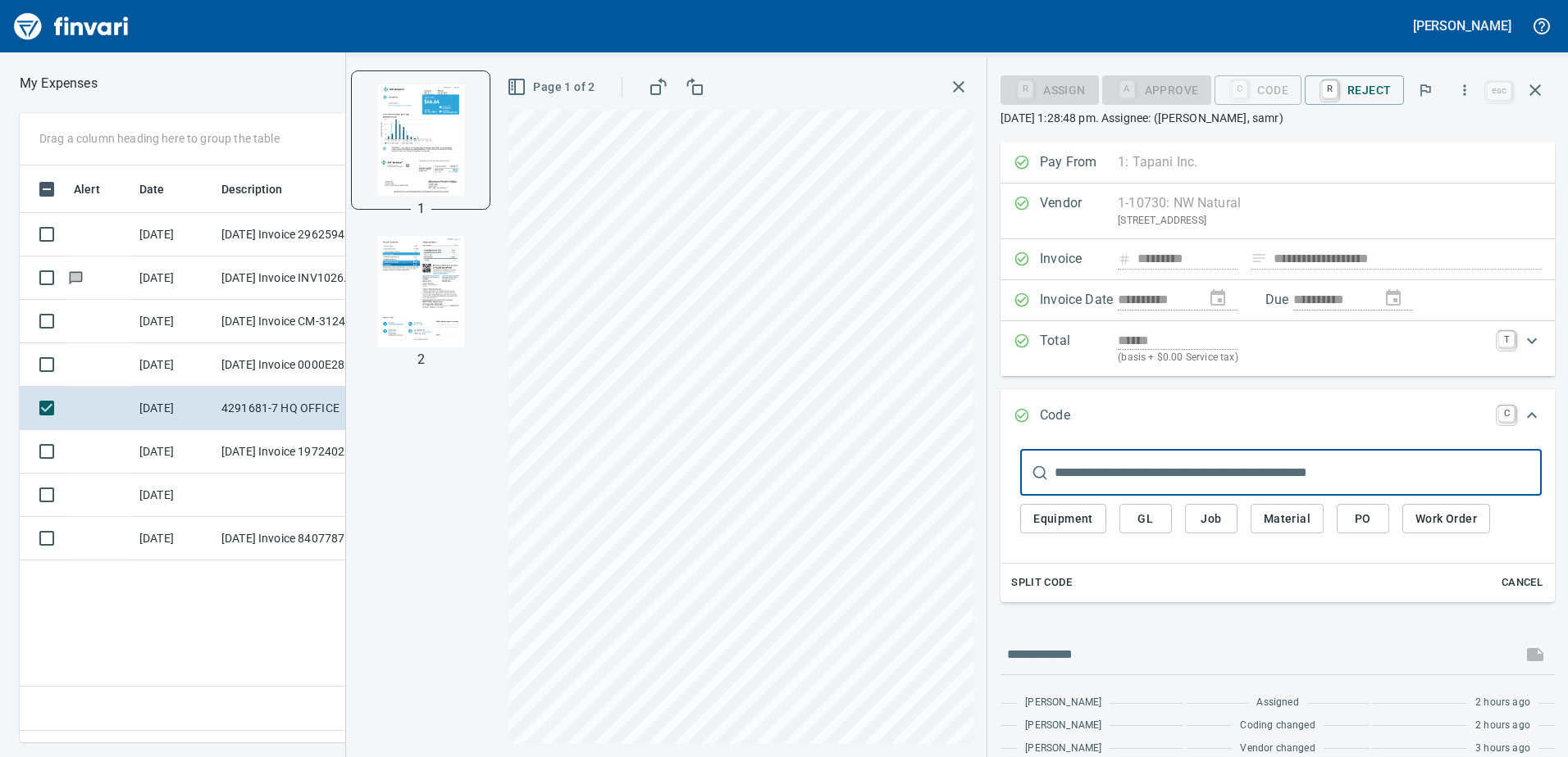
click at [1144, 519] on span "GL" at bounding box center [1145, 519] width 27 height 21
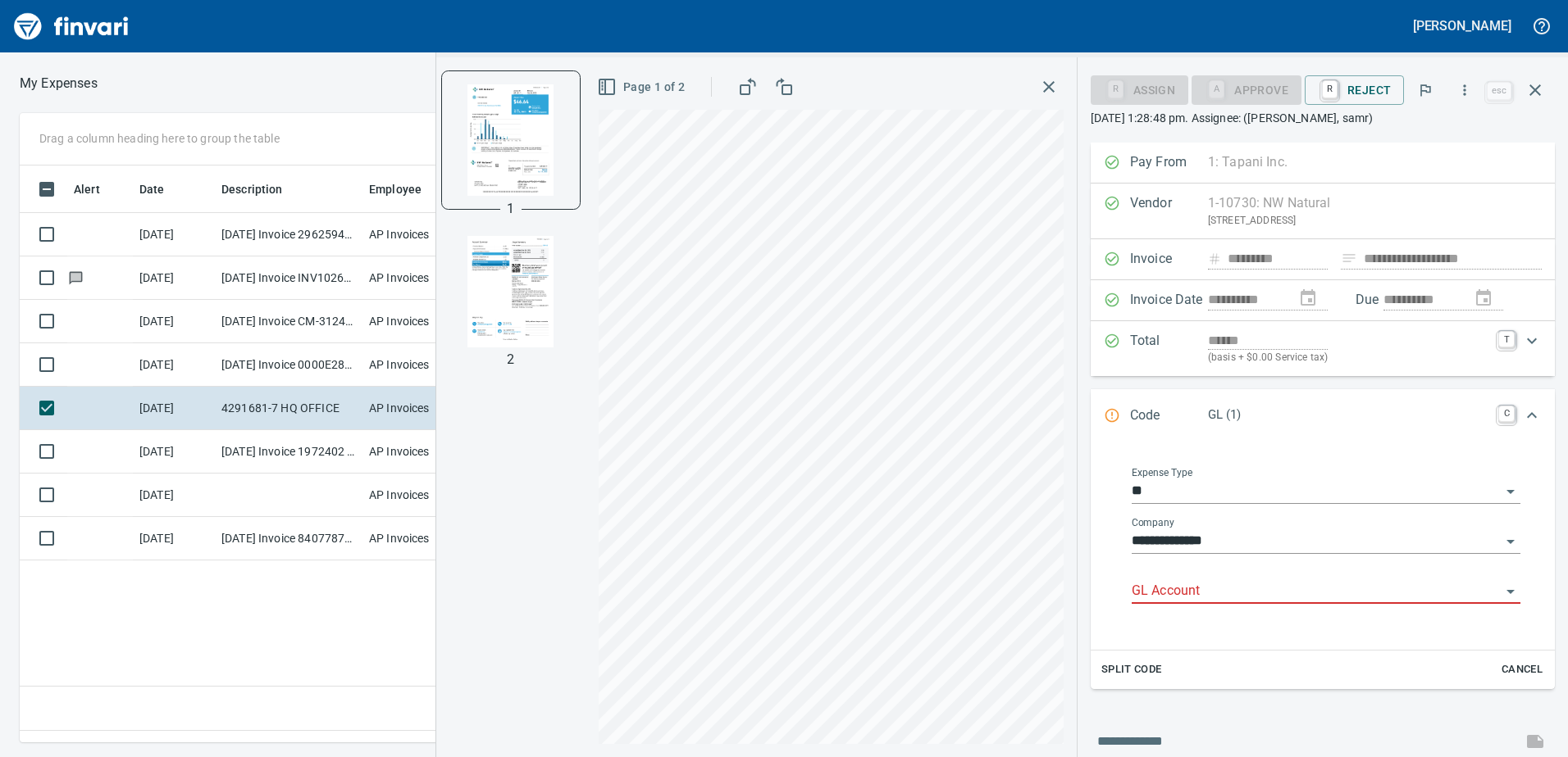
click at [1159, 588] on input "GL Account" at bounding box center [1316, 591] width 369 height 23
click at [1197, 641] on li "8270.75.10: FA Telephone And Utilities" at bounding box center [1321, 634] width 374 height 39
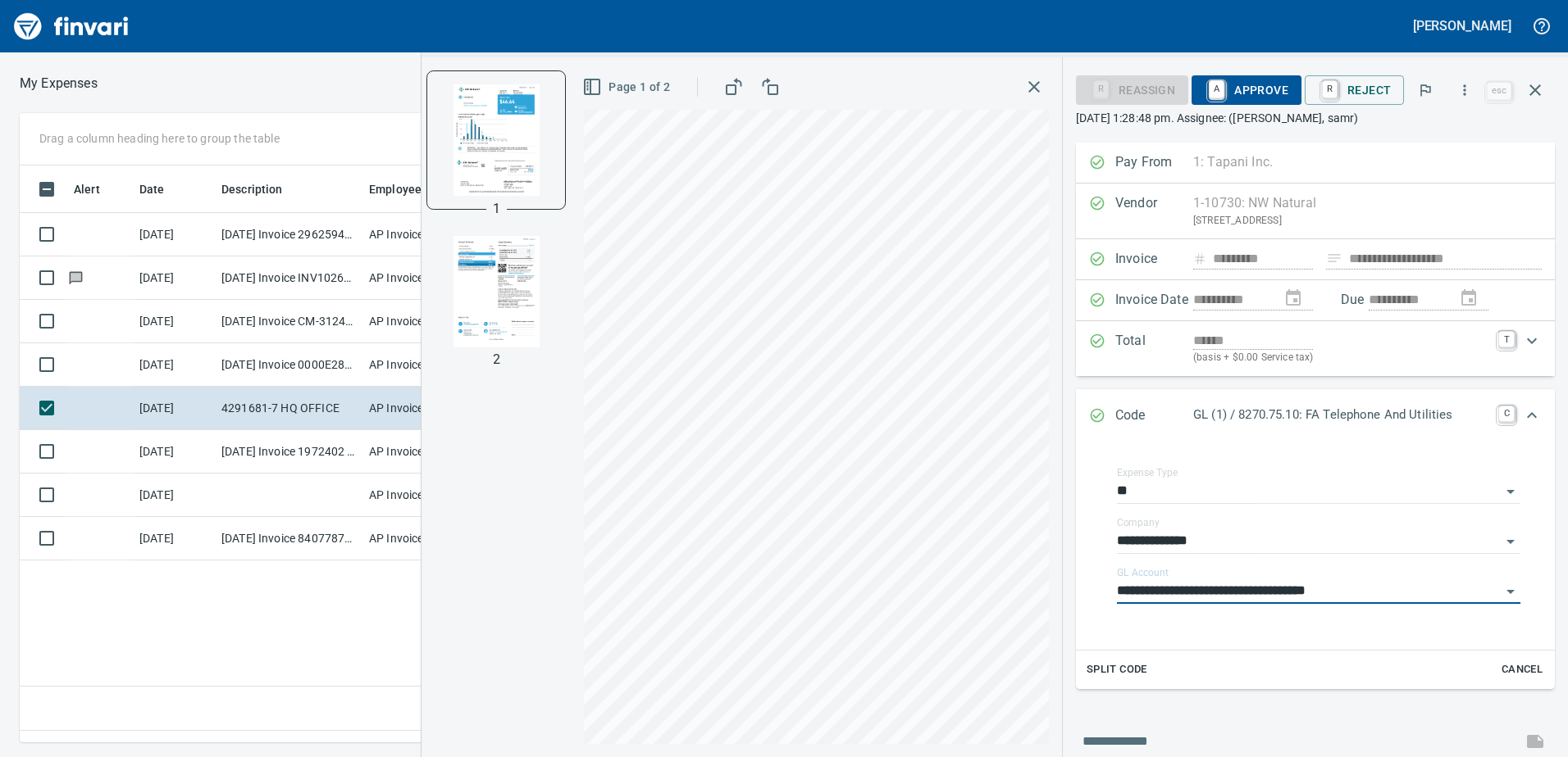
type input "**********"
click at [1279, 90] on span "A Approve" at bounding box center [1246, 90] width 84 height 28
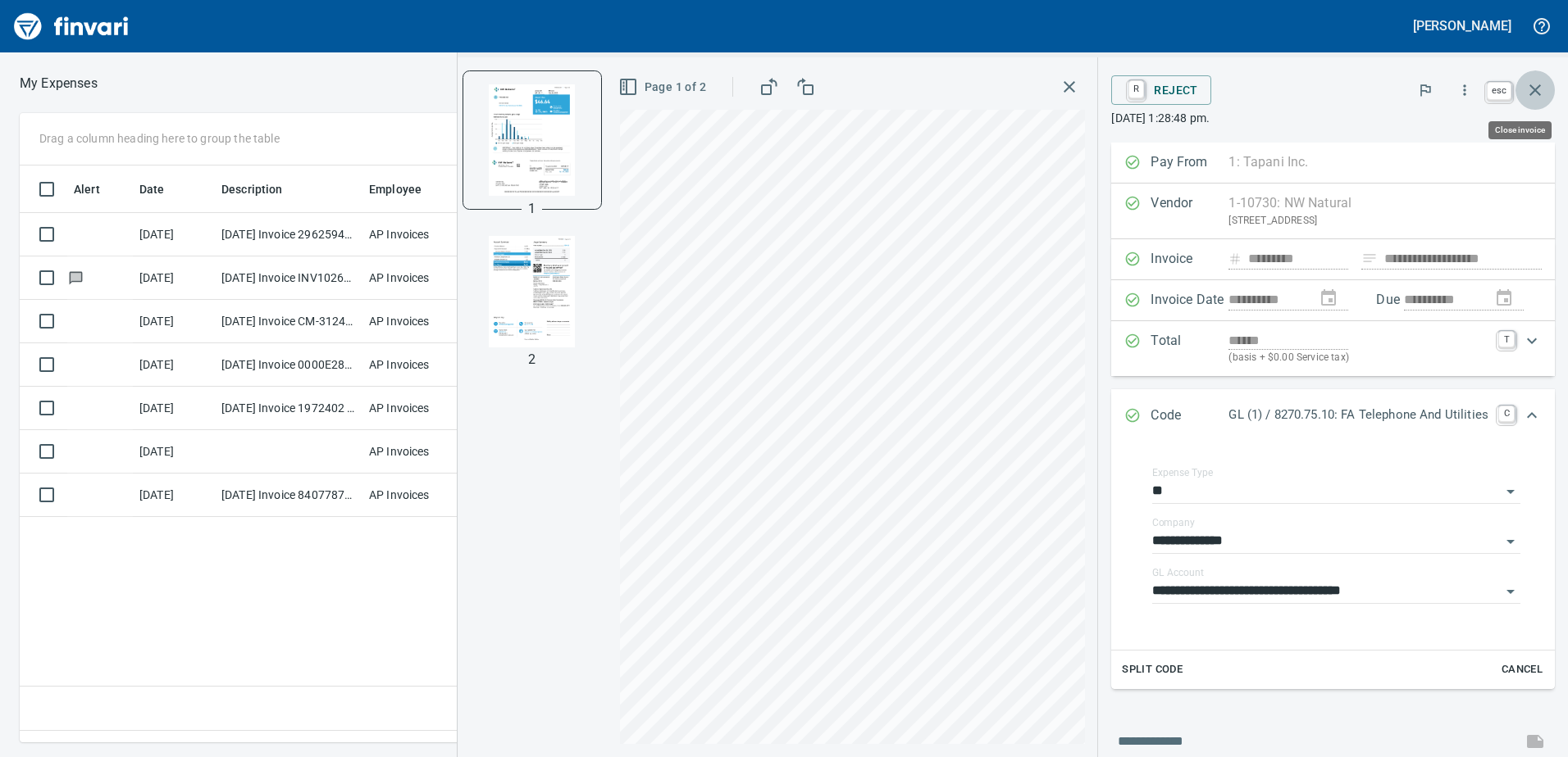
click at [1533, 86] on icon "button" at bounding box center [1535, 90] width 20 height 20
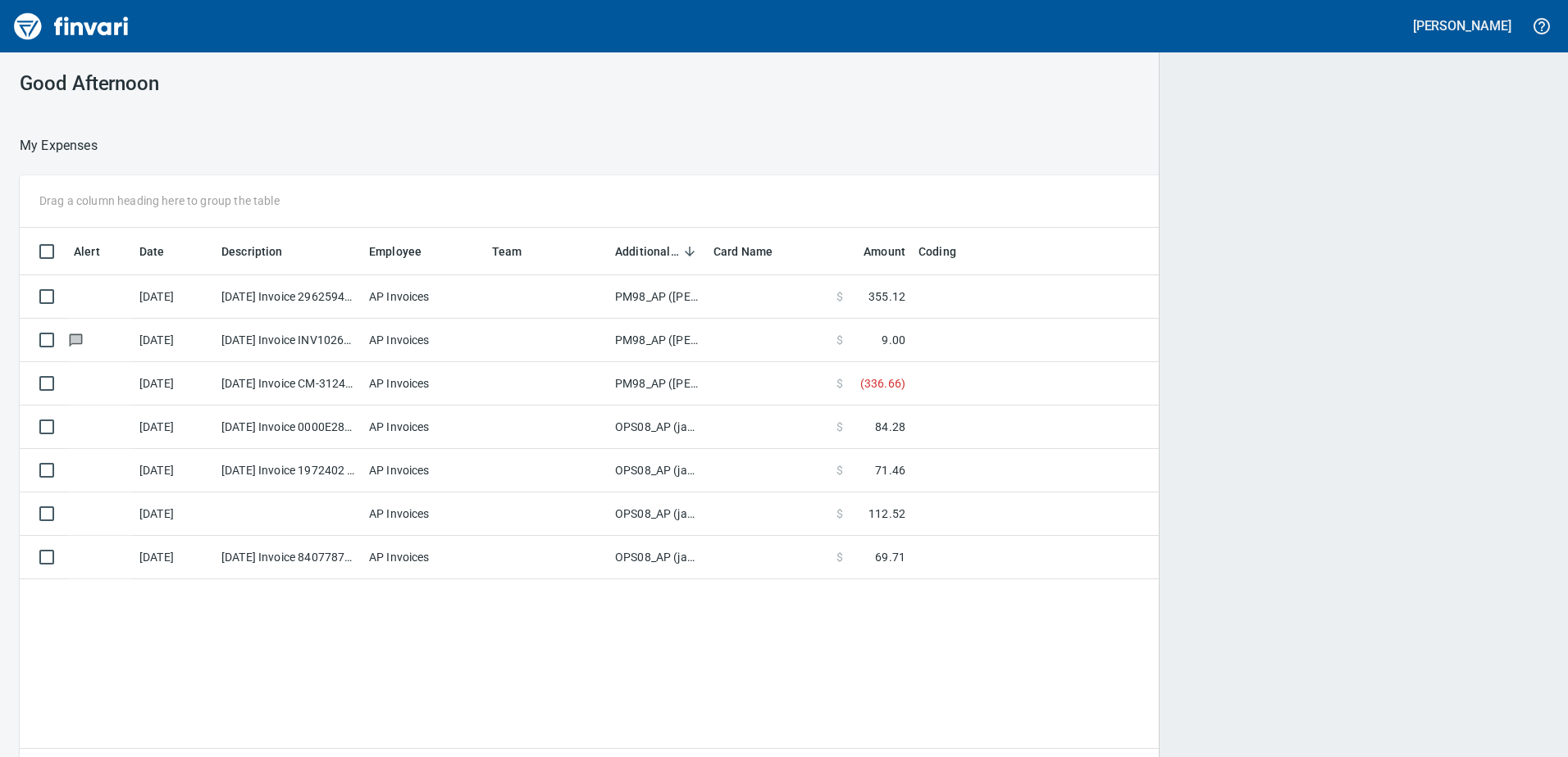
scroll to position [553, 1502]
